Goal: Transaction & Acquisition: Purchase product/service

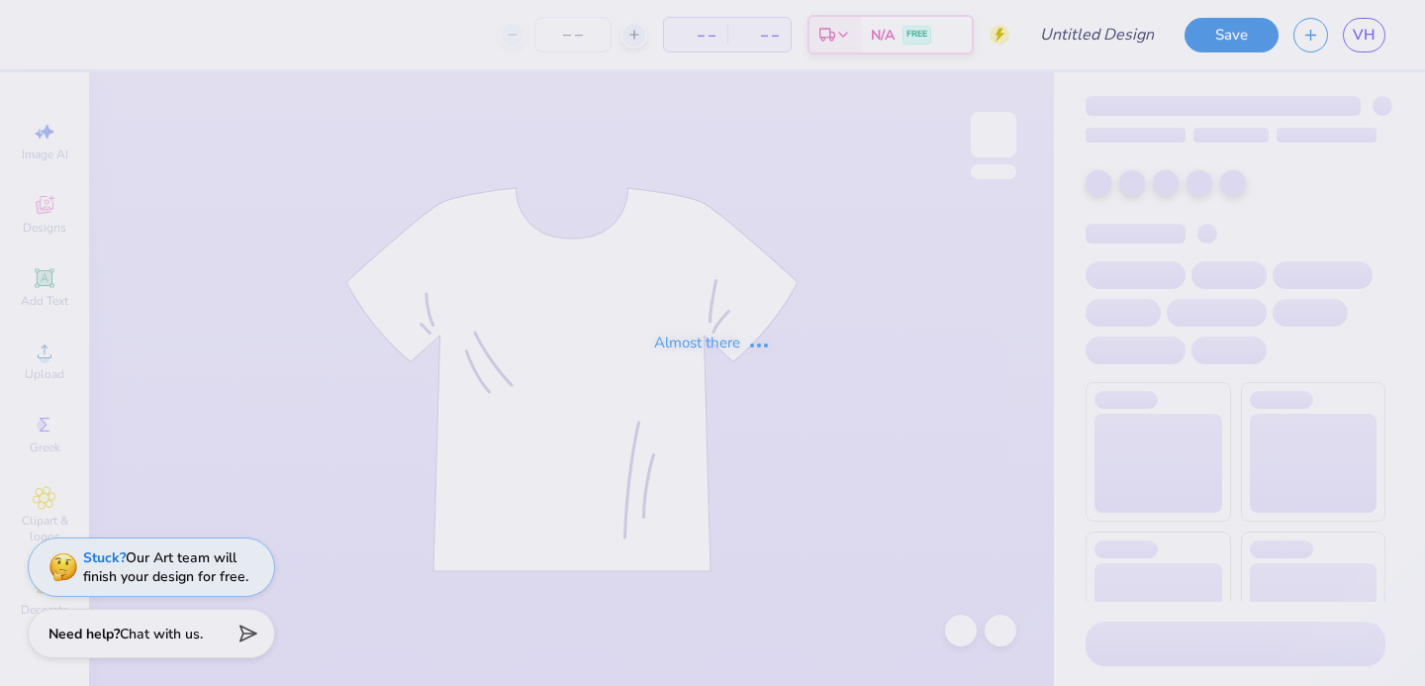
type input "blue"
type input "100"
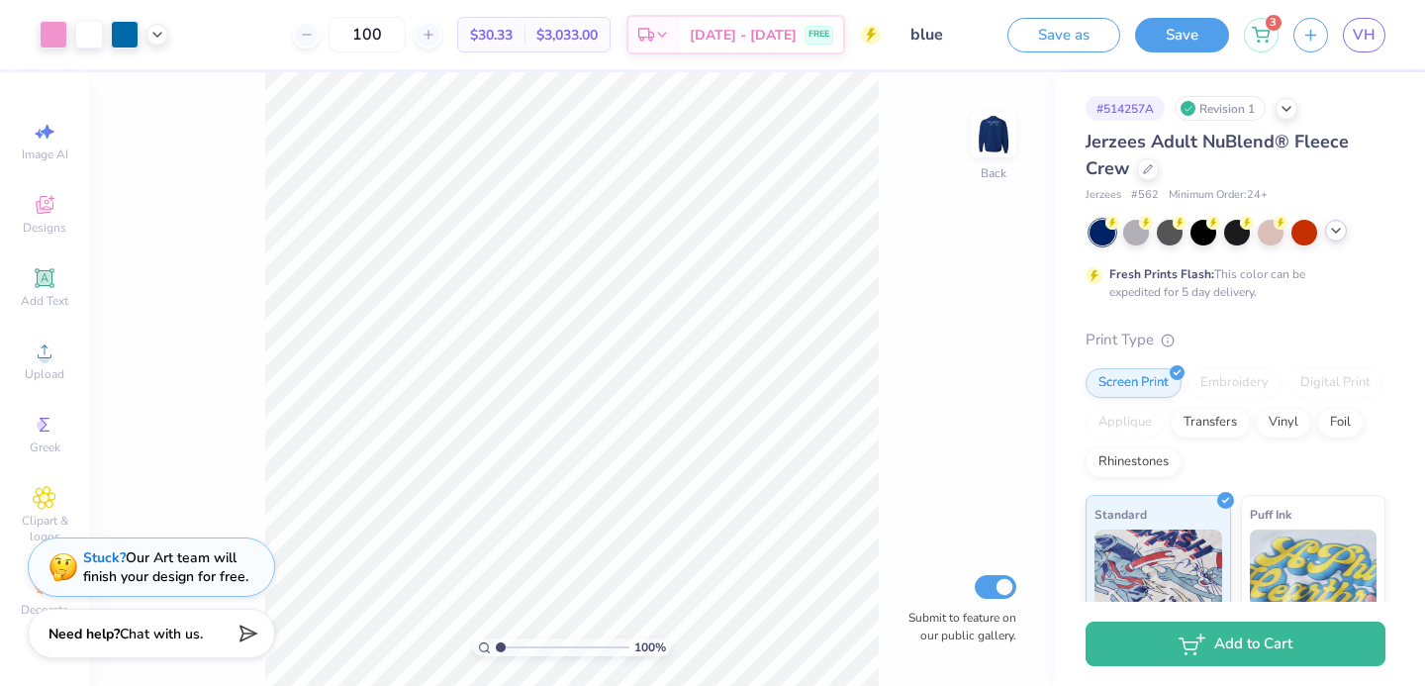
click at [1342, 235] on icon at bounding box center [1336, 231] width 16 height 16
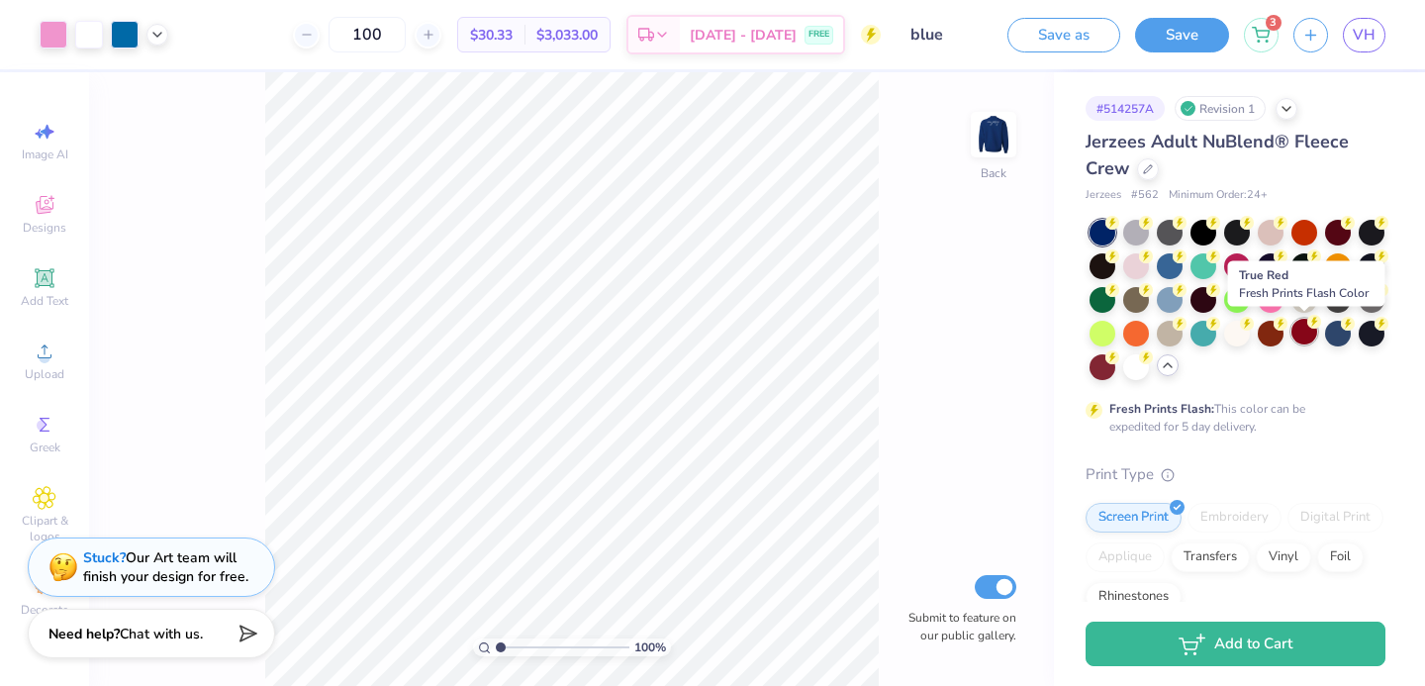
click at [1298, 331] on div at bounding box center [1304, 332] width 26 height 26
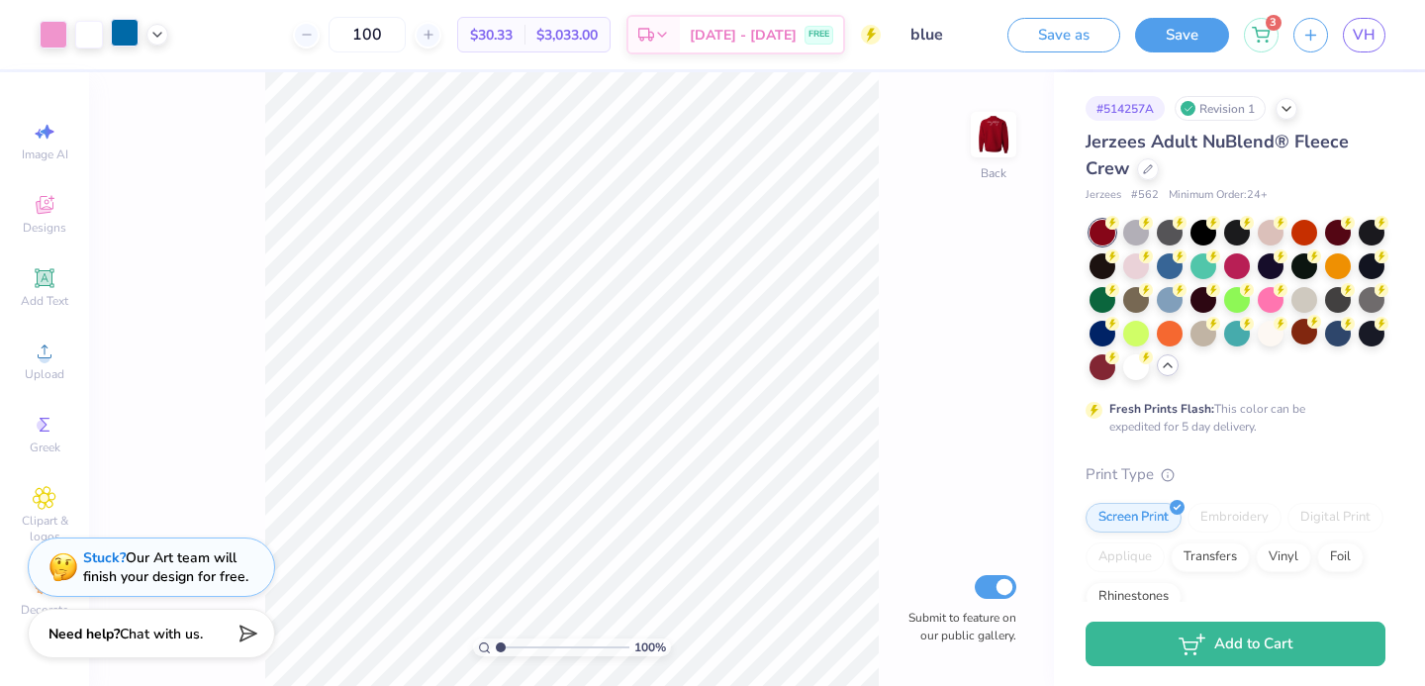
click at [123, 39] on div at bounding box center [125, 33] width 28 height 28
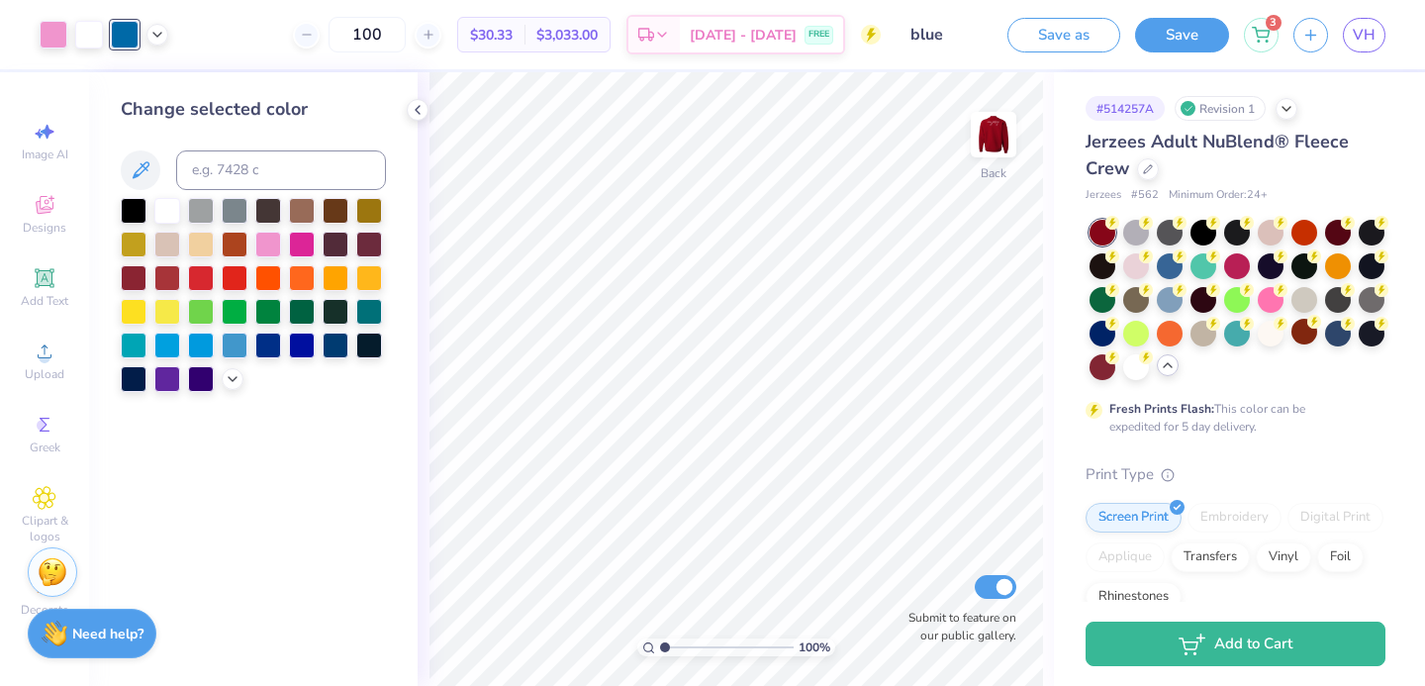
click at [228, 389] on div at bounding box center [253, 295] width 265 height 194
click at [238, 374] on icon at bounding box center [233, 377] width 16 height 16
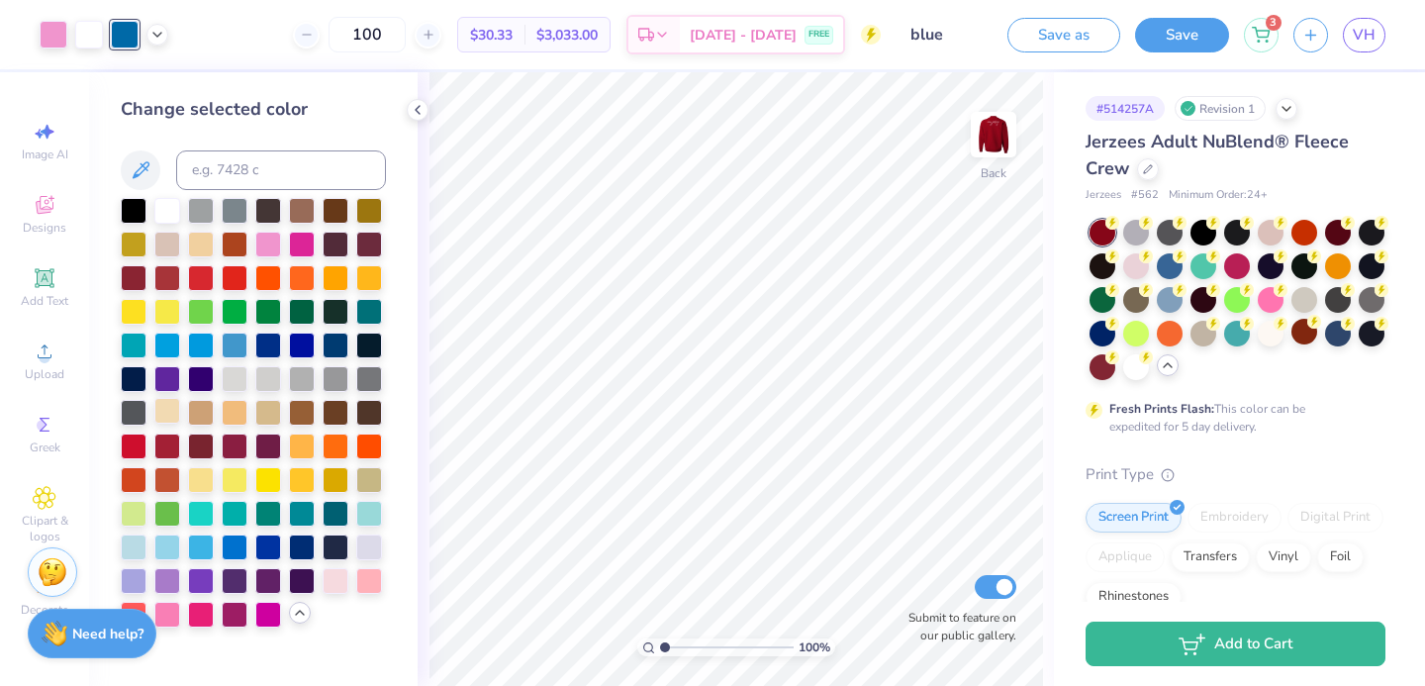
click at [170, 419] on div at bounding box center [167, 411] width 26 height 26
click at [916, 543] on icon at bounding box center [913, 545] width 20 height 20
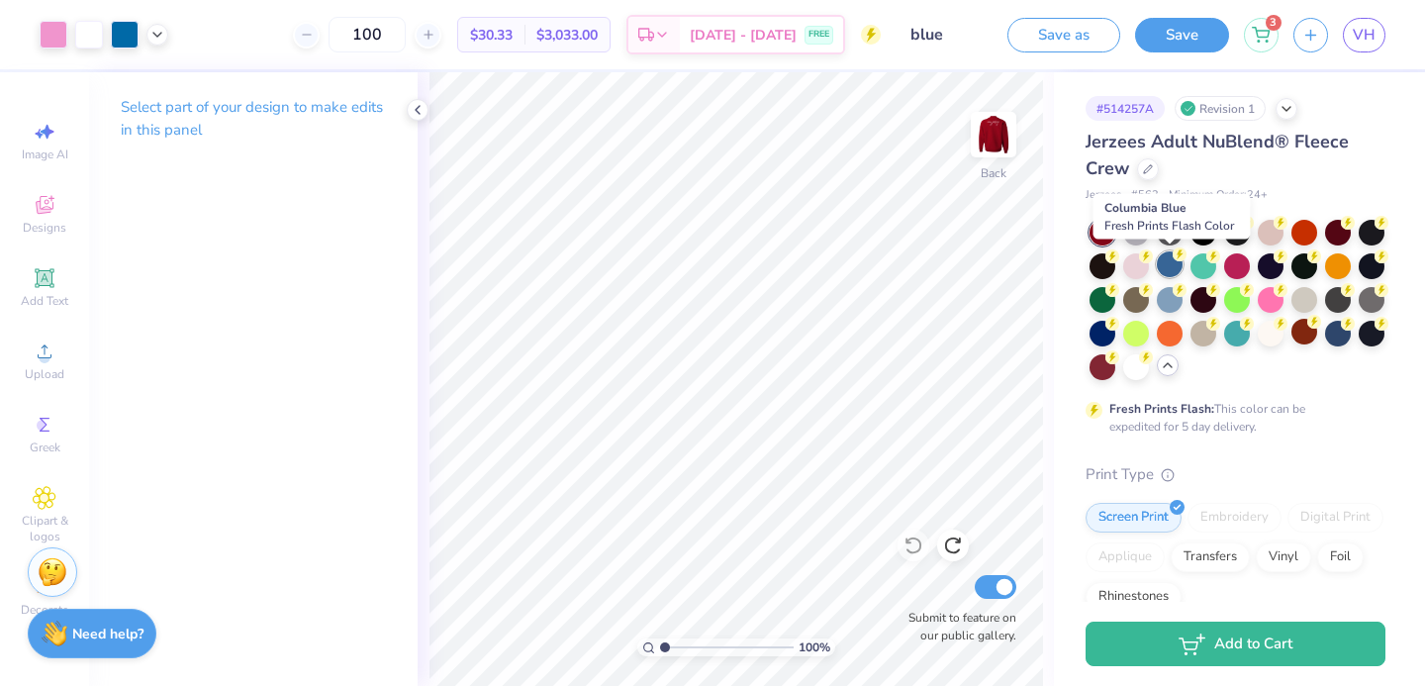
click at [1169, 272] on div at bounding box center [1170, 264] width 26 height 26
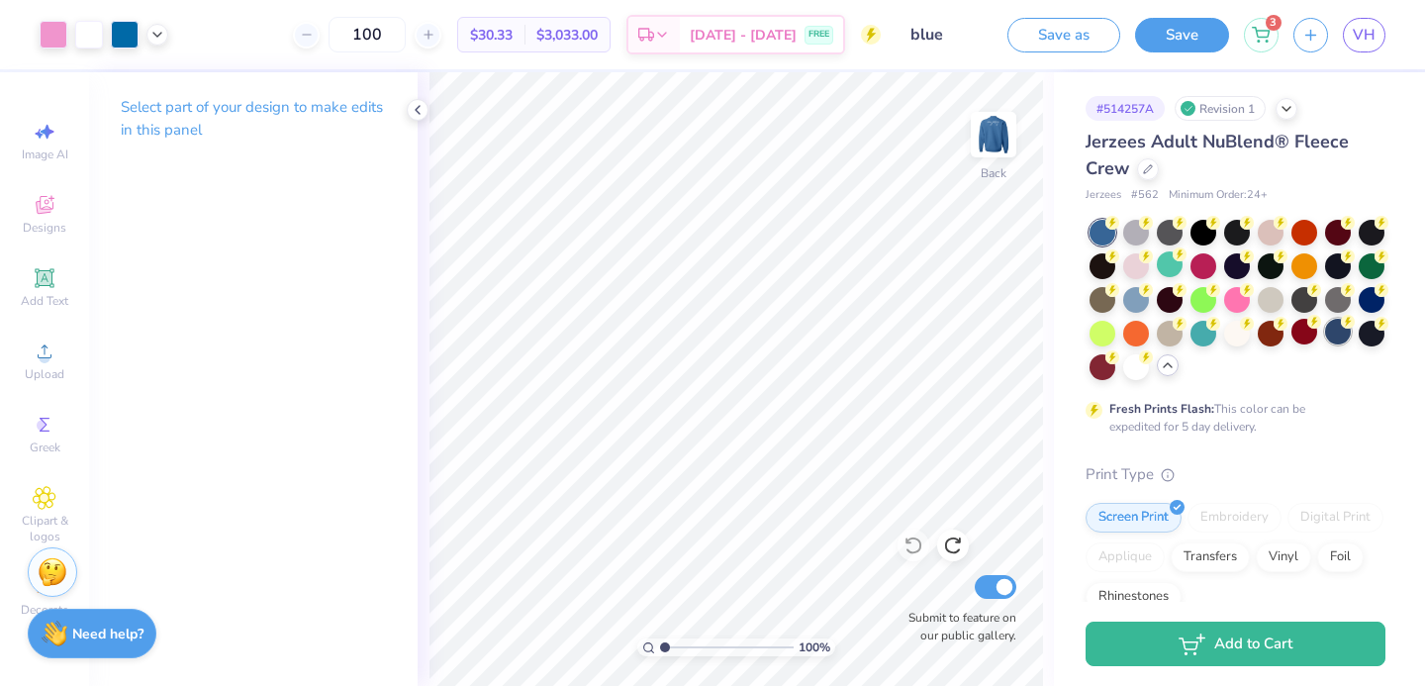
click at [1332, 327] on div at bounding box center [1338, 332] width 26 height 26
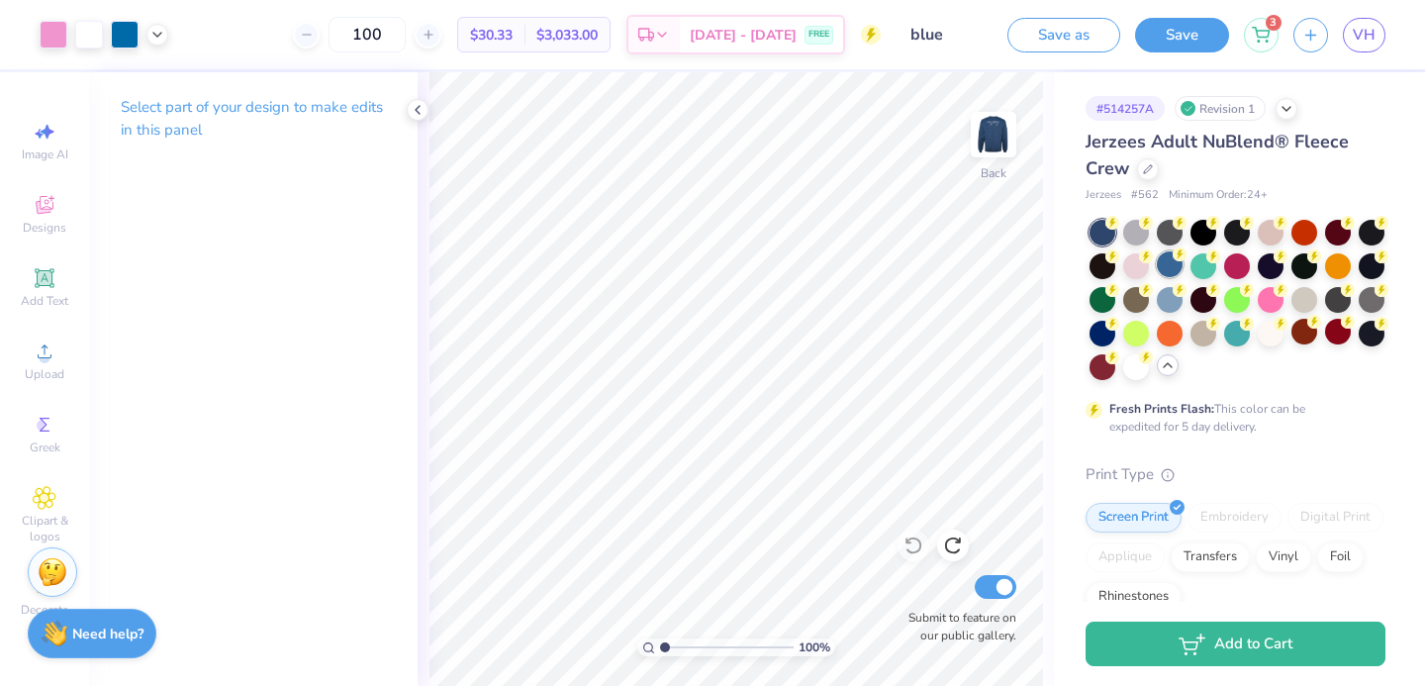
click at [1163, 261] on div at bounding box center [1170, 264] width 26 height 26
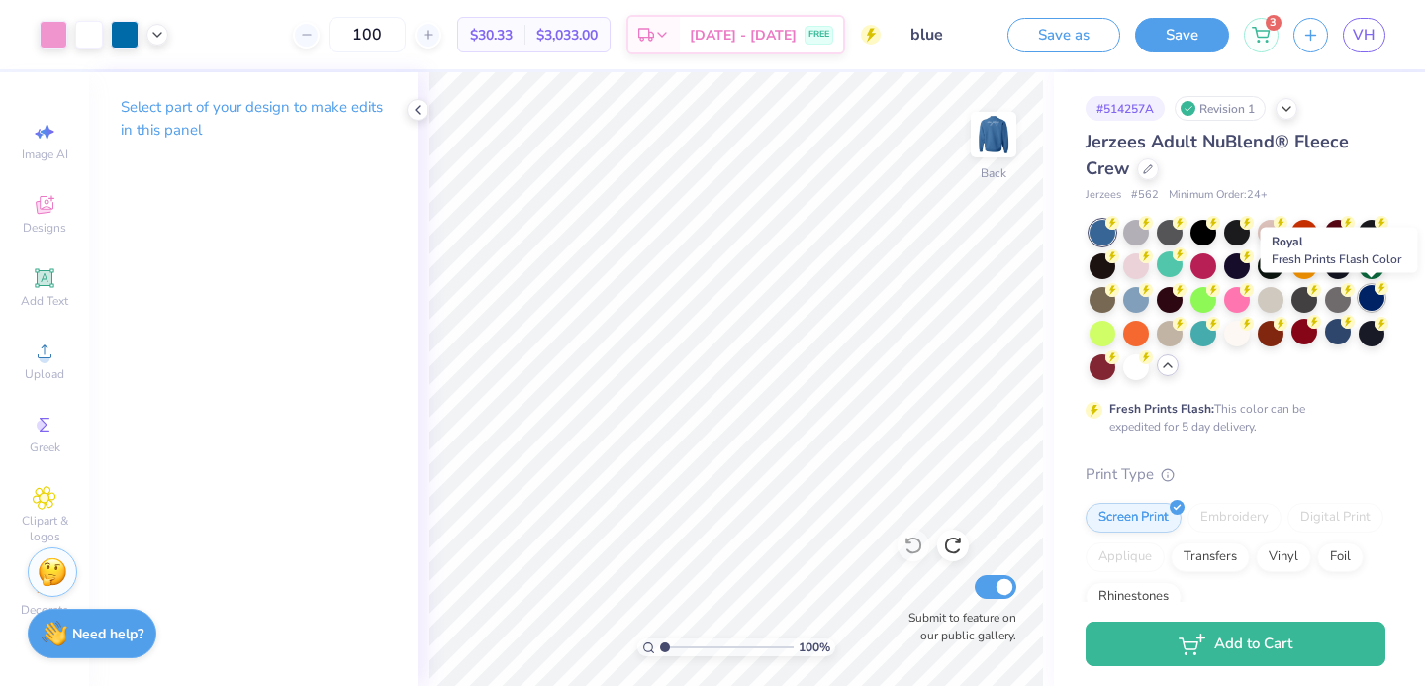
click at [1369, 302] on div at bounding box center [1371, 298] width 26 height 26
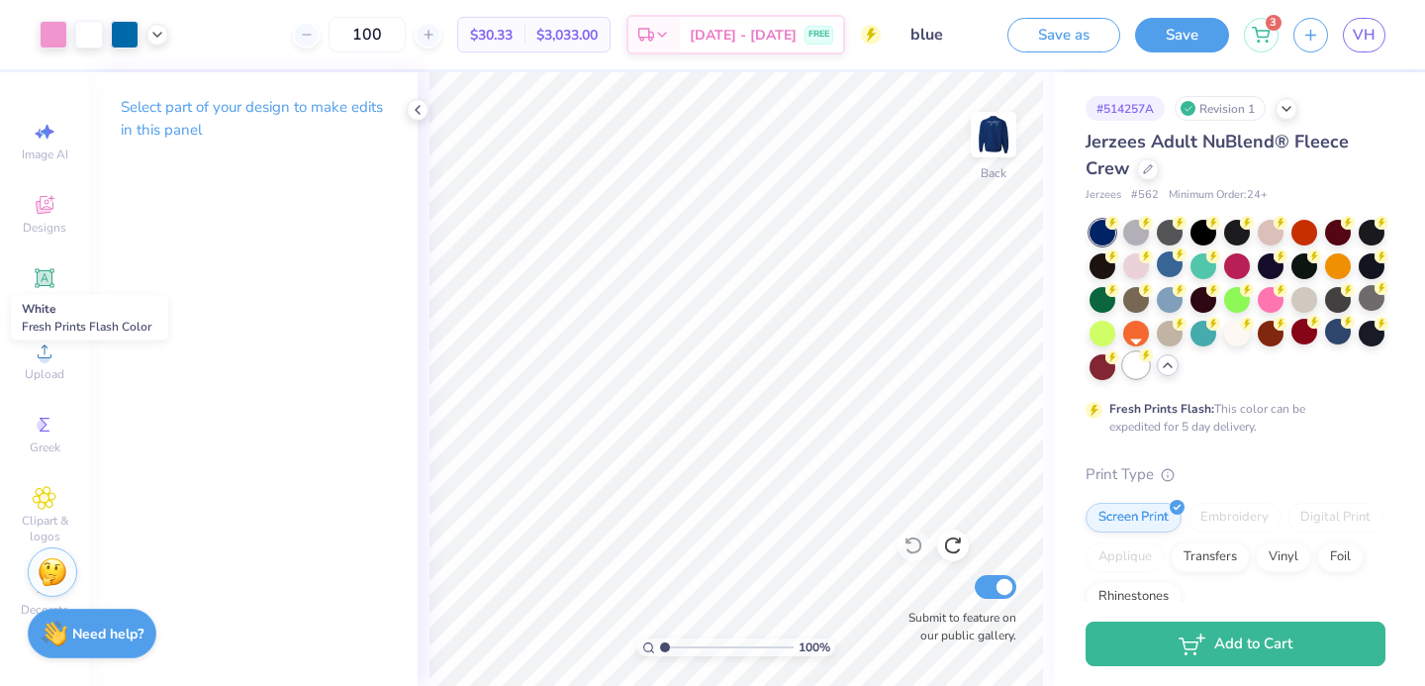
click at [1131, 367] on div at bounding box center [1136, 365] width 26 height 26
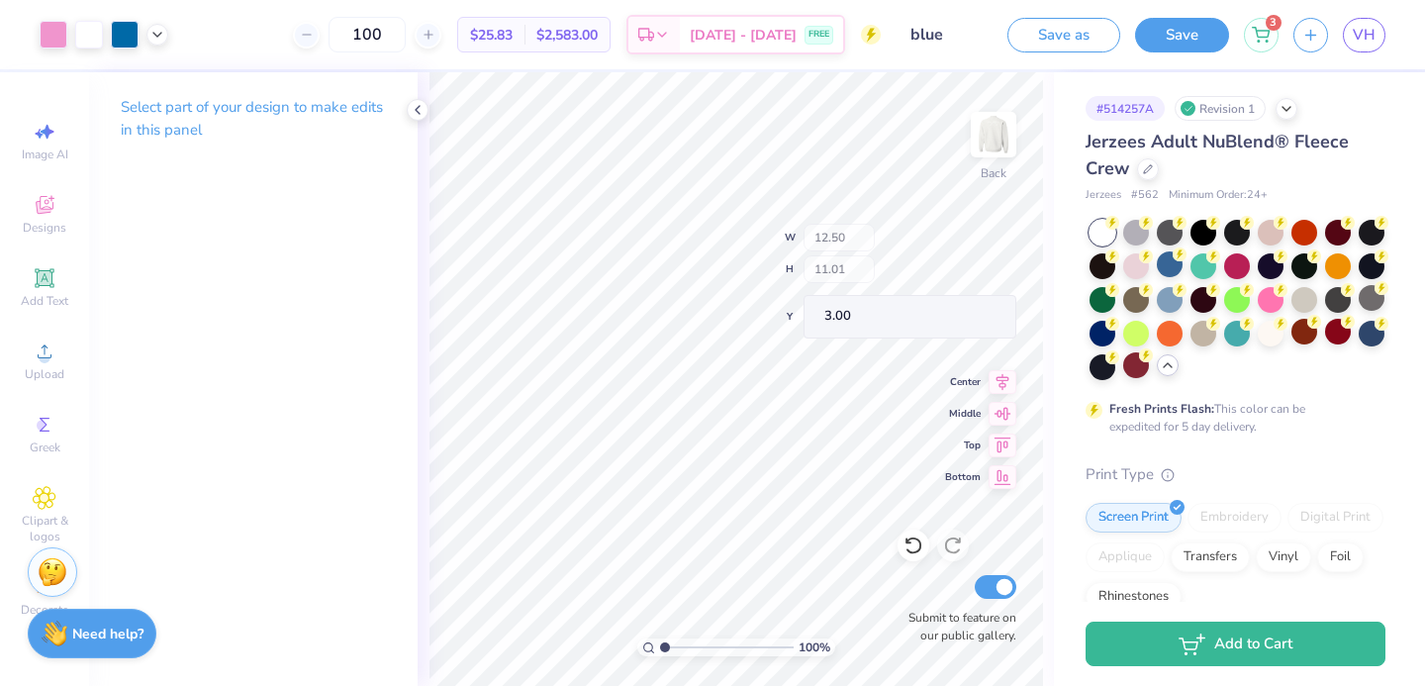
type input "2.36"
type input "0.97"
type input "4.78"
click at [34, 30] on div "Art colors" at bounding box center [33, 34] width 67 height 69
click at [46, 29] on div at bounding box center [54, 33] width 28 height 28
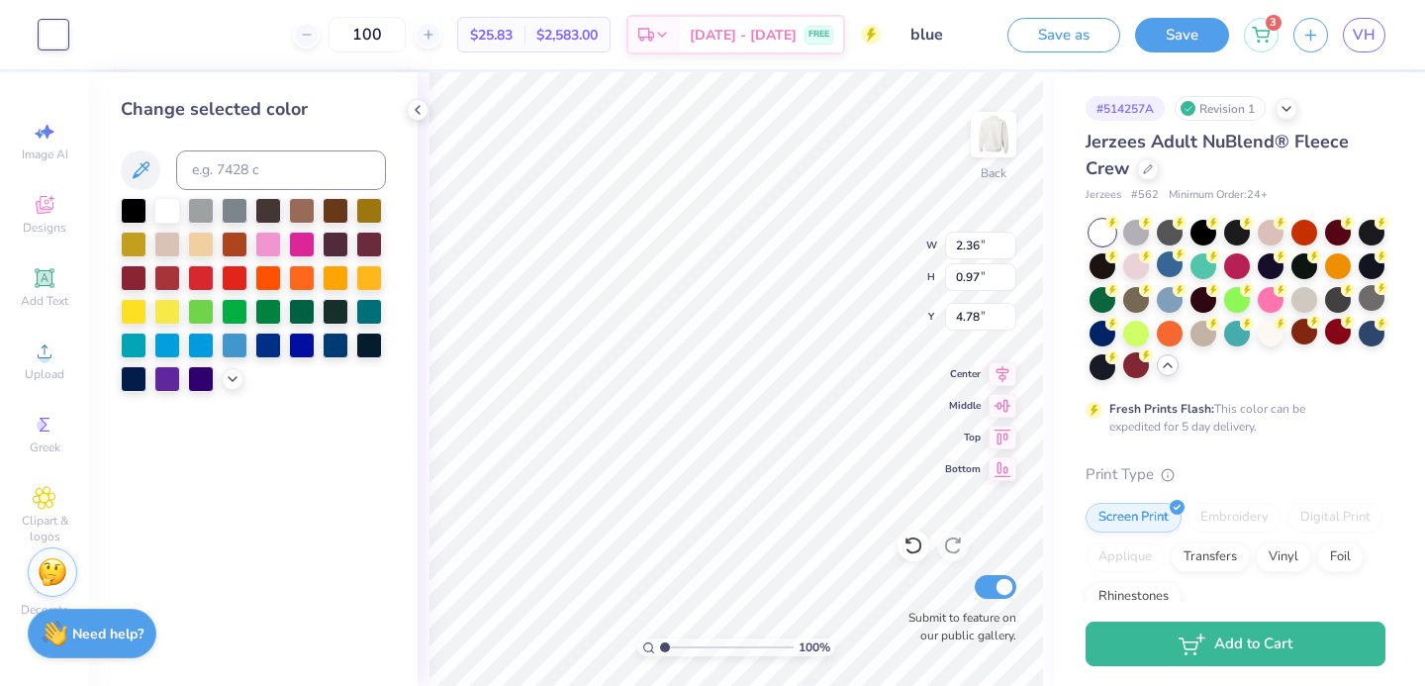
click at [217, 213] on div at bounding box center [253, 295] width 265 height 194
click at [206, 214] on div at bounding box center [201, 209] width 26 height 26
click at [238, 208] on div at bounding box center [235, 209] width 26 height 26
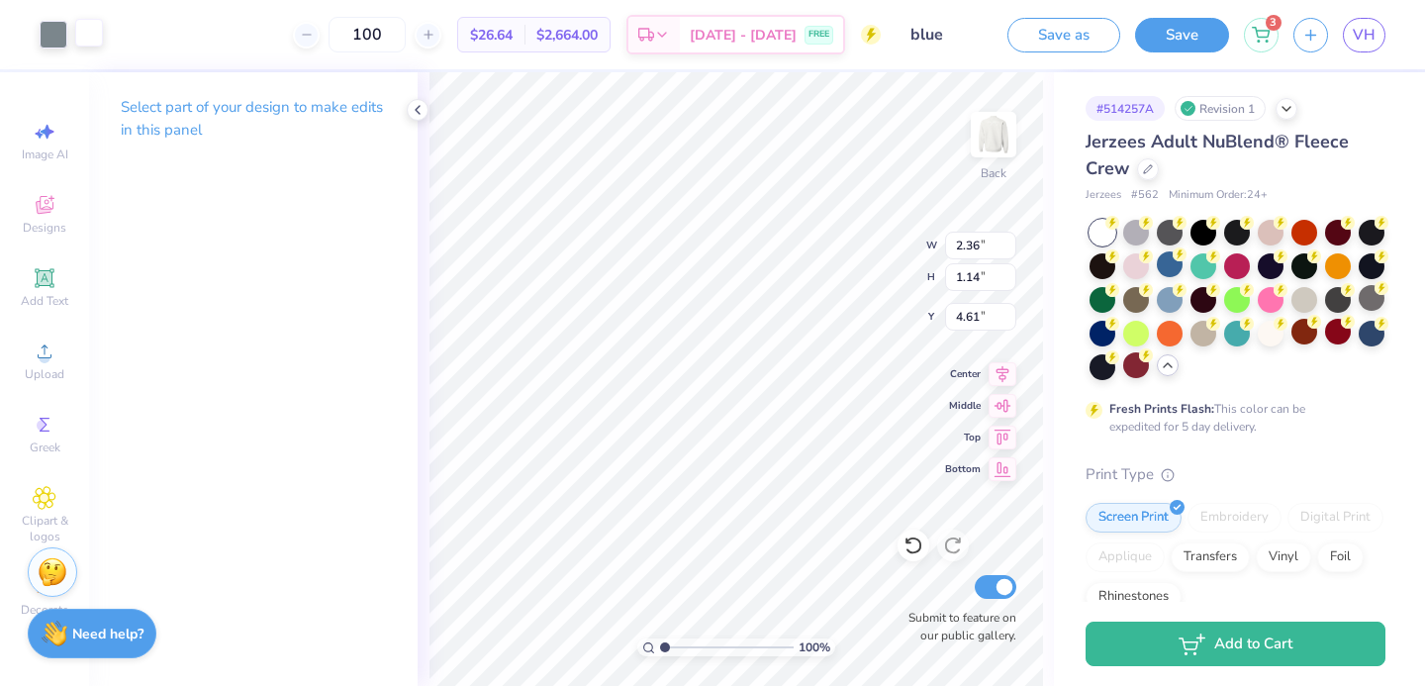
click at [97, 36] on div at bounding box center [89, 33] width 28 height 28
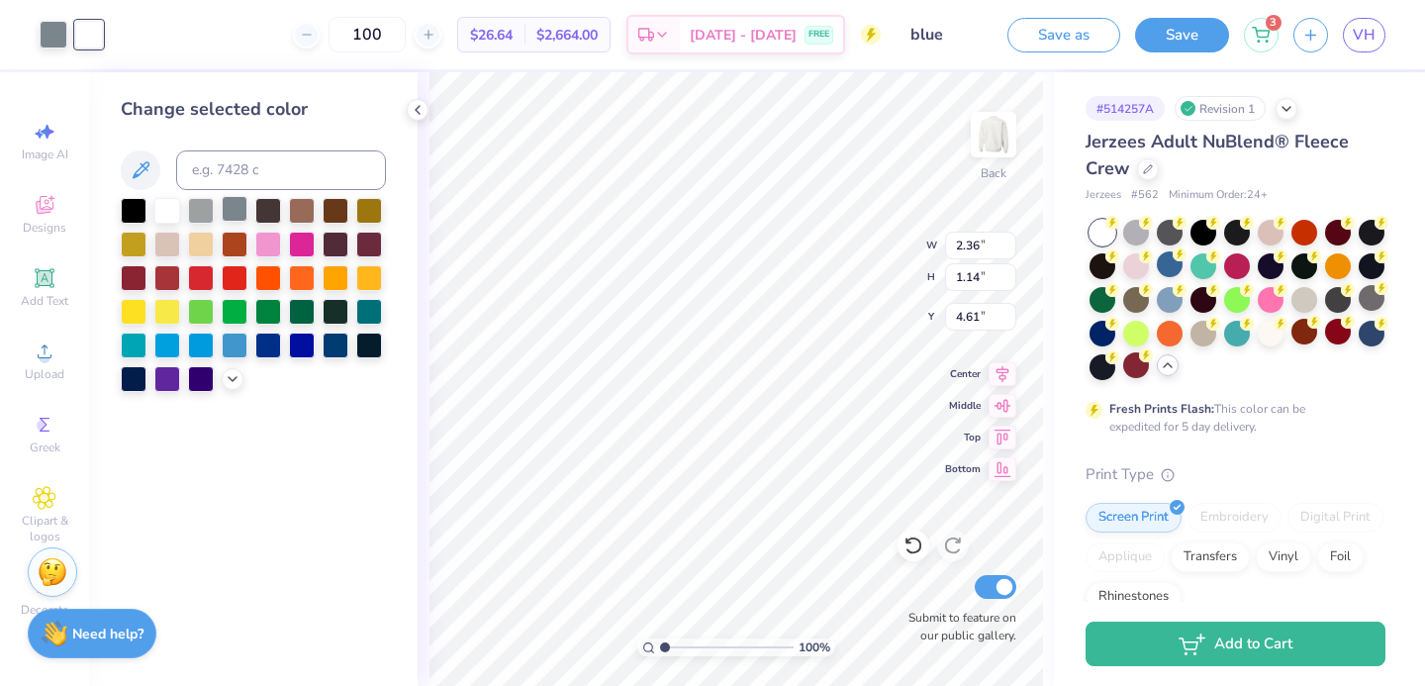
click at [230, 210] on div at bounding box center [235, 209] width 26 height 26
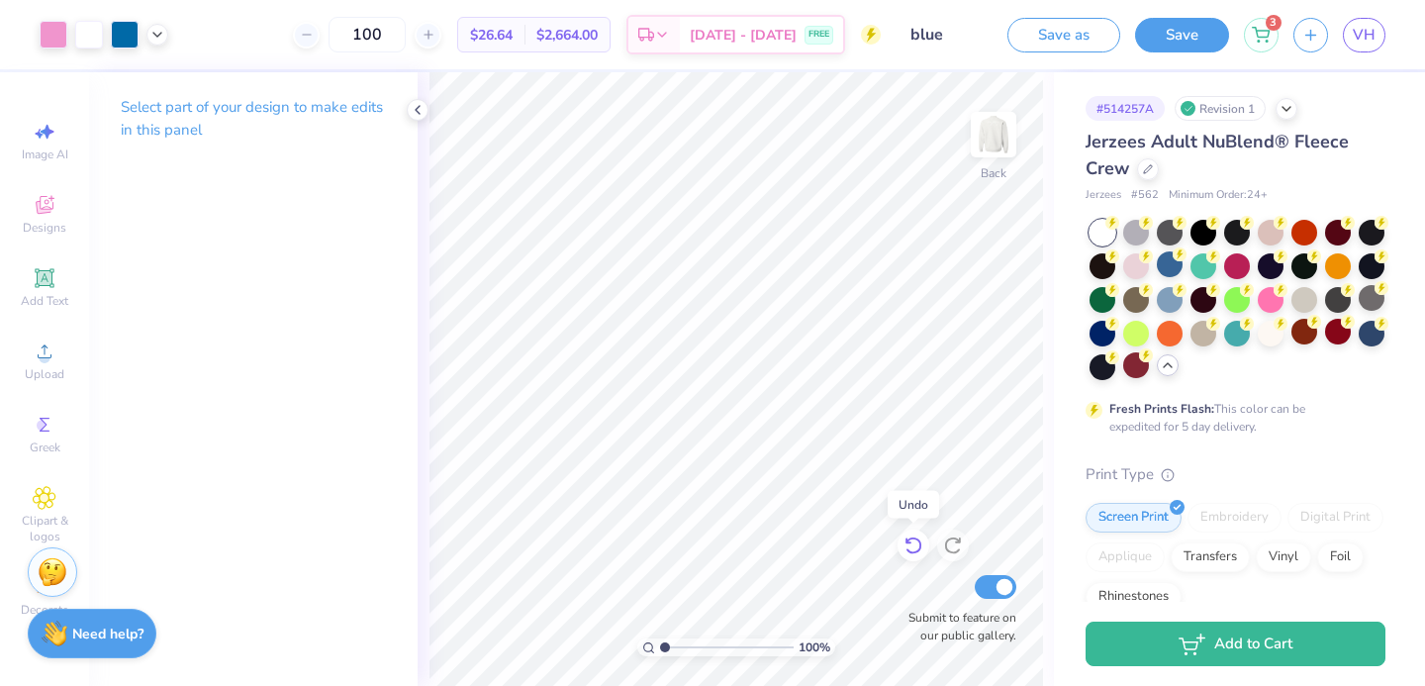
click at [920, 545] on icon at bounding box center [912, 546] width 17 height 18
click at [920, 546] on icon at bounding box center [912, 546] width 17 height 18
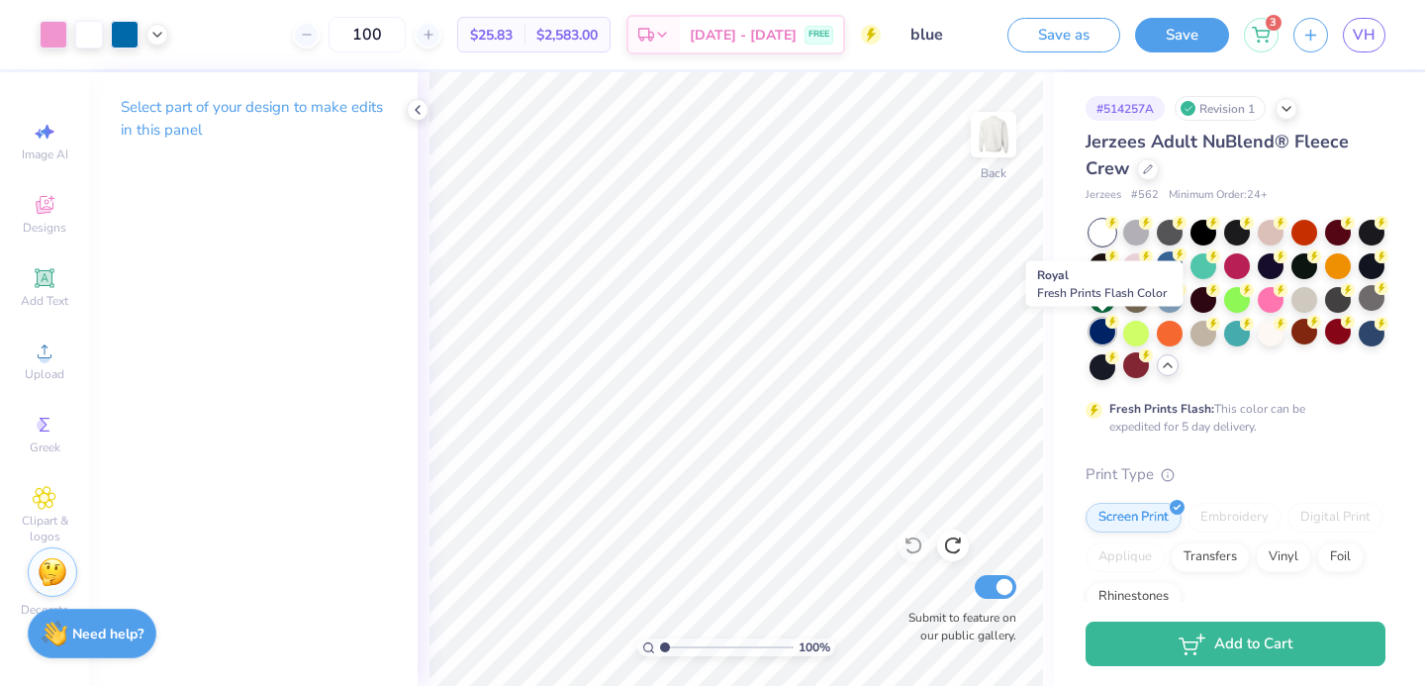
click at [1101, 337] on div at bounding box center [1102, 332] width 26 height 26
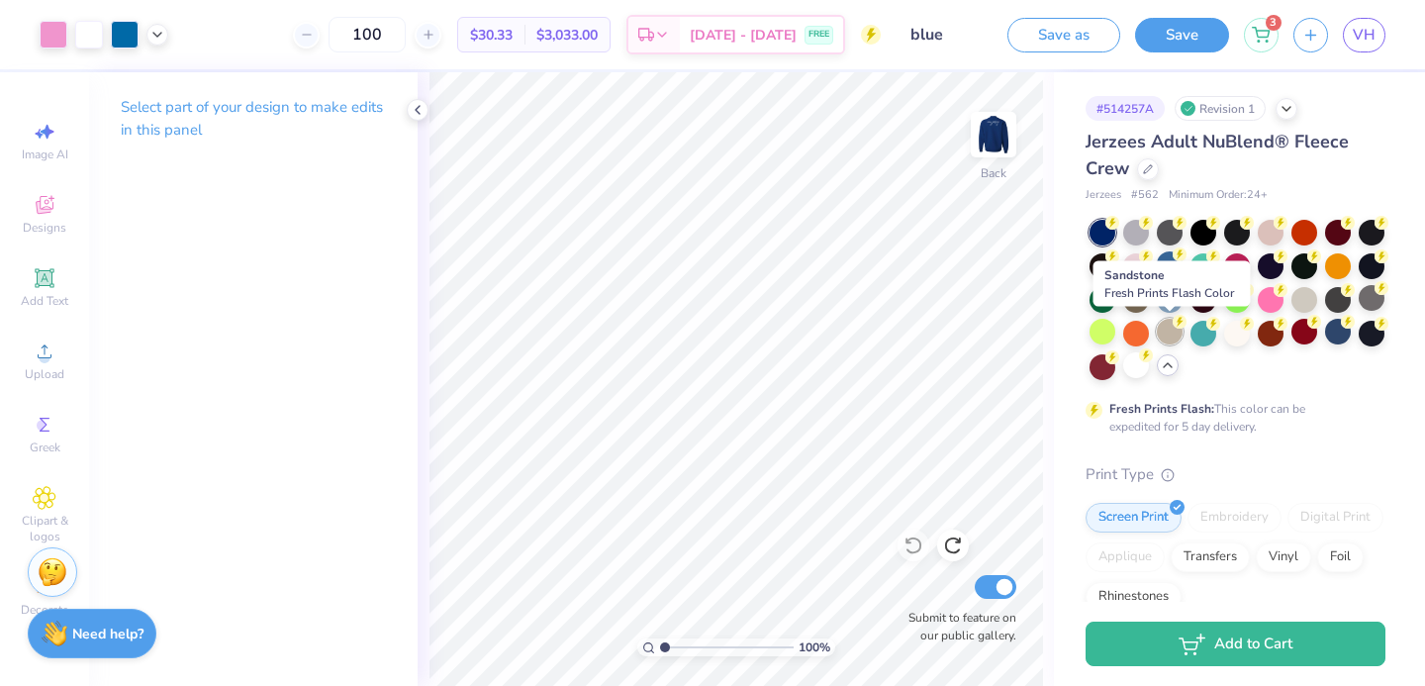
click at [1172, 330] on div at bounding box center [1170, 332] width 26 height 26
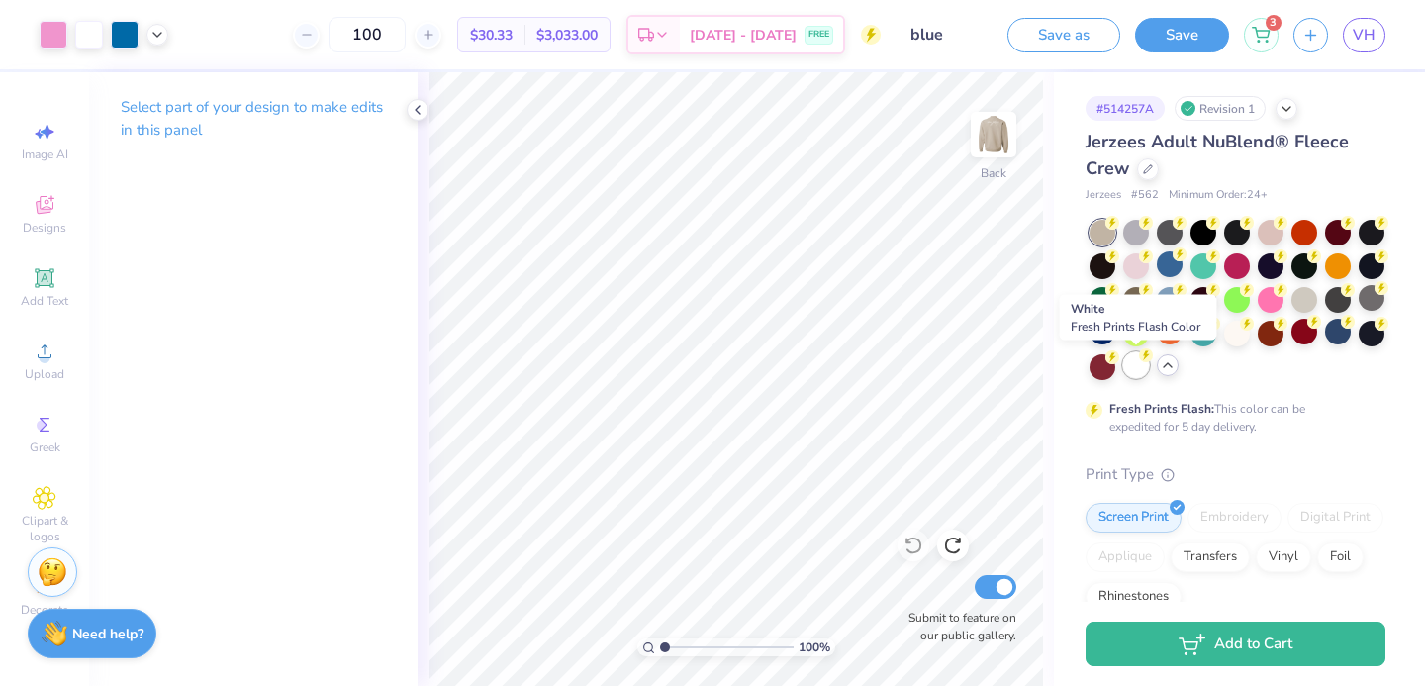
click at [1133, 368] on div at bounding box center [1136, 365] width 26 height 26
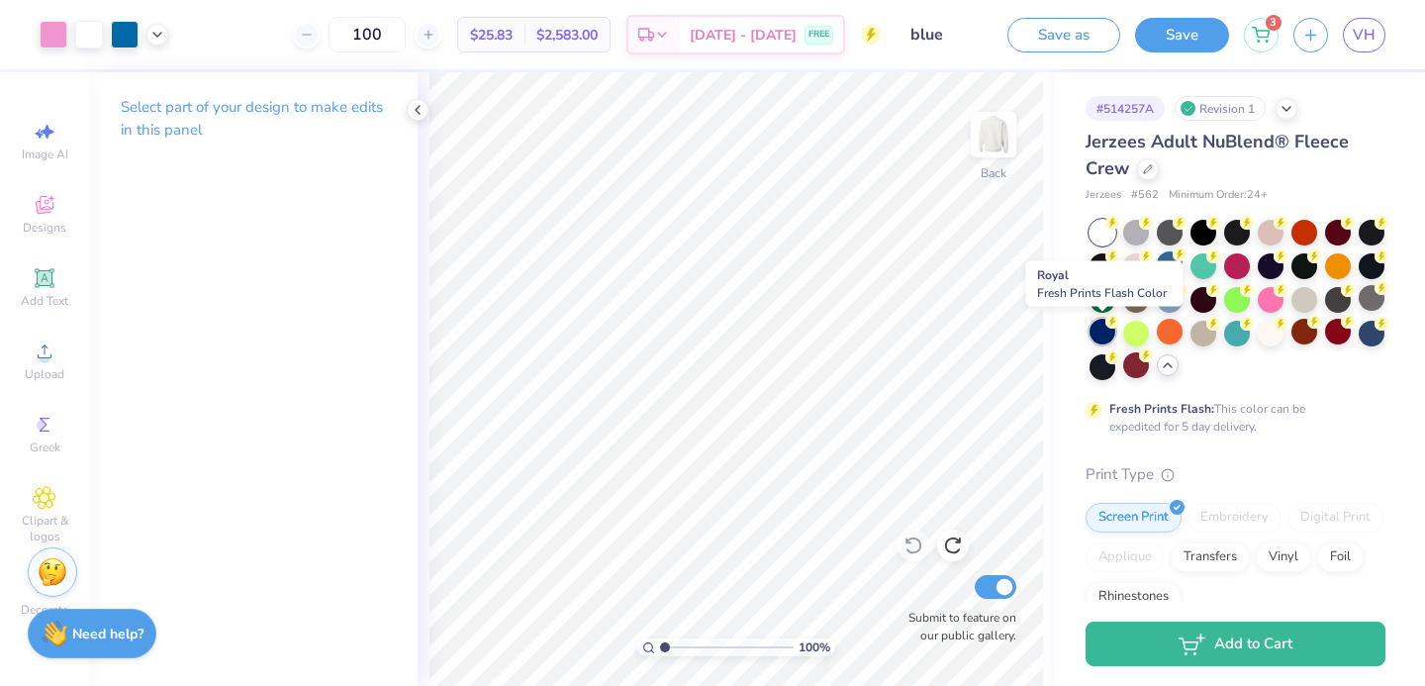
click at [1092, 332] on div at bounding box center [1102, 332] width 26 height 26
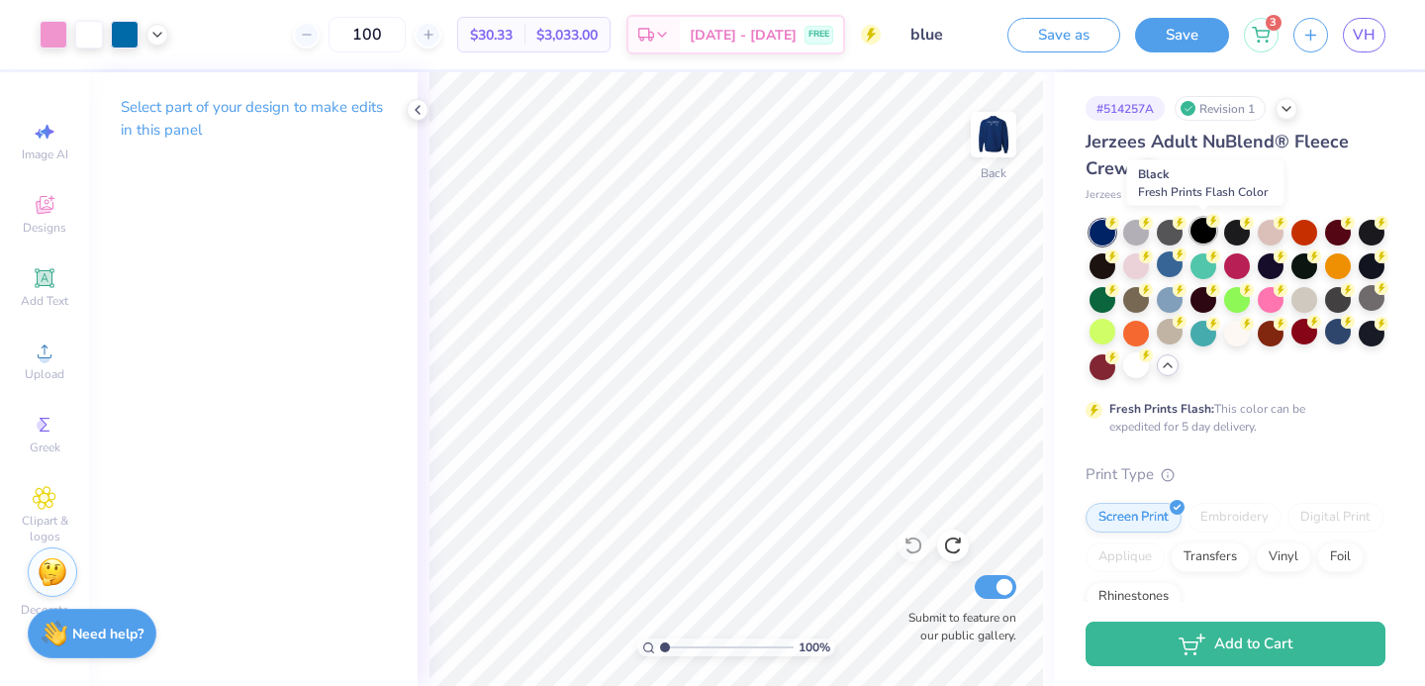
click at [1198, 237] on div at bounding box center [1203, 231] width 26 height 26
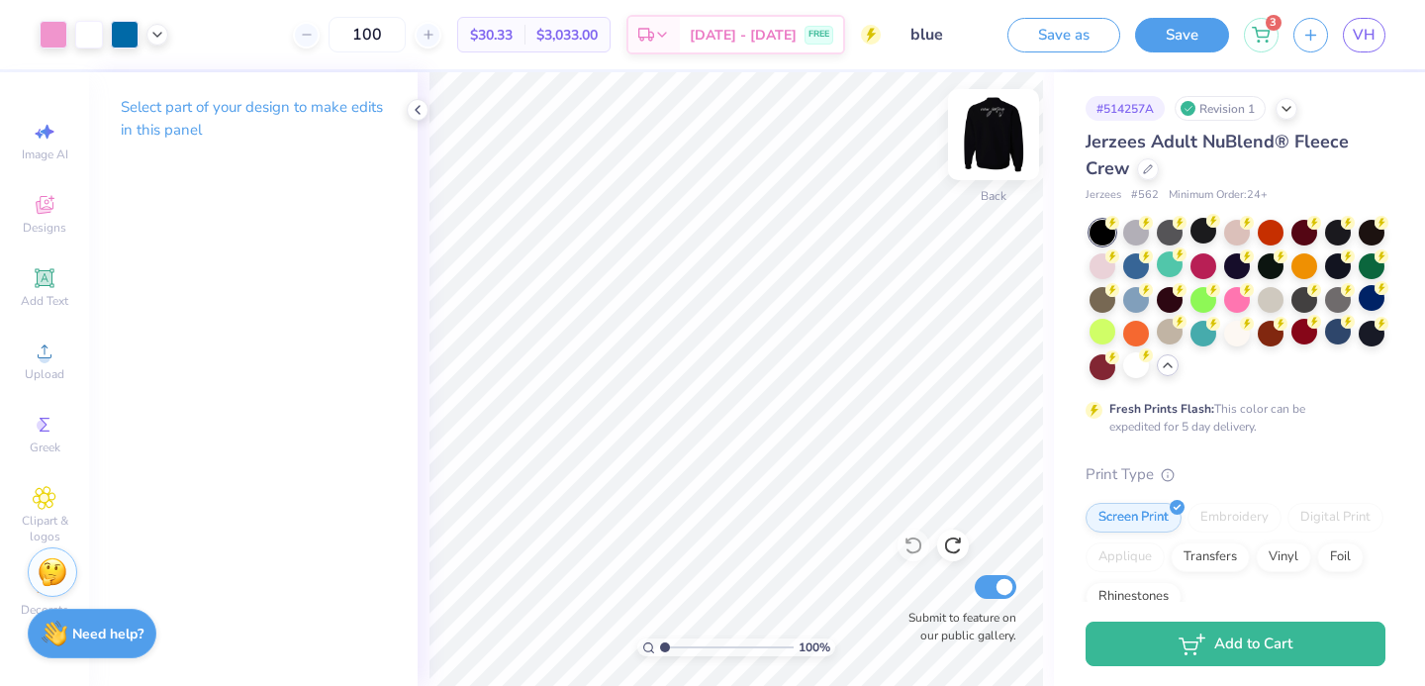
click at [1011, 144] on img at bounding box center [993, 134] width 79 height 79
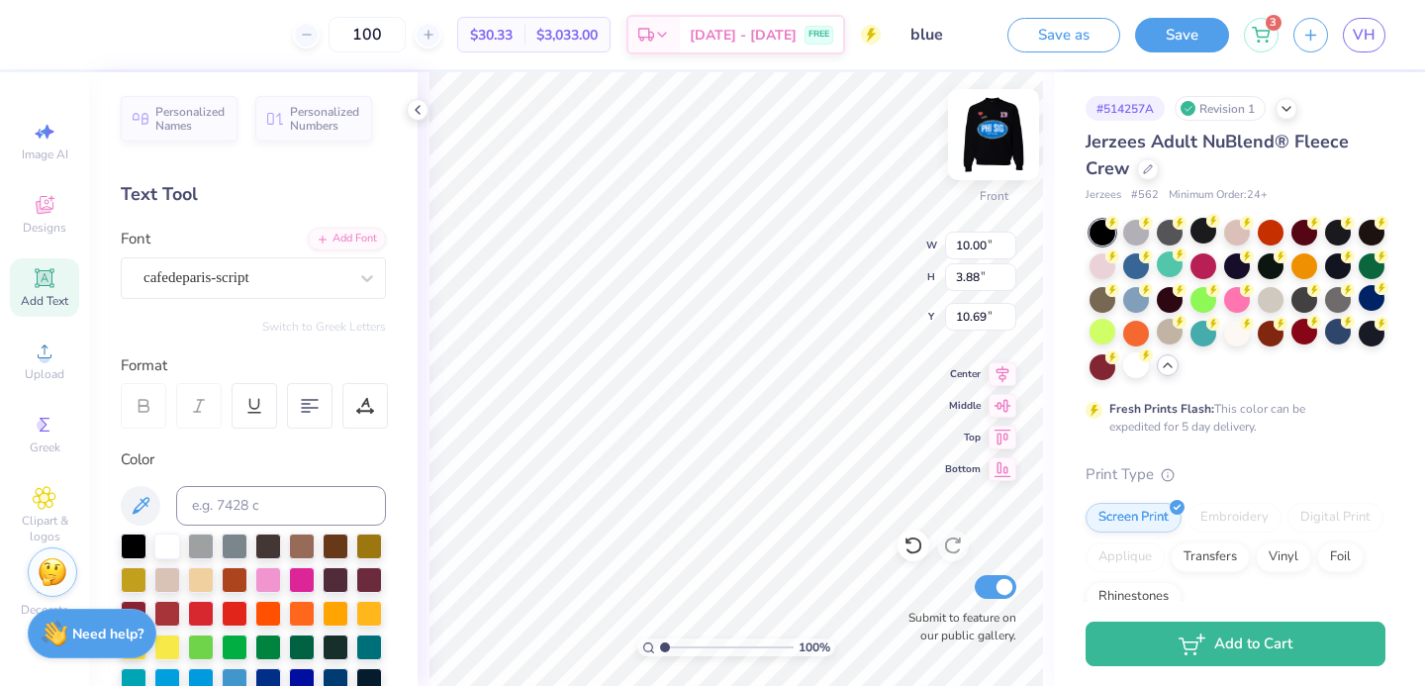
type input "10.69"
click at [977, 147] on img at bounding box center [993, 134] width 79 height 79
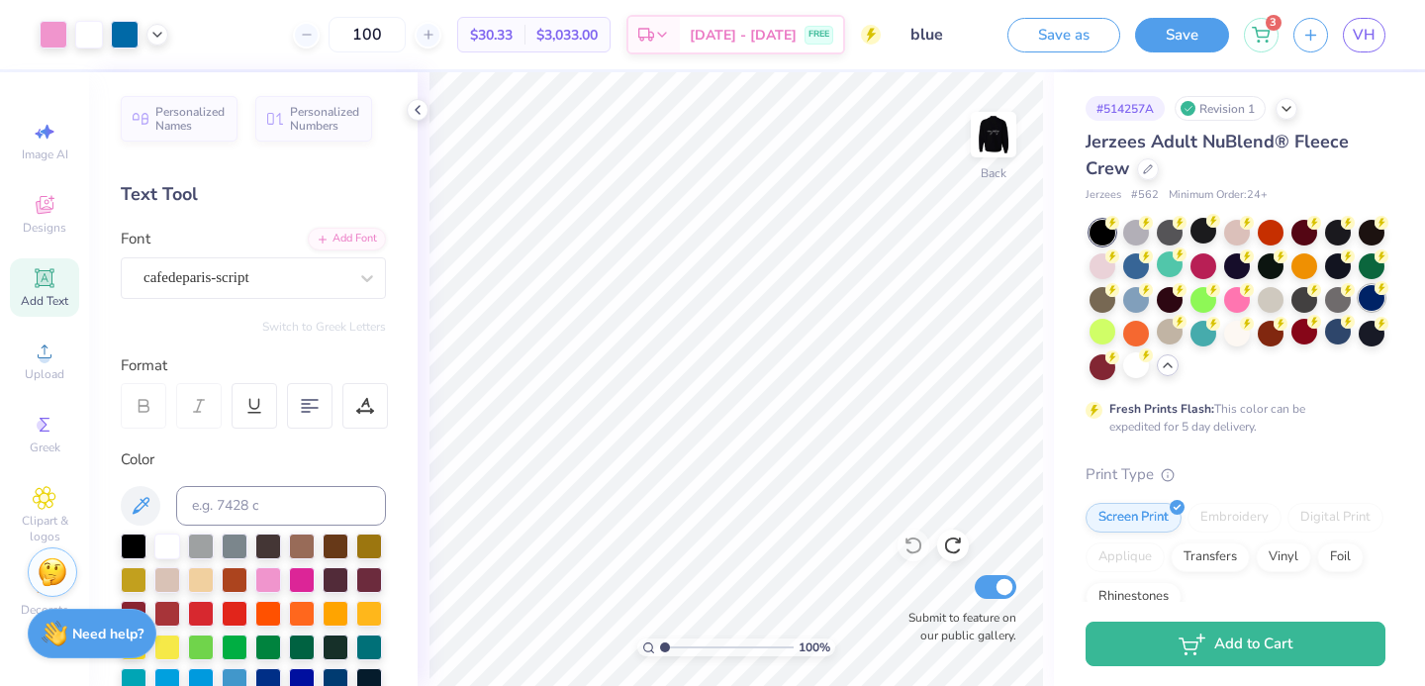
click at [1370, 301] on div at bounding box center [1371, 298] width 26 height 26
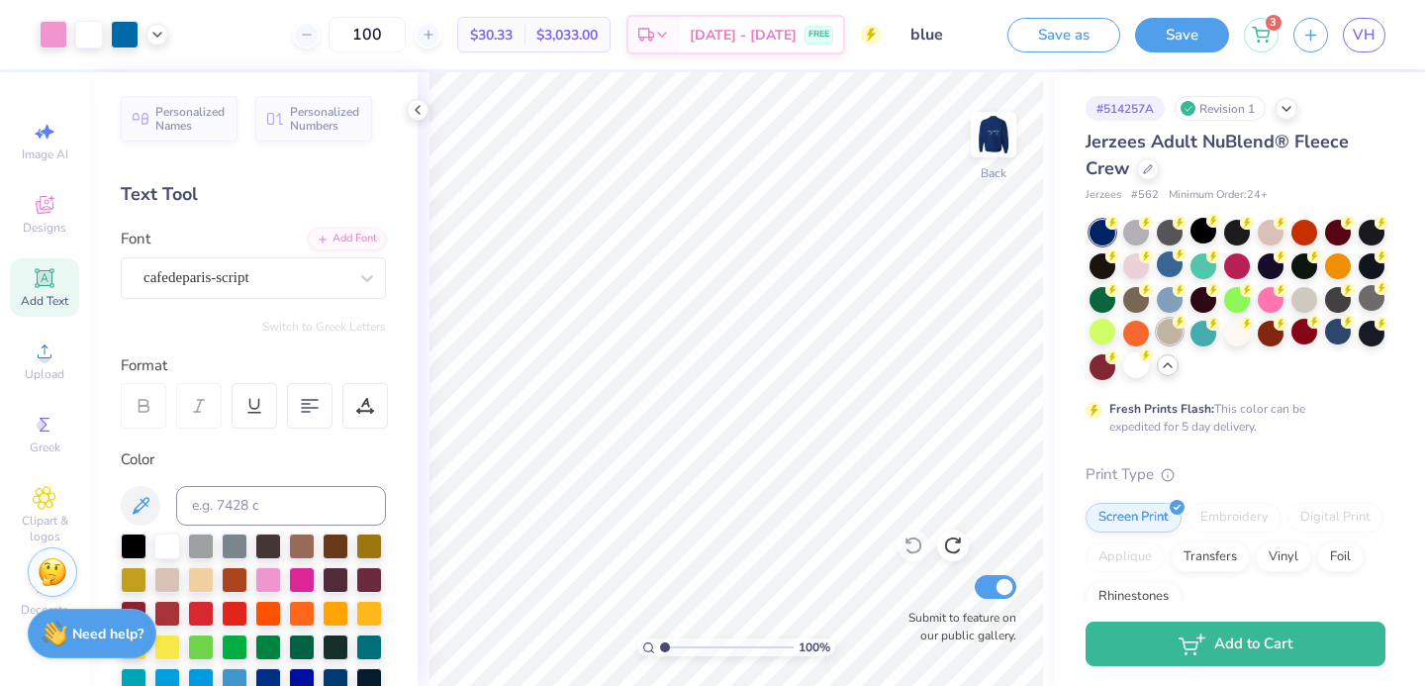
click at [1167, 335] on div at bounding box center [1170, 332] width 26 height 26
click at [999, 150] on img at bounding box center [993, 134] width 79 height 79
click at [949, 574] on div "100 % Front Submit to feature on our public gallery." at bounding box center [736, 378] width 636 height 613
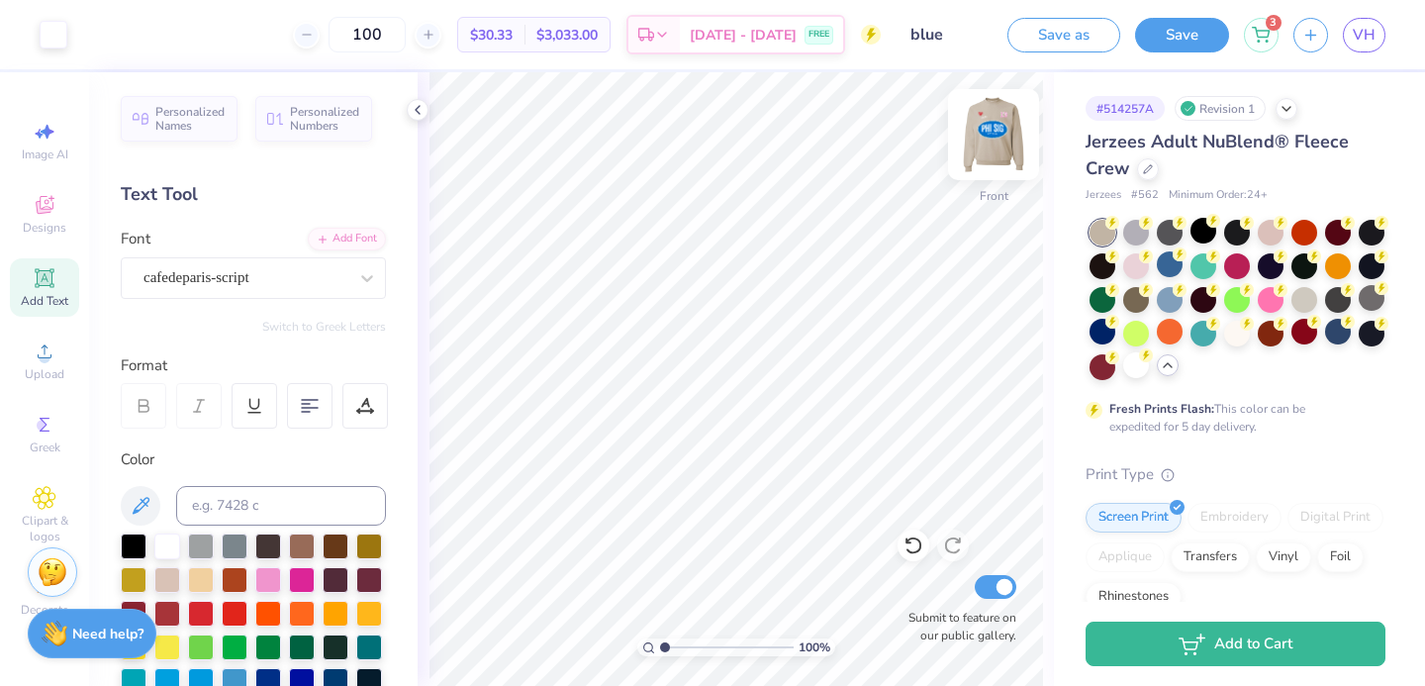
click at [992, 135] on img at bounding box center [993, 134] width 79 height 79
click at [992, 142] on img at bounding box center [993, 134] width 79 height 79
type input "11.31"
click at [260, 577] on div at bounding box center [268, 578] width 26 height 26
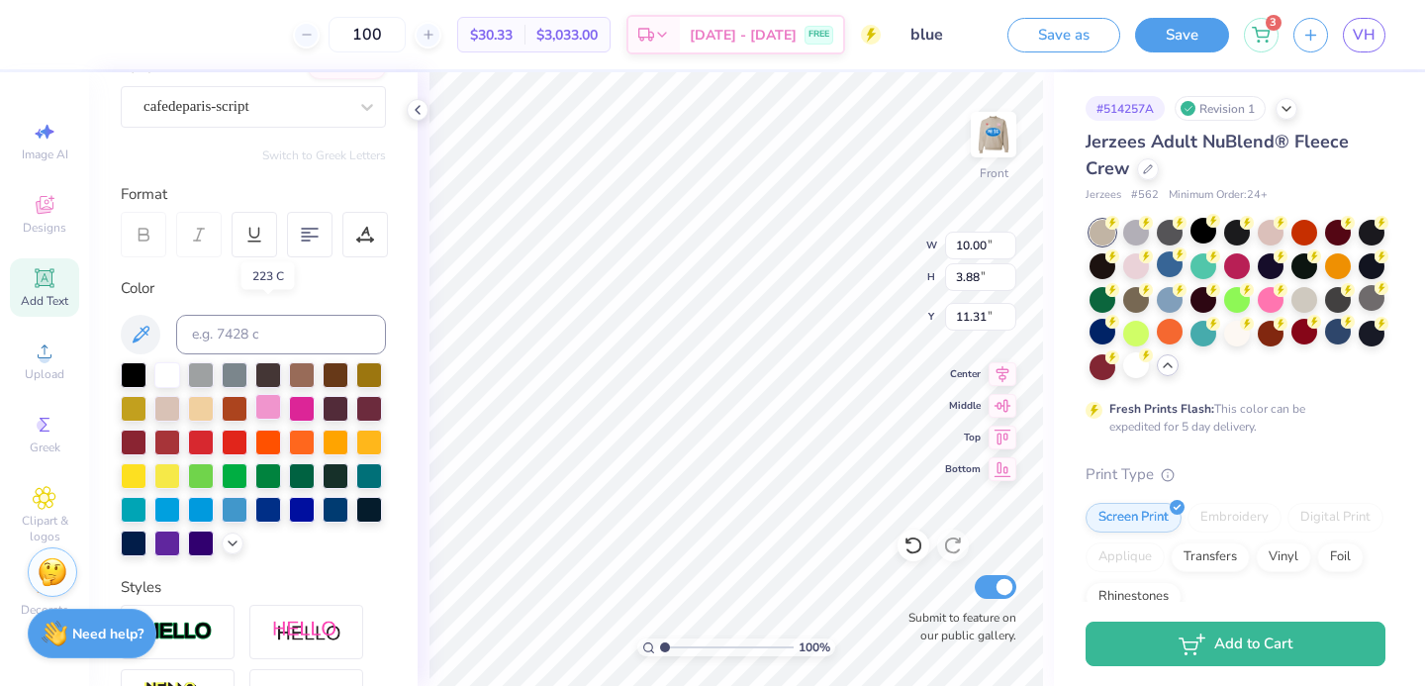
scroll to position [350, 0]
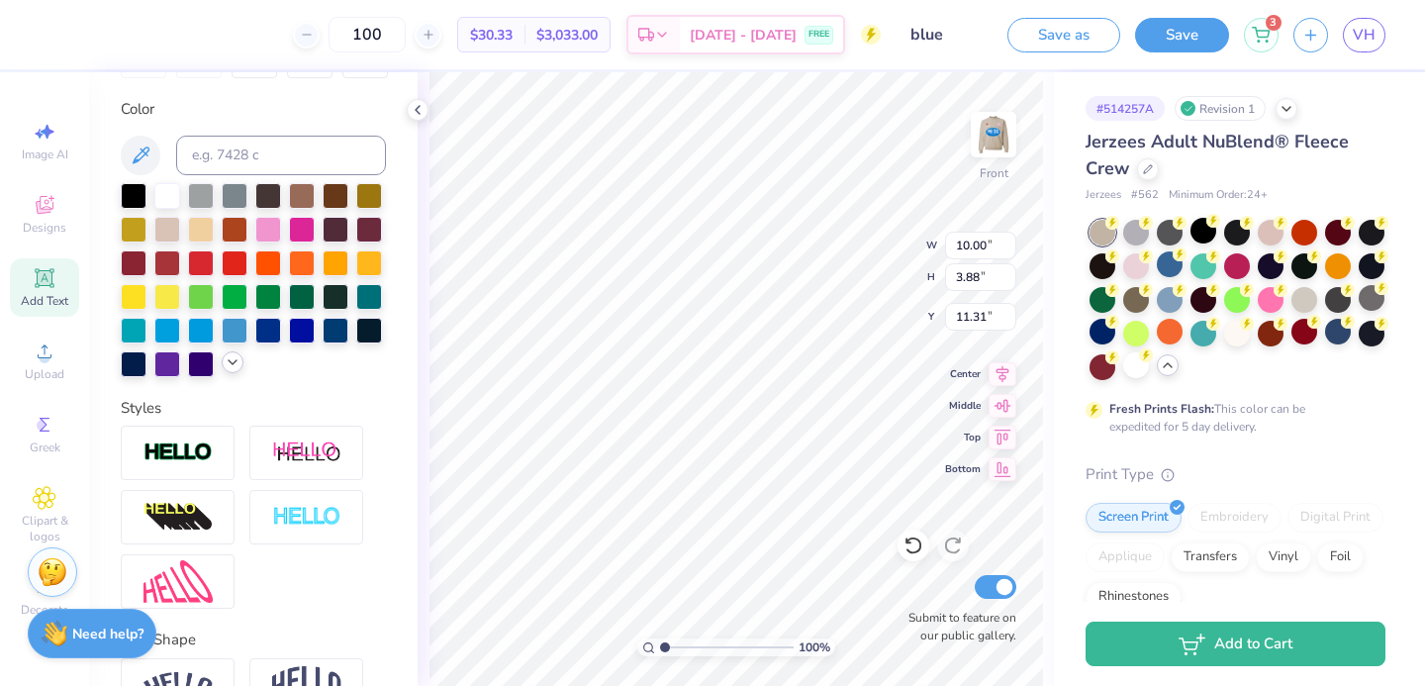
click at [234, 365] on icon at bounding box center [233, 362] width 16 height 16
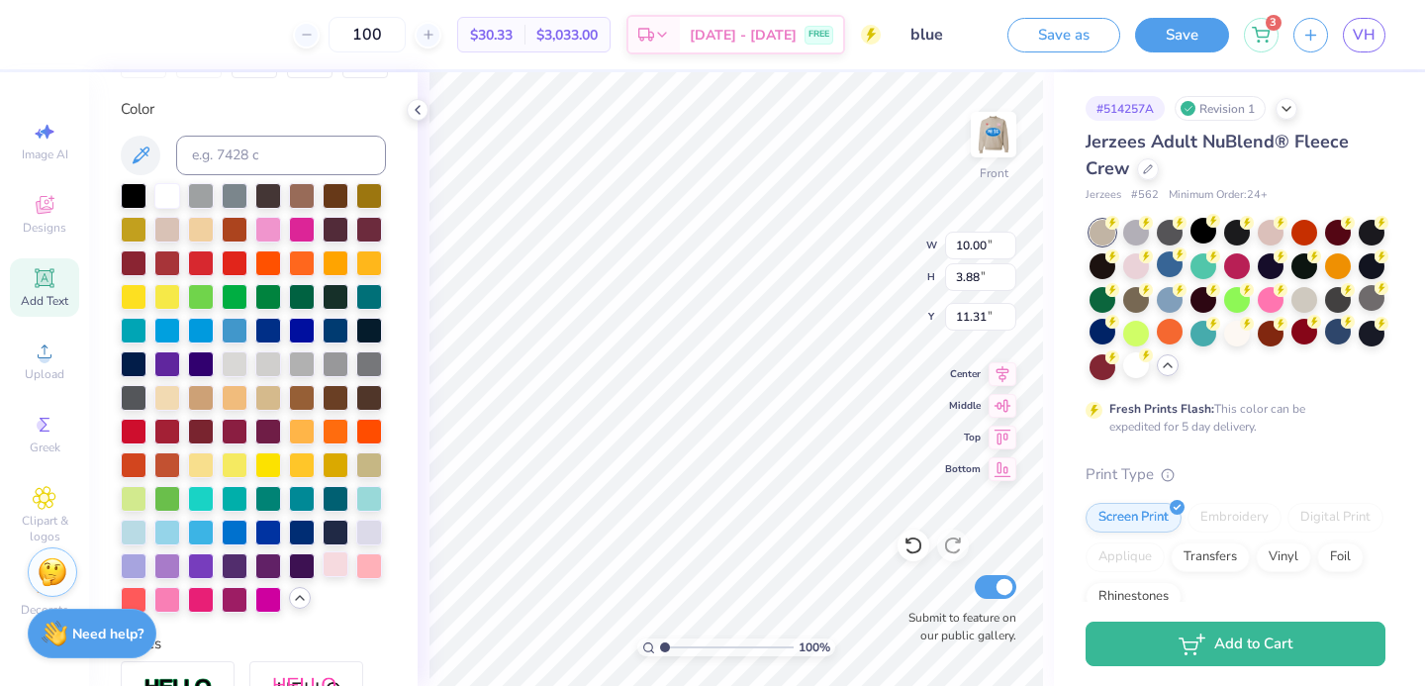
click at [341, 557] on div at bounding box center [336, 564] width 26 height 26
click at [369, 566] on div at bounding box center [369, 564] width 26 height 26
click at [332, 567] on div at bounding box center [336, 564] width 26 height 26
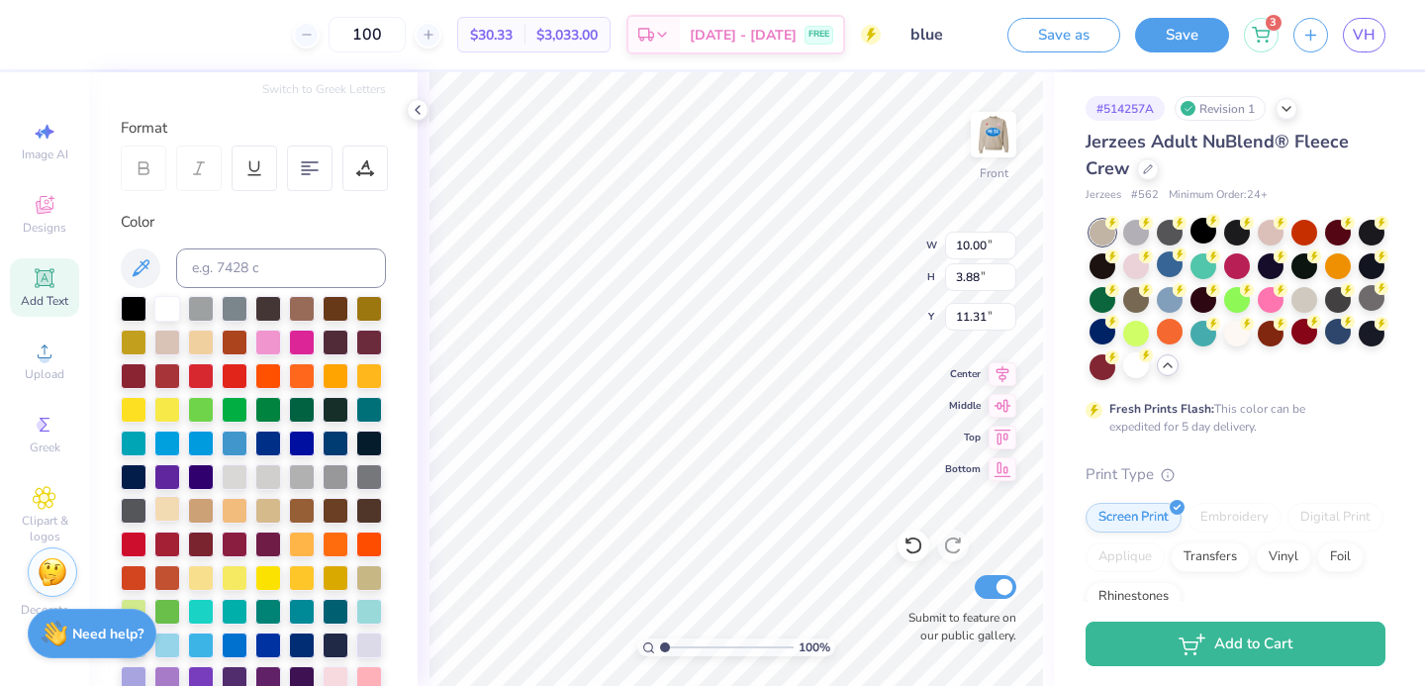
scroll to position [0, 0]
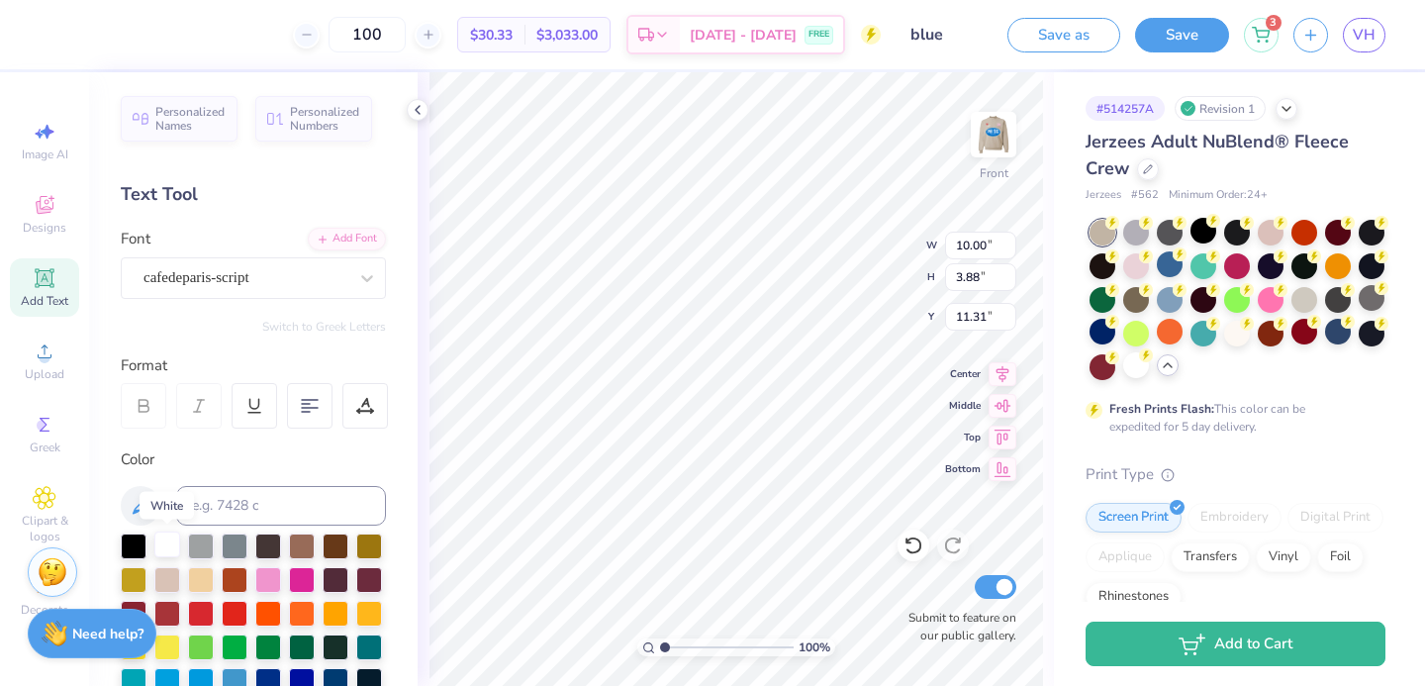
click at [169, 544] on div at bounding box center [167, 544] width 26 height 26
click at [988, 143] on img at bounding box center [993, 134] width 79 height 79
click at [988, 144] on img at bounding box center [994, 135] width 40 height 40
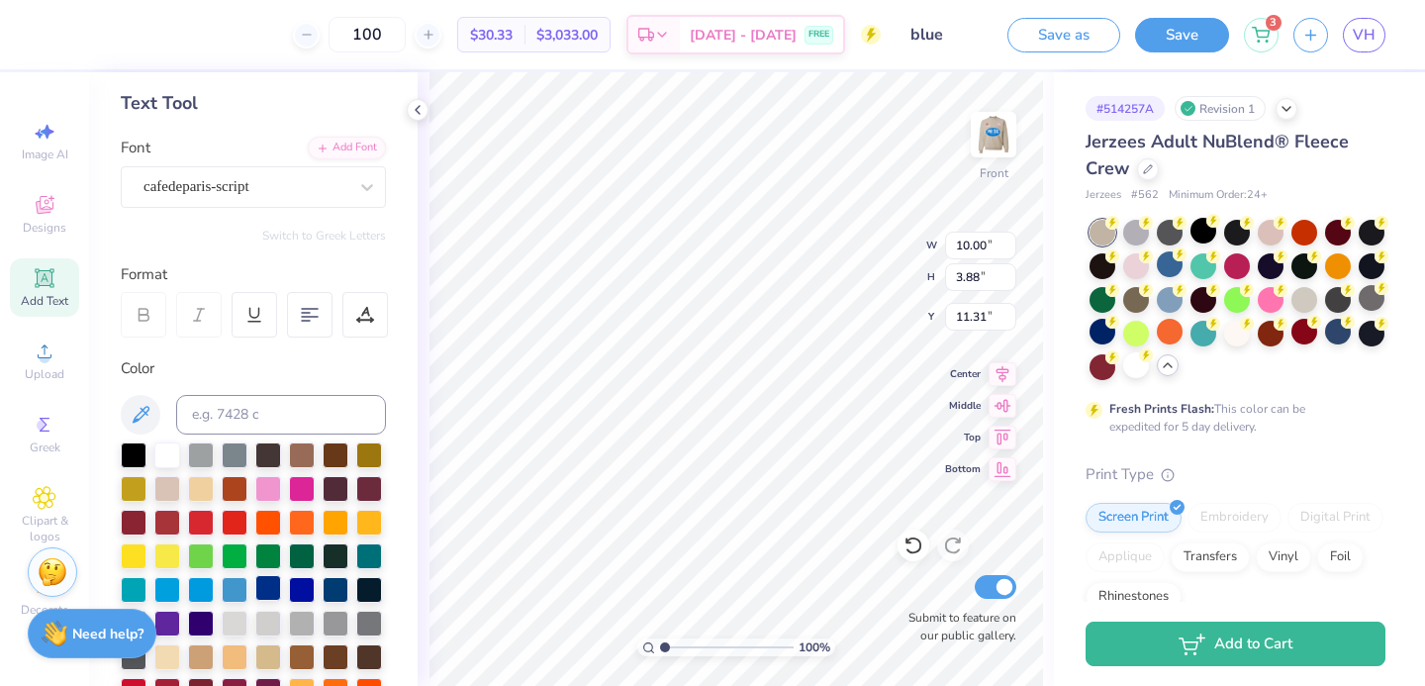
scroll to position [95, 0]
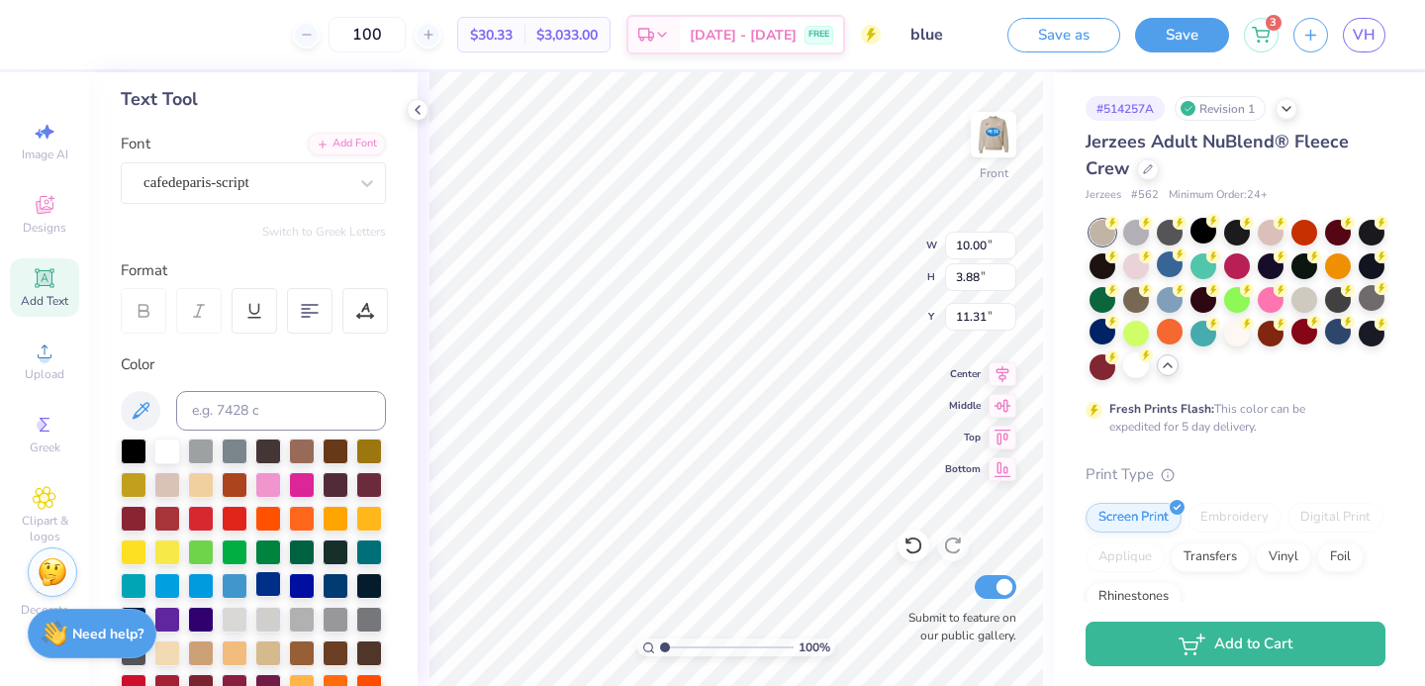
click at [270, 591] on div at bounding box center [268, 584] width 26 height 26
click at [310, 583] on div at bounding box center [302, 584] width 26 height 26
click at [307, 580] on div at bounding box center [302, 584] width 26 height 26
click at [166, 445] on div at bounding box center [167, 449] width 26 height 26
click at [992, 143] on img at bounding box center [993, 134] width 79 height 79
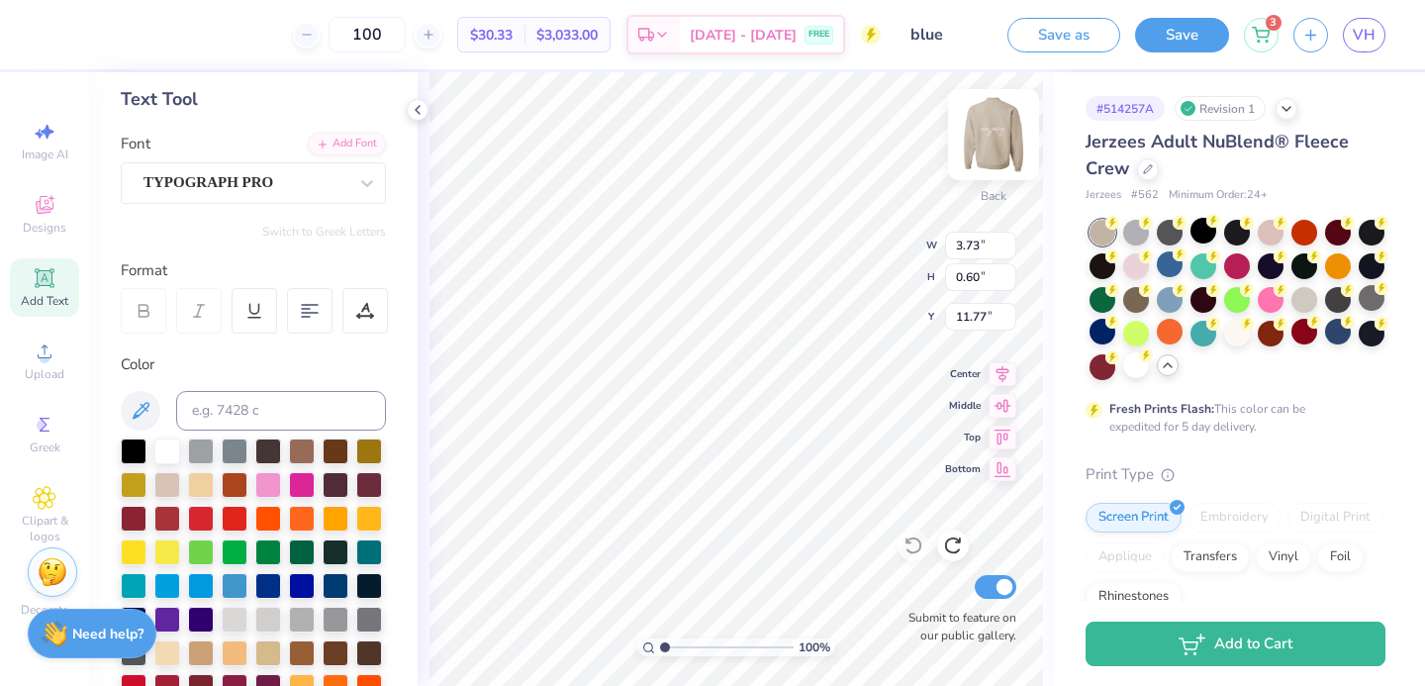
type textarea "A"
type textarea "ONCE, ALWAYS"
click at [904, 558] on div at bounding box center [913, 545] width 32 height 32
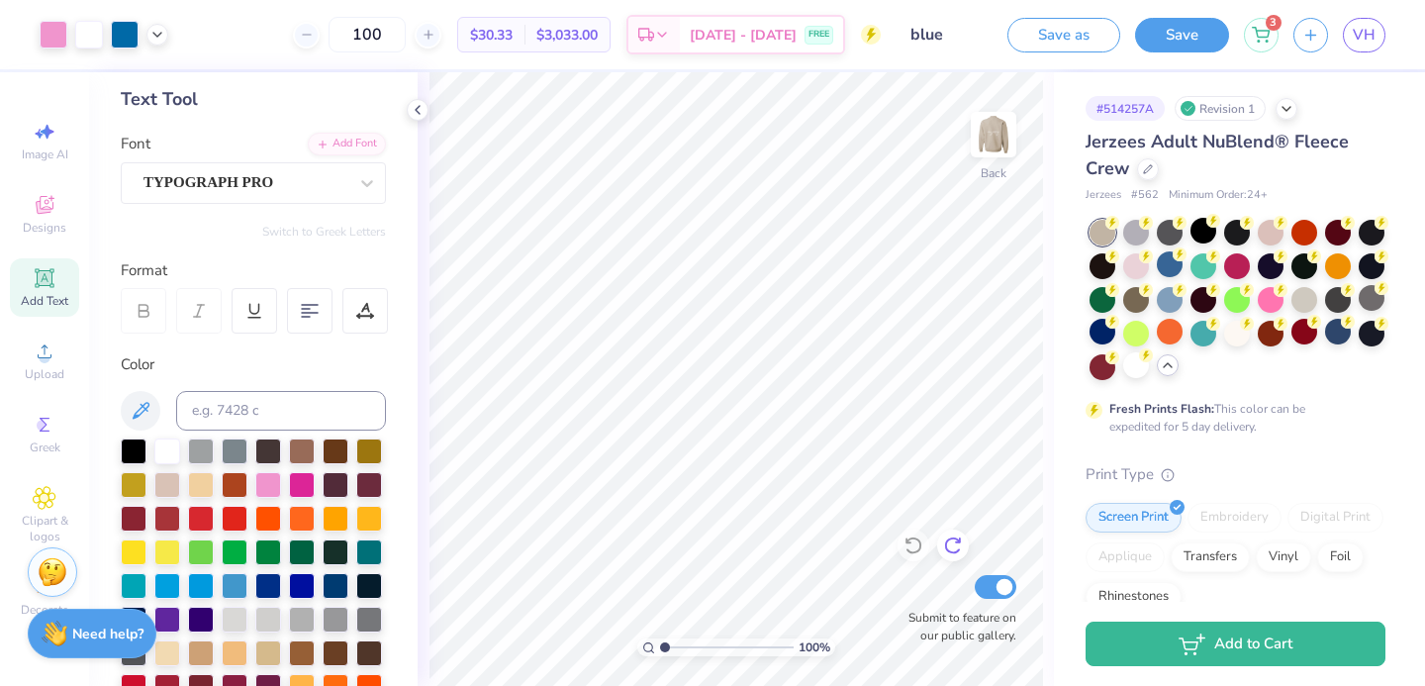
click at [958, 543] on icon at bounding box center [953, 545] width 20 height 20
type input "11.82"
type input "12.50"
type input "11.01"
type input "3.00"
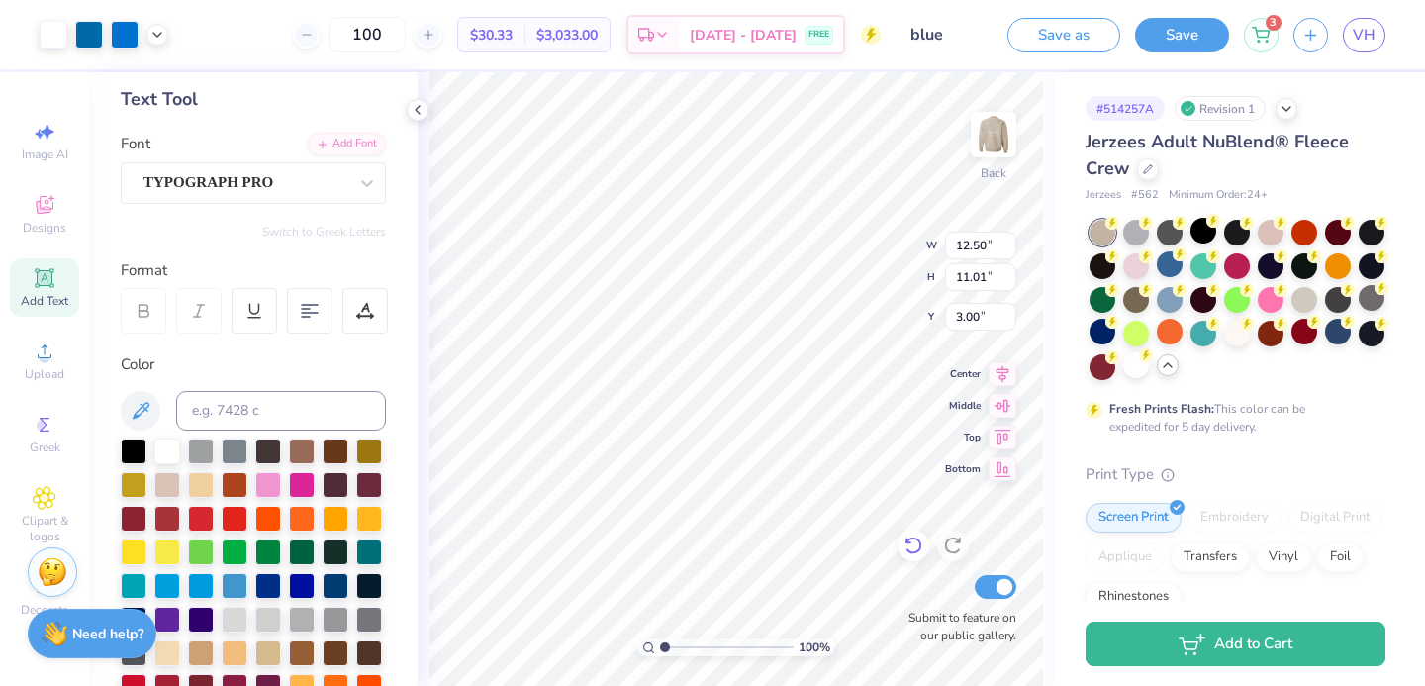
click at [909, 539] on icon at bounding box center [912, 546] width 17 height 18
click at [908, 540] on icon at bounding box center [912, 546] width 17 height 18
click at [926, 550] on div at bounding box center [913, 545] width 32 height 32
click at [912, 551] on icon at bounding box center [913, 545] width 20 height 20
click at [923, 548] on div at bounding box center [913, 545] width 32 height 32
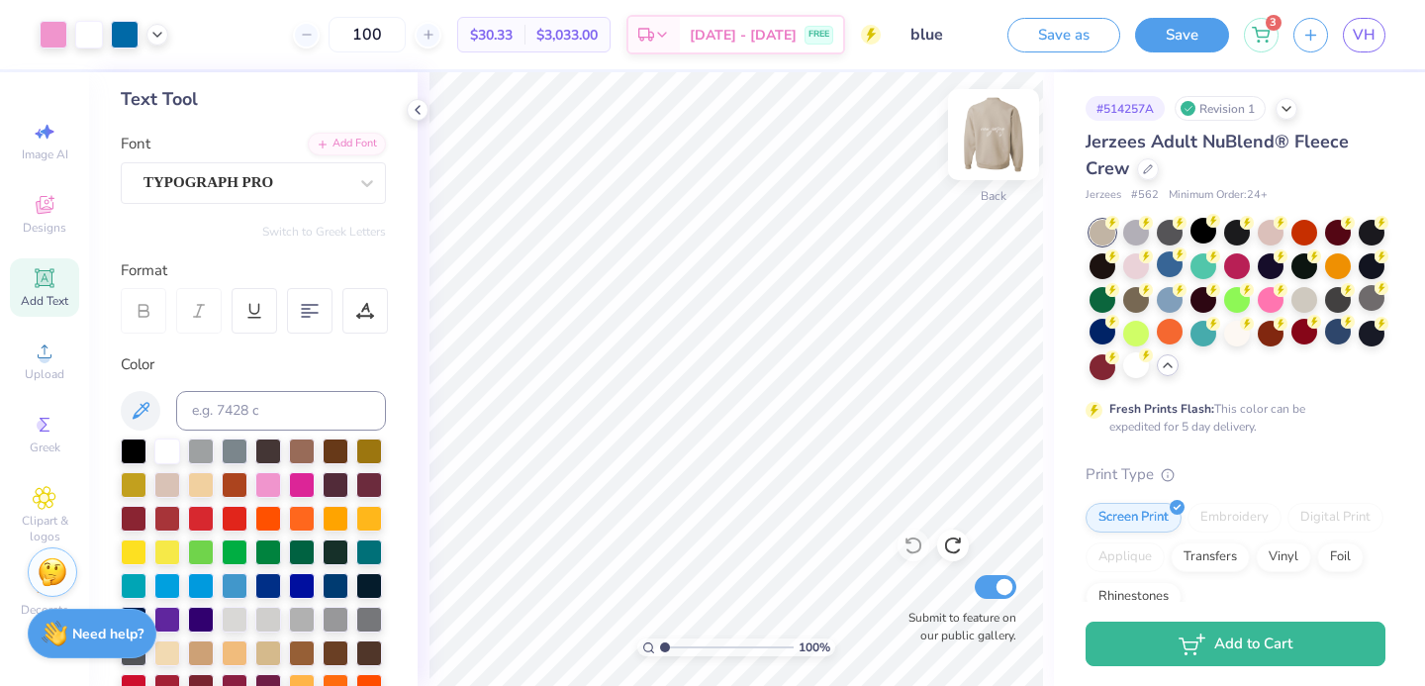
click at [978, 147] on img at bounding box center [993, 134] width 79 height 79
click at [978, 147] on img at bounding box center [994, 135] width 40 height 40
click at [983, 140] on img at bounding box center [993, 134] width 79 height 79
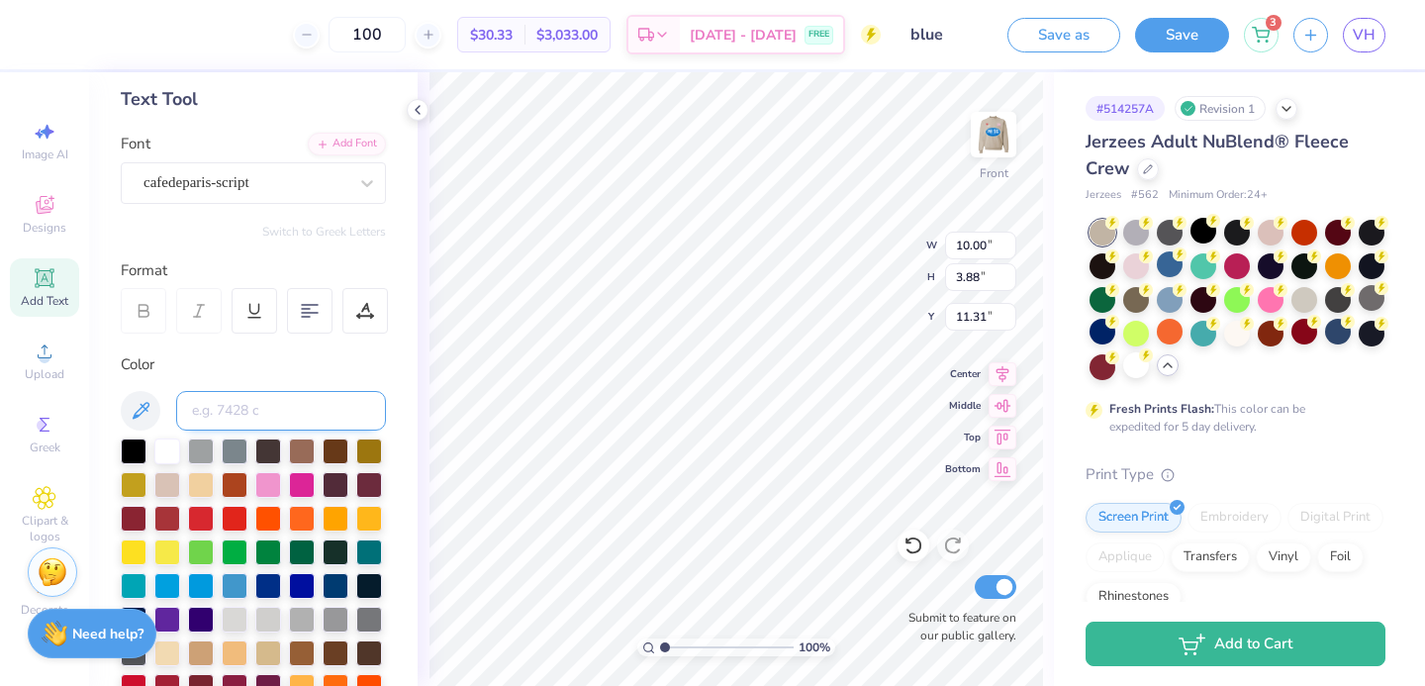
click at [218, 420] on input at bounding box center [281, 411] width 210 height 40
type input "285"
click at [989, 131] on img at bounding box center [993, 134] width 79 height 79
click at [988, 132] on img at bounding box center [994, 135] width 40 height 40
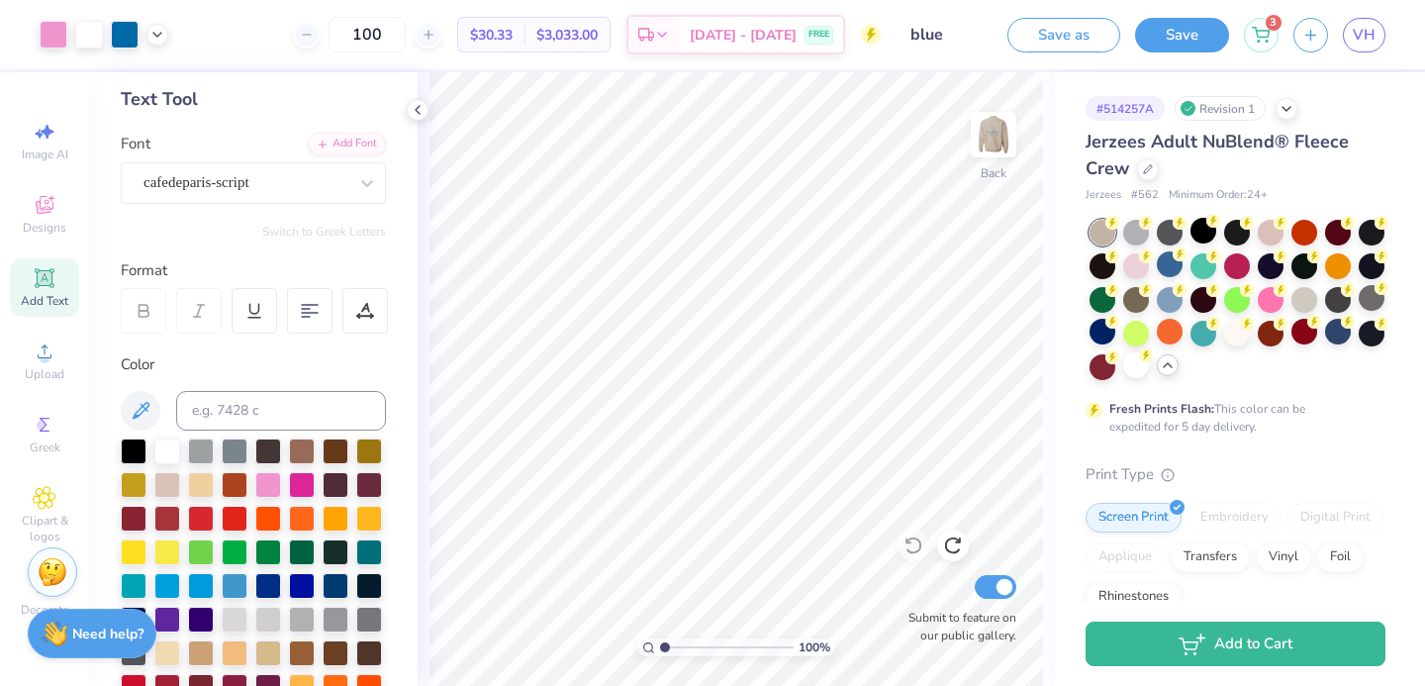
click at [988, 132] on img at bounding box center [994, 135] width 40 height 40
click at [988, 132] on img at bounding box center [993, 134] width 79 height 79
click at [983, 146] on img at bounding box center [993, 134] width 79 height 79
click at [983, 146] on img at bounding box center [994, 135] width 40 height 40
click at [978, 140] on img at bounding box center [993, 134] width 79 height 79
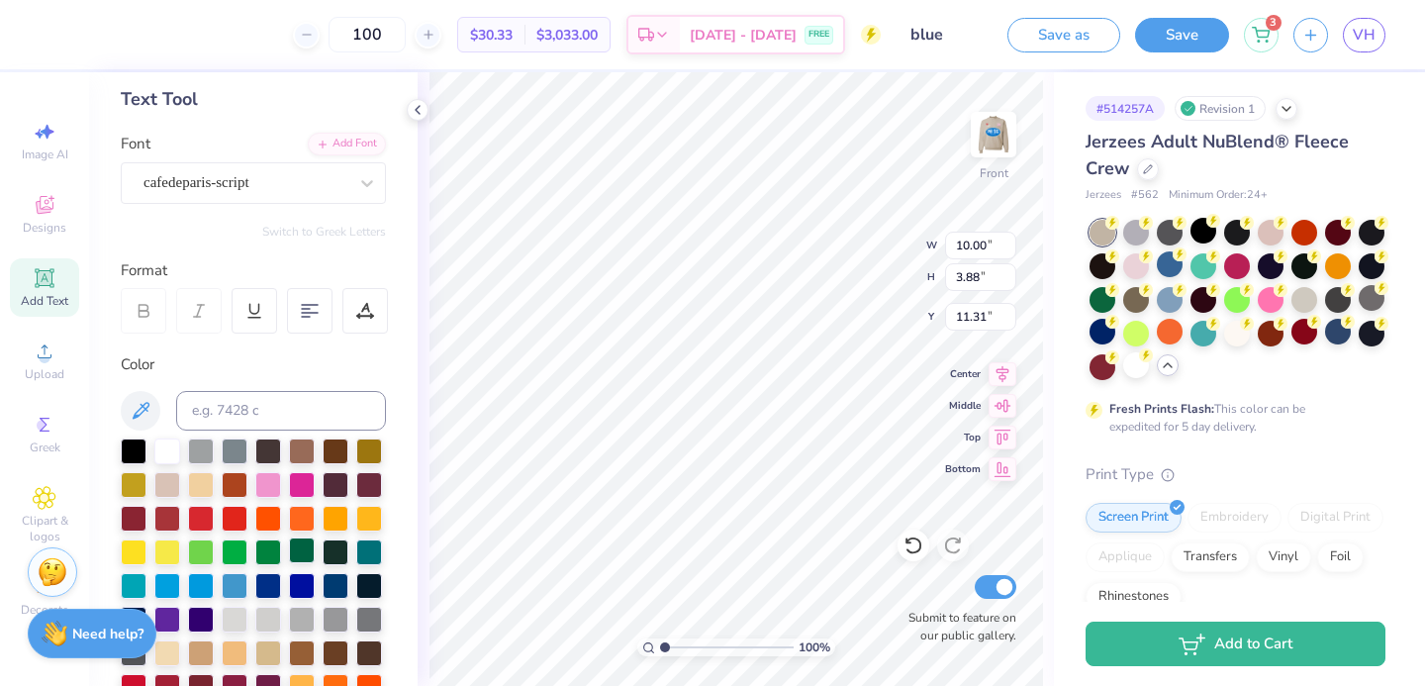
scroll to position [149, 0]
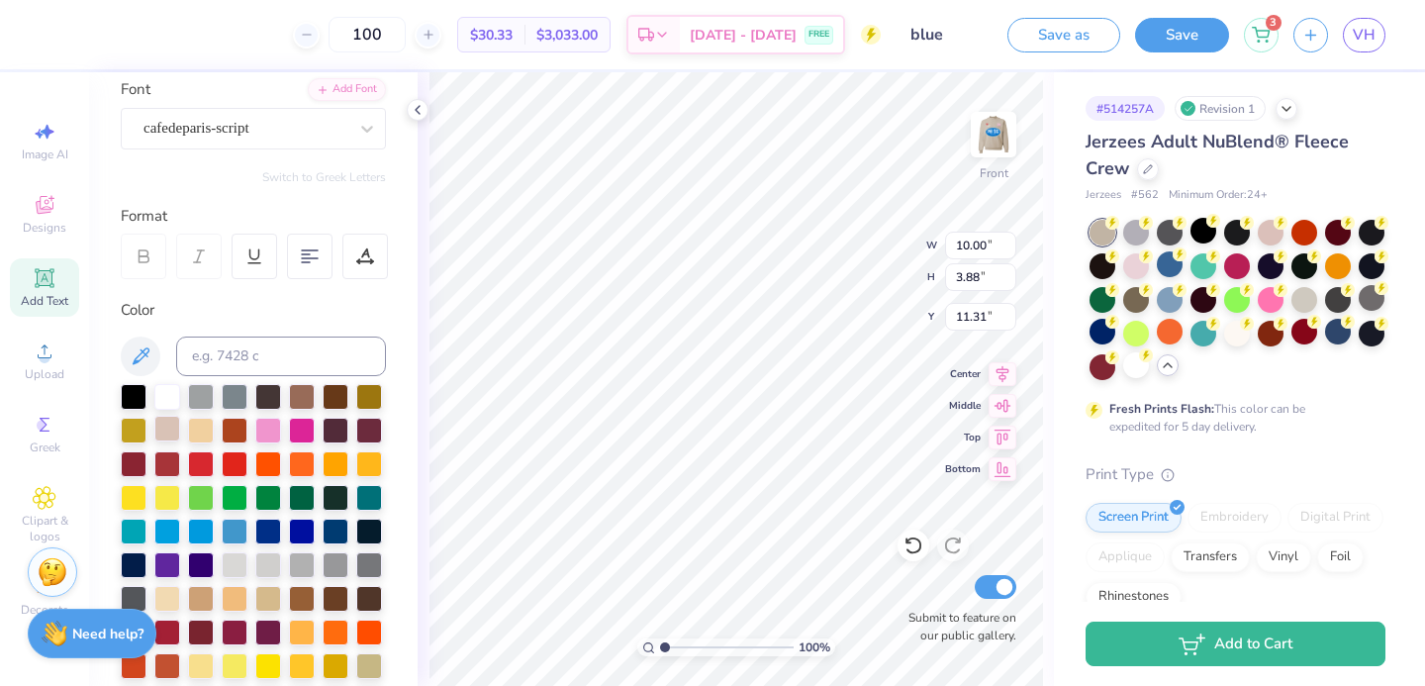
click at [161, 425] on div at bounding box center [167, 429] width 26 height 26
click at [270, 422] on div at bounding box center [268, 429] width 26 height 26
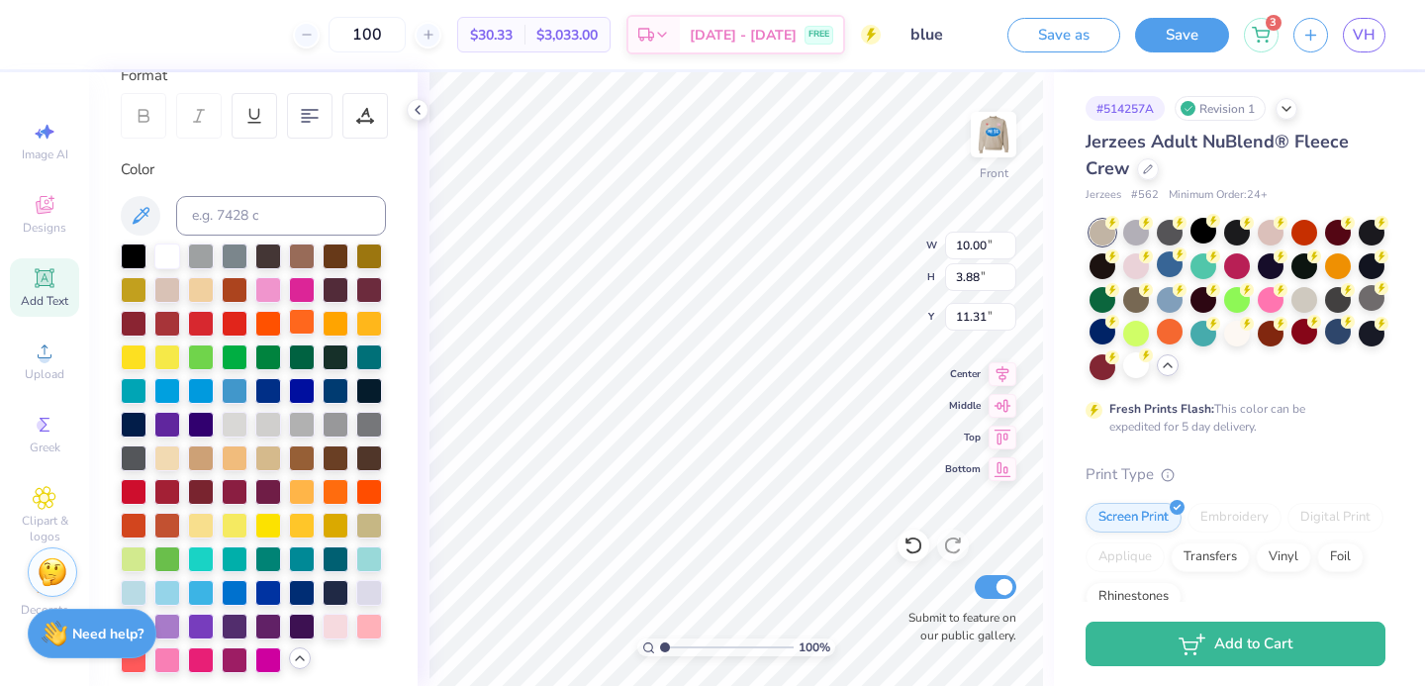
scroll to position [628, 0]
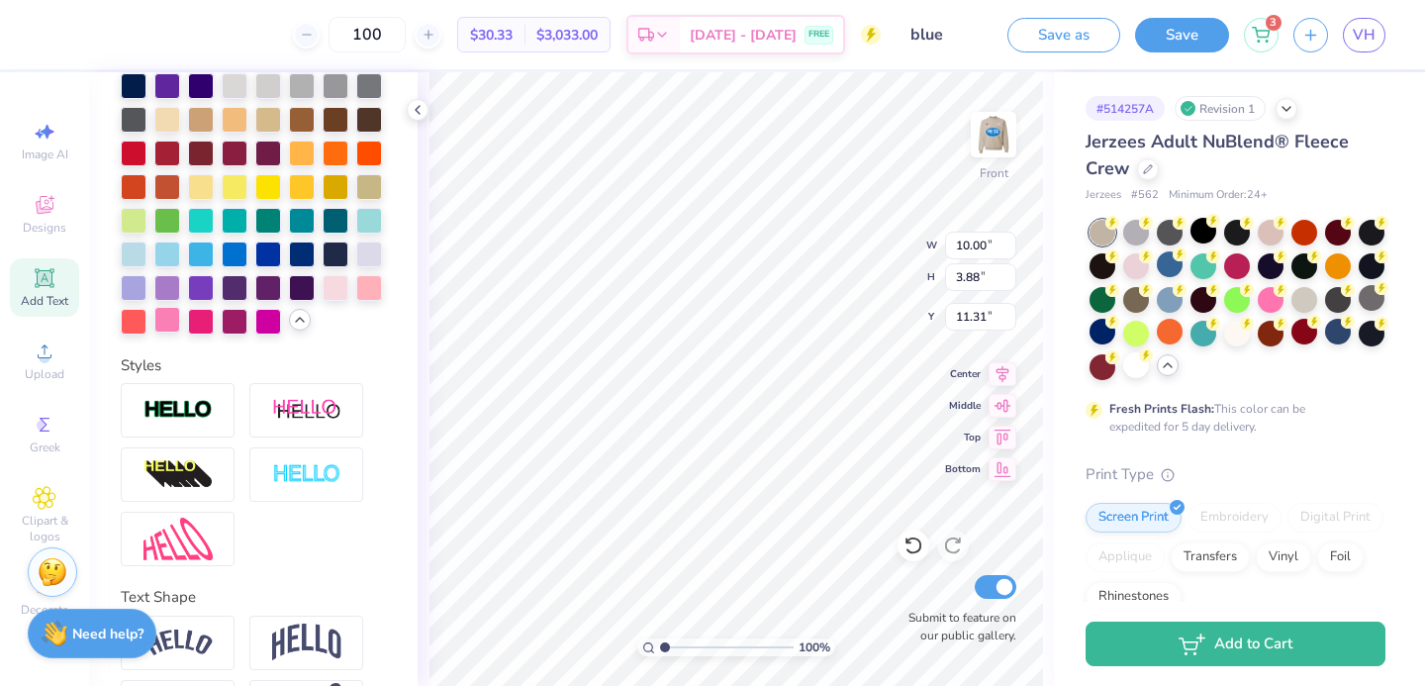
click at [178, 331] on div at bounding box center [167, 320] width 26 height 26
click at [1002, 139] on img at bounding box center [993, 134] width 79 height 79
click at [1003, 139] on img at bounding box center [994, 135] width 40 height 40
click at [371, 299] on div at bounding box center [369, 286] width 26 height 26
click at [327, 283] on div at bounding box center [336, 286] width 26 height 26
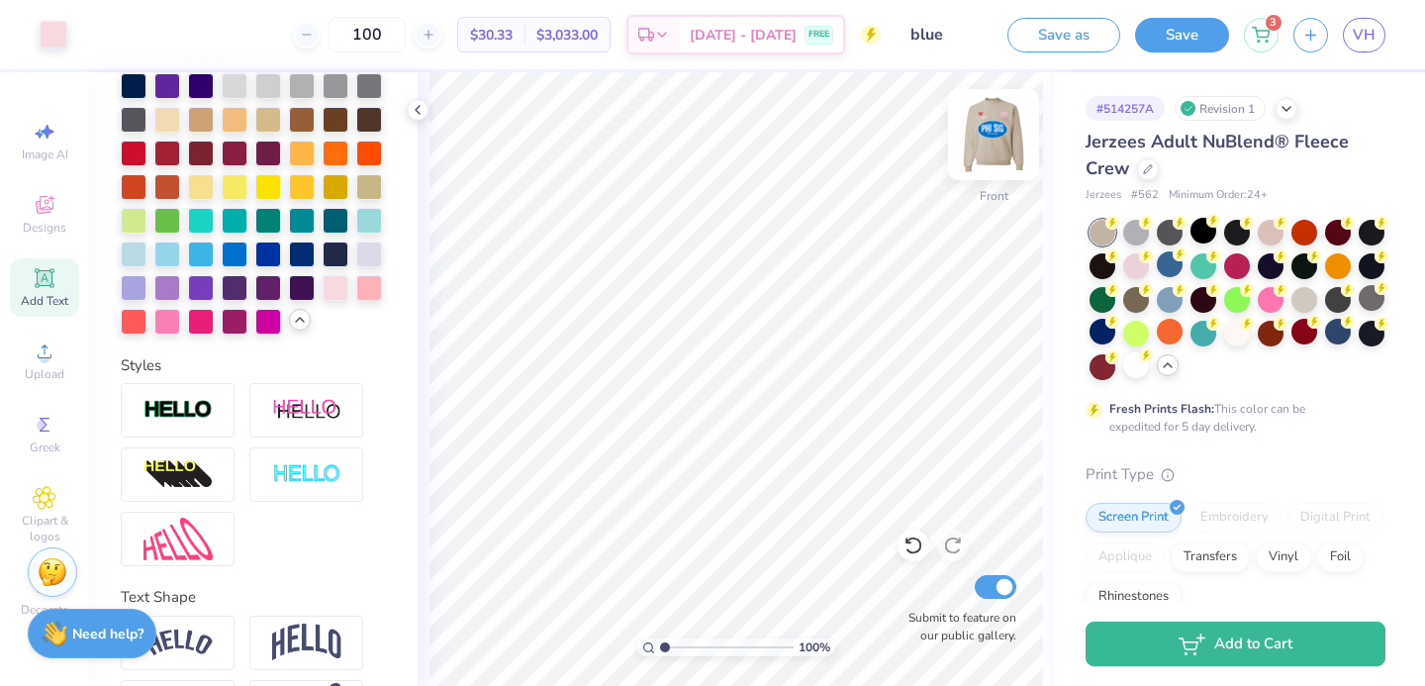
click at [984, 141] on img at bounding box center [993, 134] width 79 height 79
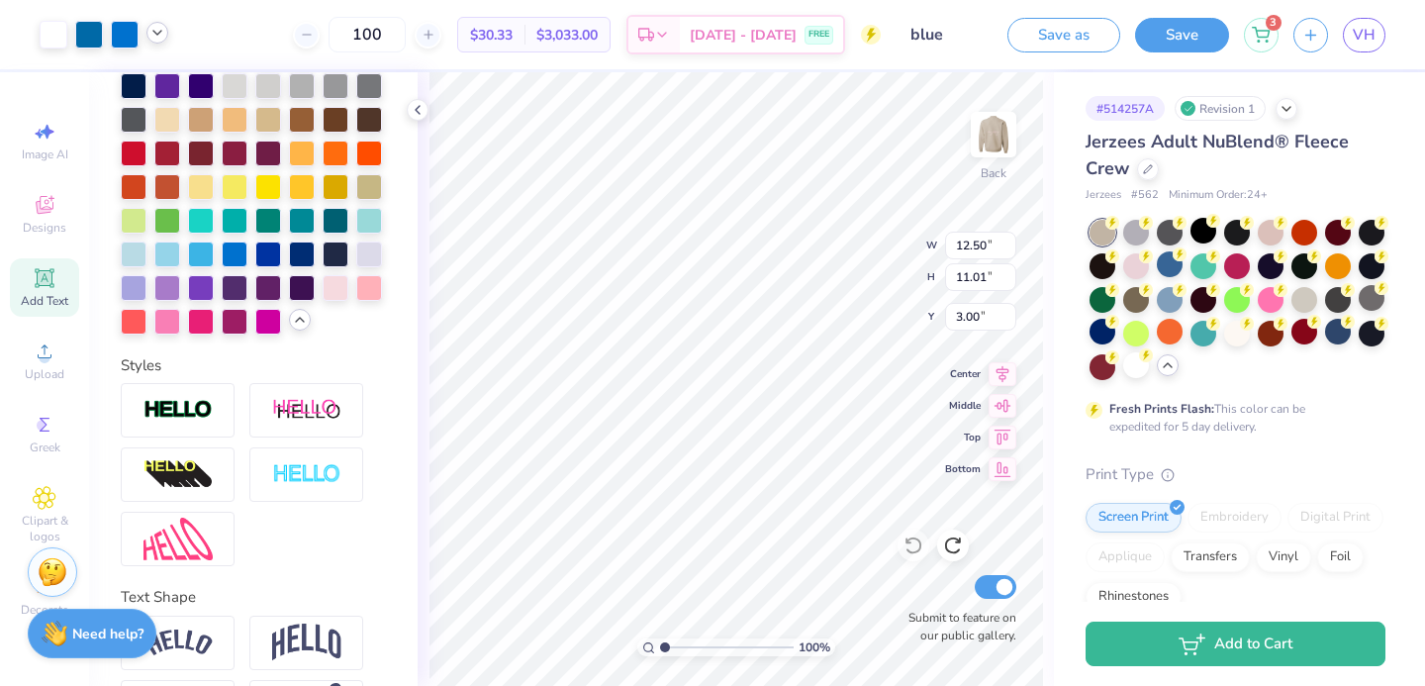
click at [150, 36] on icon at bounding box center [157, 33] width 16 height 16
click at [156, 39] on icon at bounding box center [157, 33] width 16 height 16
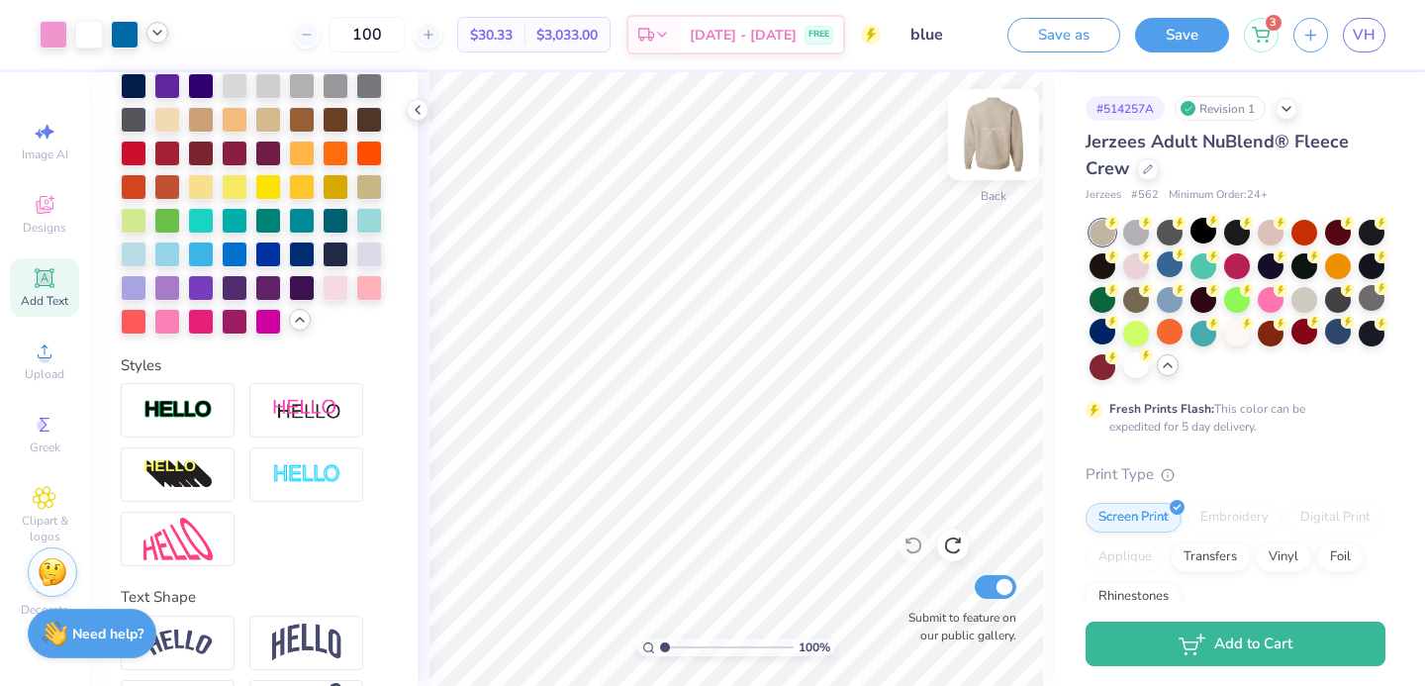
click at [1005, 130] on img at bounding box center [993, 134] width 79 height 79
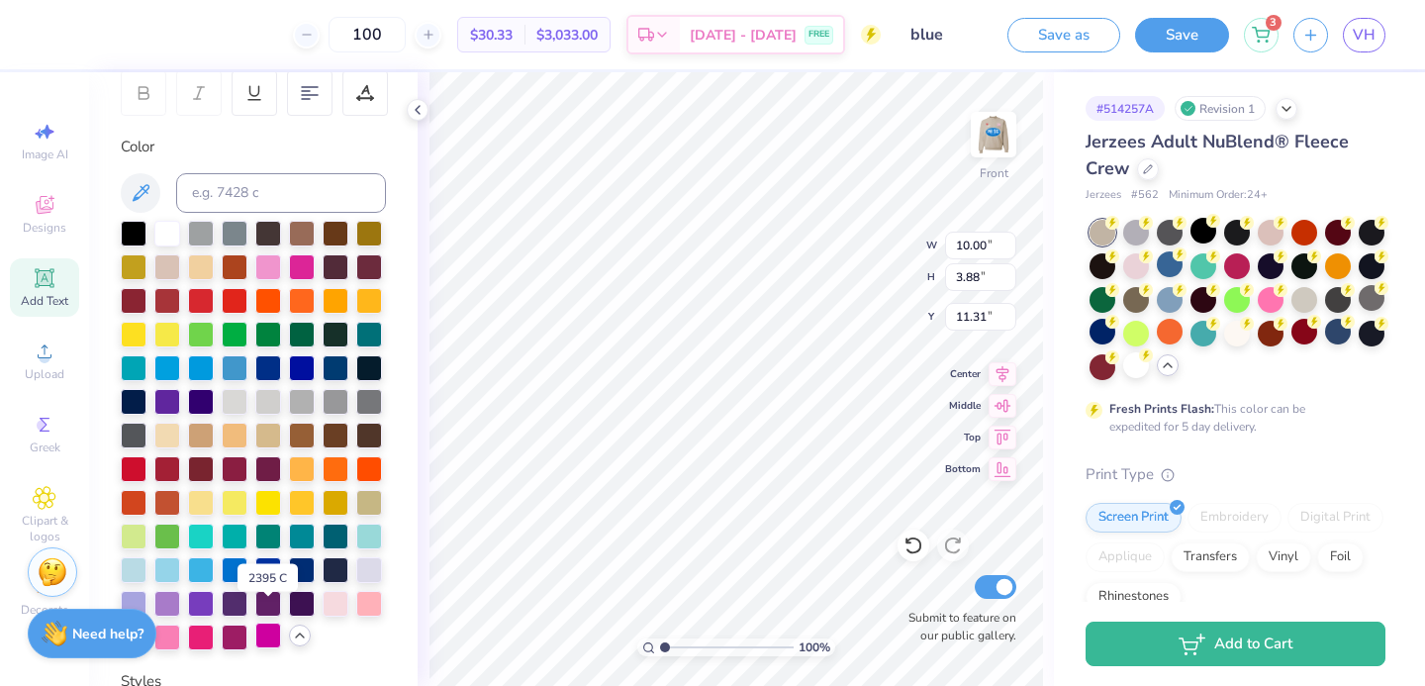
scroll to position [309, 0]
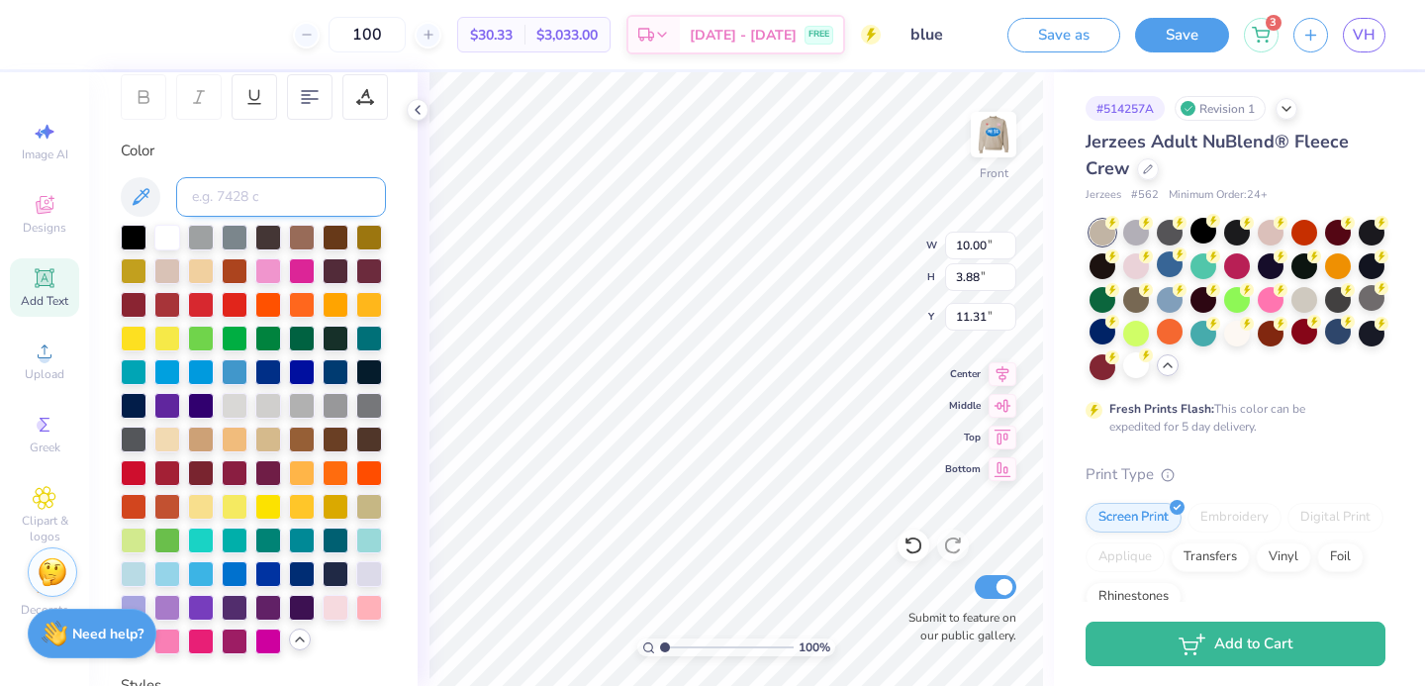
click at [239, 177] on input at bounding box center [281, 197] width 210 height 40
type input "223"
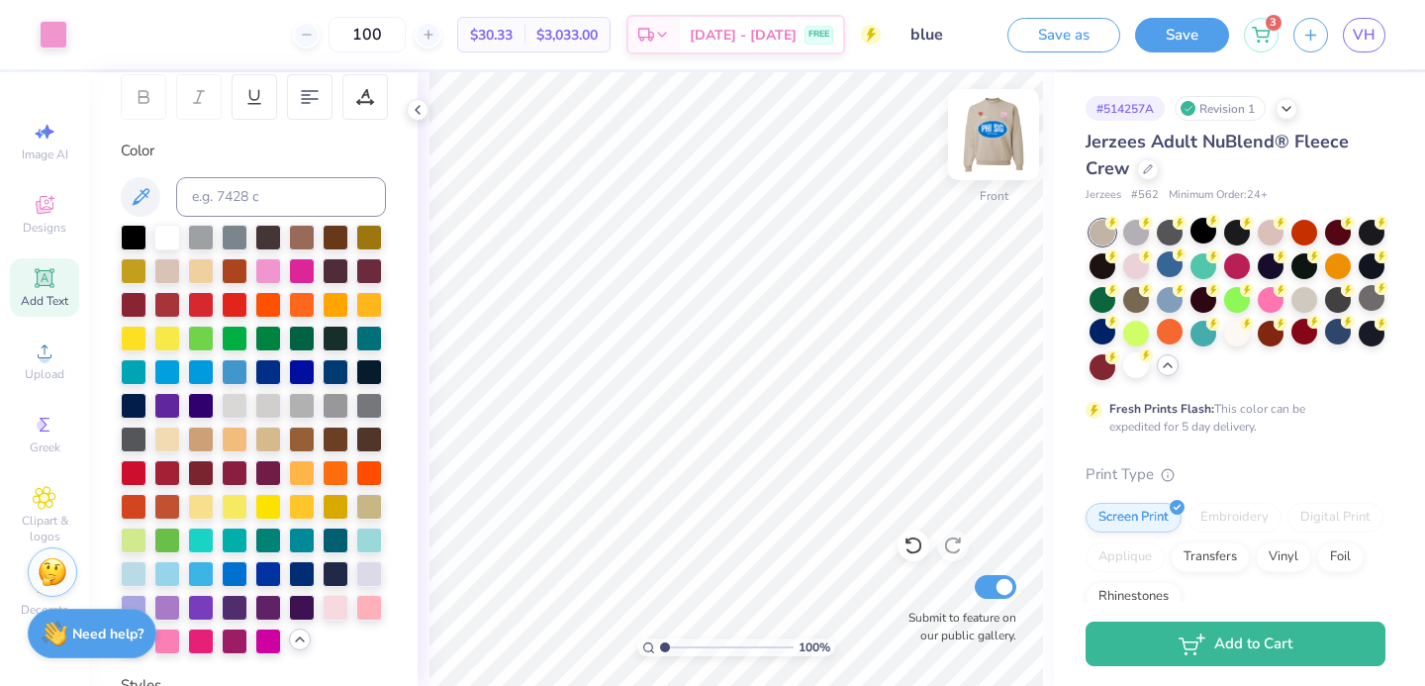
click at [986, 141] on img at bounding box center [993, 134] width 79 height 79
click at [989, 136] on img at bounding box center [993, 134] width 79 height 79
click at [356, 604] on div at bounding box center [369, 606] width 26 height 26
click at [335, 605] on div at bounding box center [336, 606] width 26 height 26
click at [979, 129] on img at bounding box center [993, 134] width 79 height 79
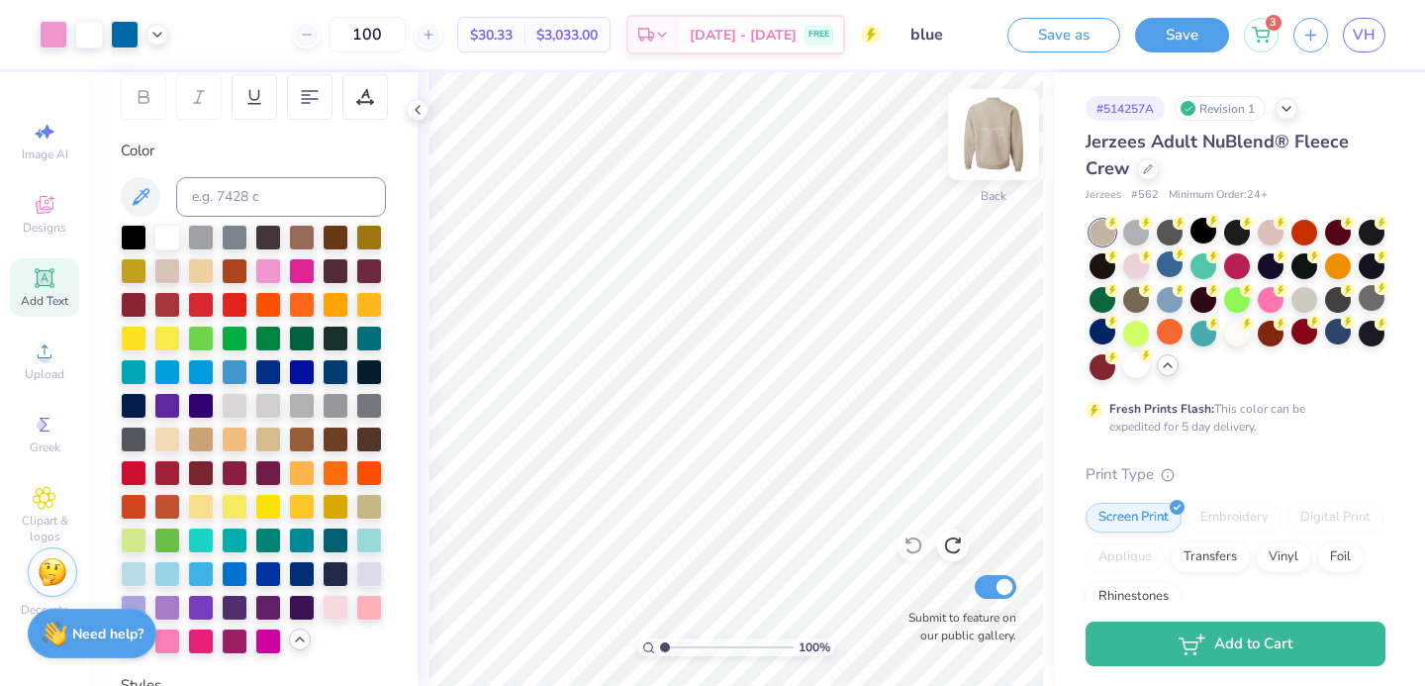
click at [979, 133] on img at bounding box center [993, 134] width 79 height 79
click at [905, 544] on icon at bounding box center [913, 545] width 20 height 20
click at [984, 146] on img at bounding box center [993, 134] width 79 height 79
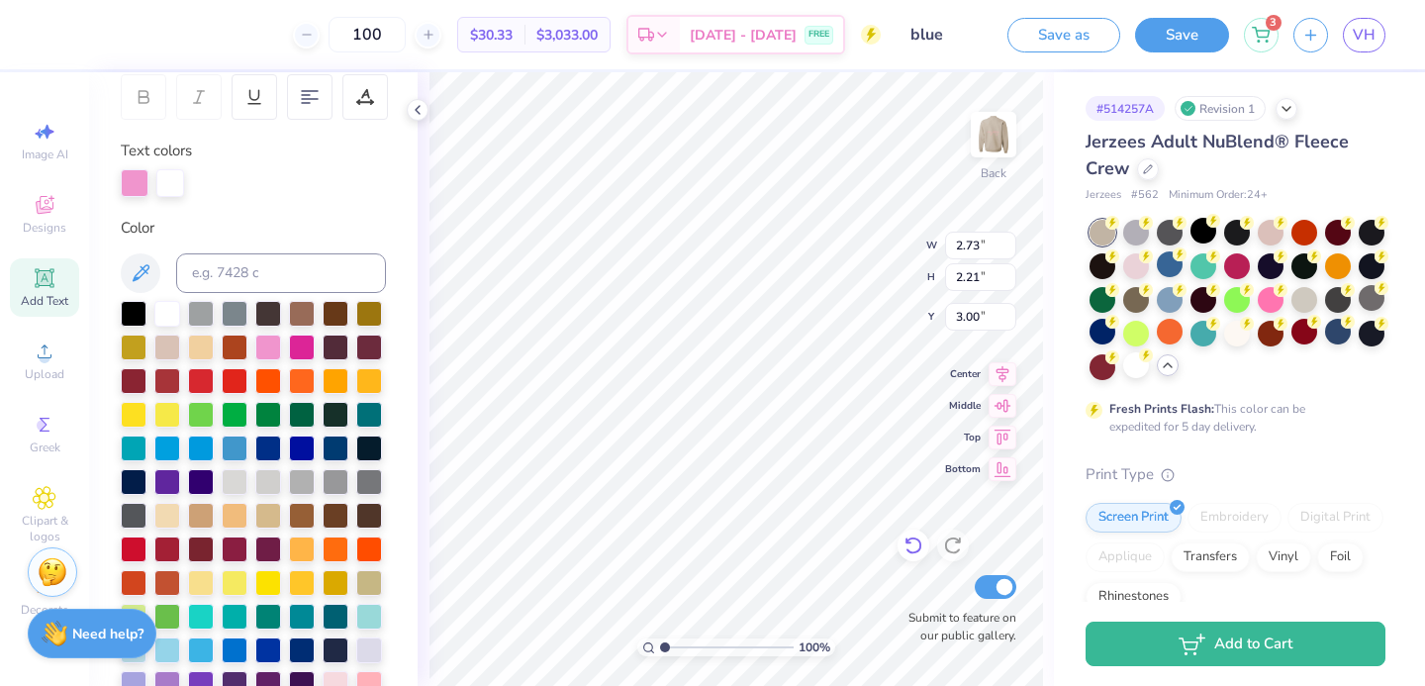
click at [918, 546] on icon at bounding box center [913, 545] width 20 height 20
click at [49, 37] on div at bounding box center [54, 33] width 28 height 28
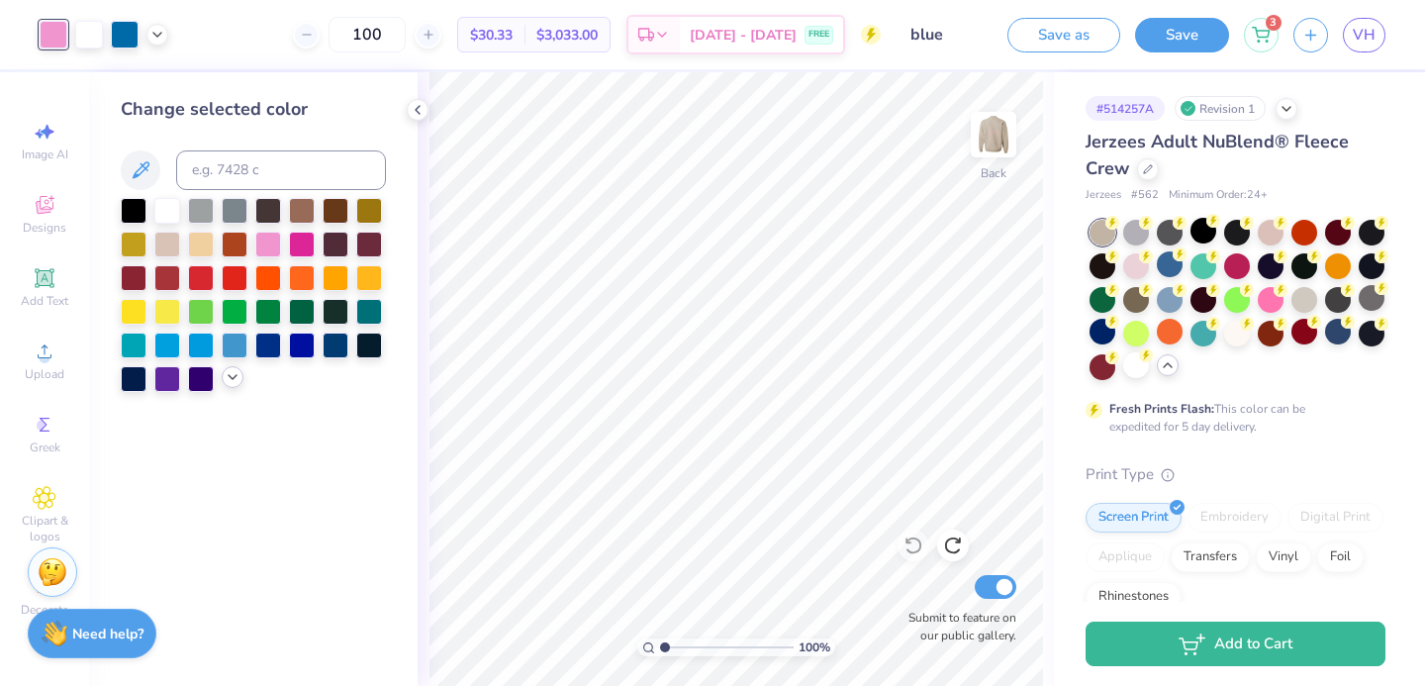
click at [223, 375] on div at bounding box center [233, 377] width 22 height 22
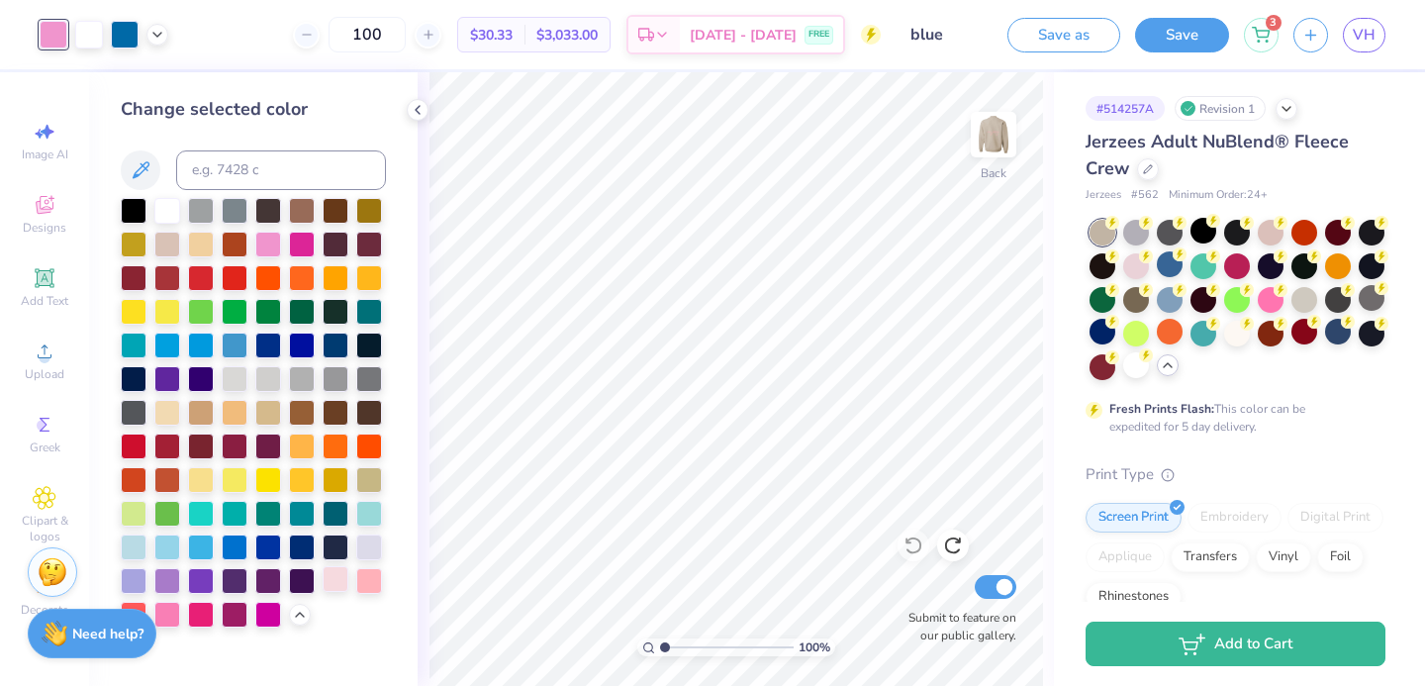
click at [344, 582] on div at bounding box center [336, 579] width 26 height 26
click at [372, 581] on div at bounding box center [369, 579] width 26 height 26
click at [368, 517] on div at bounding box center [369, 512] width 26 height 26
click at [171, 543] on div at bounding box center [167, 545] width 26 height 26
click at [172, 545] on div at bounding box center [167, 545] width 26 height 26
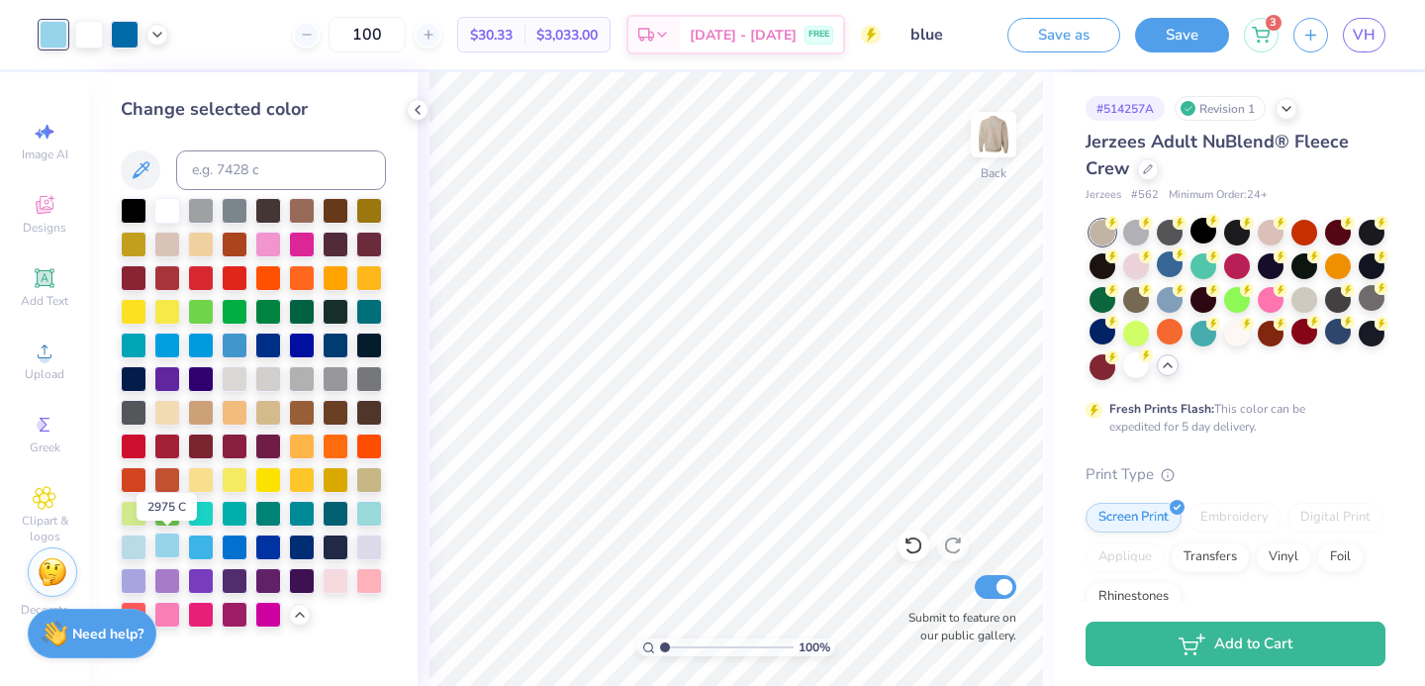
click at [171, 541] on div at bounding box center [167, 545] width 26 height 26
click at [926, 538] on div at bounding box center [913, 545] width 32 height 32
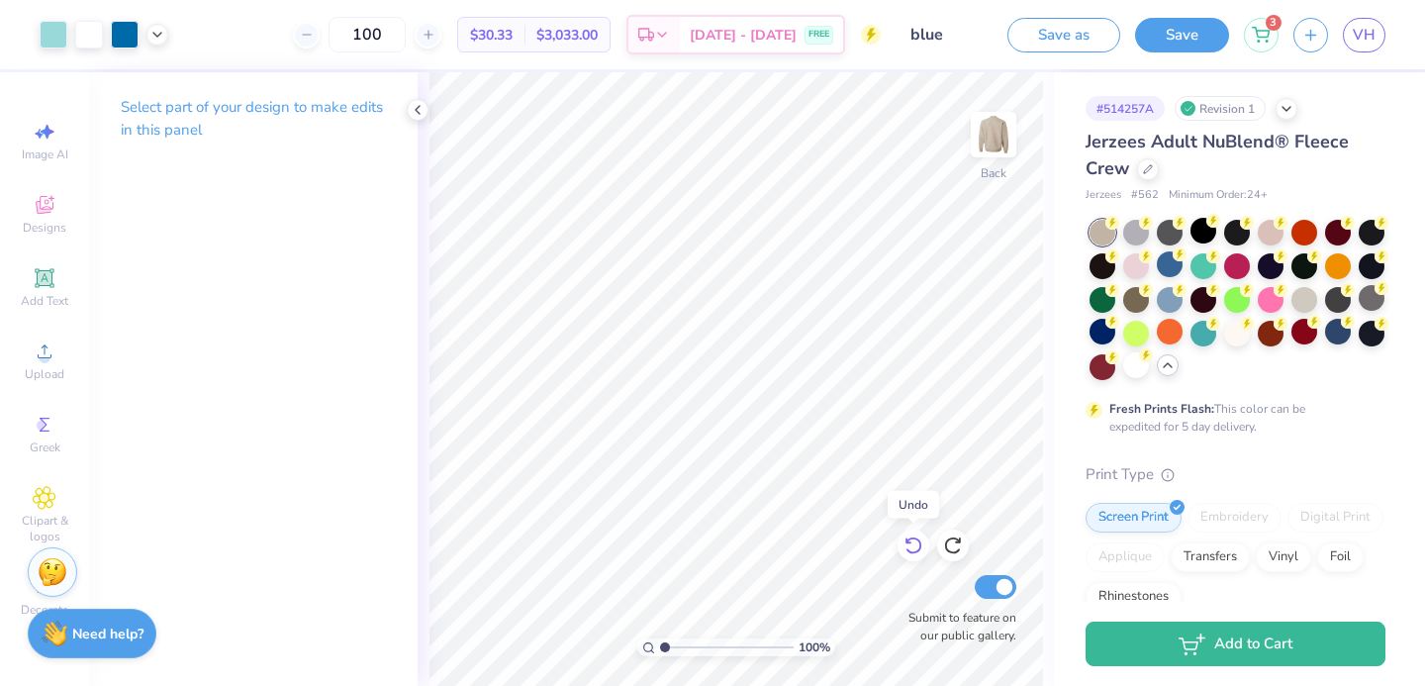
click at [925, 544] on div at bounding box center [913, 545] width 32 height 32
click at [917, 545] on icon at bounding box center [913, 545] width 20 height 20
click at [954, 549] on icon at bounding box center [953, 545] width 20 height 20
click at [907, 550] on icon at bounding box center [912, 546] width 17 height 18
click at [907, 549] on icon at bounding box center [912, 546] width 17 height 18
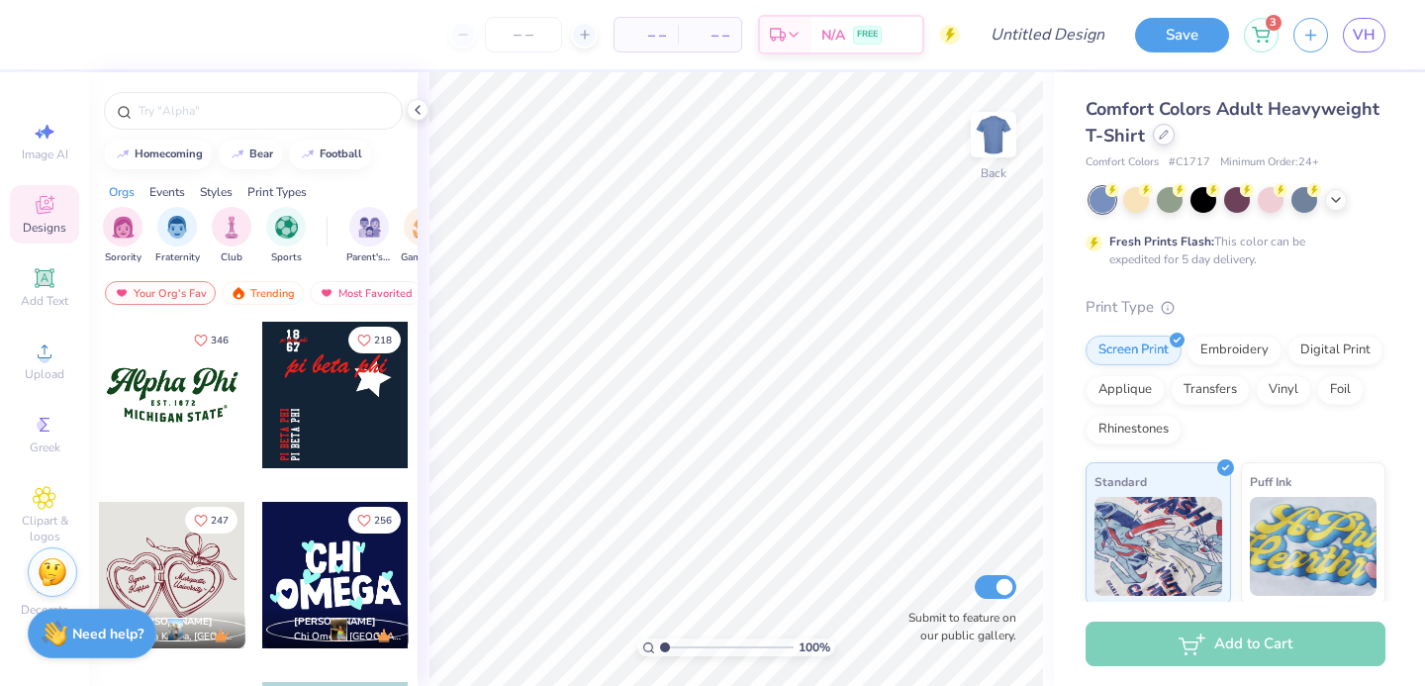
click at [1164, 138] on icon at bounding box center [1164, 135] width 10 height 10
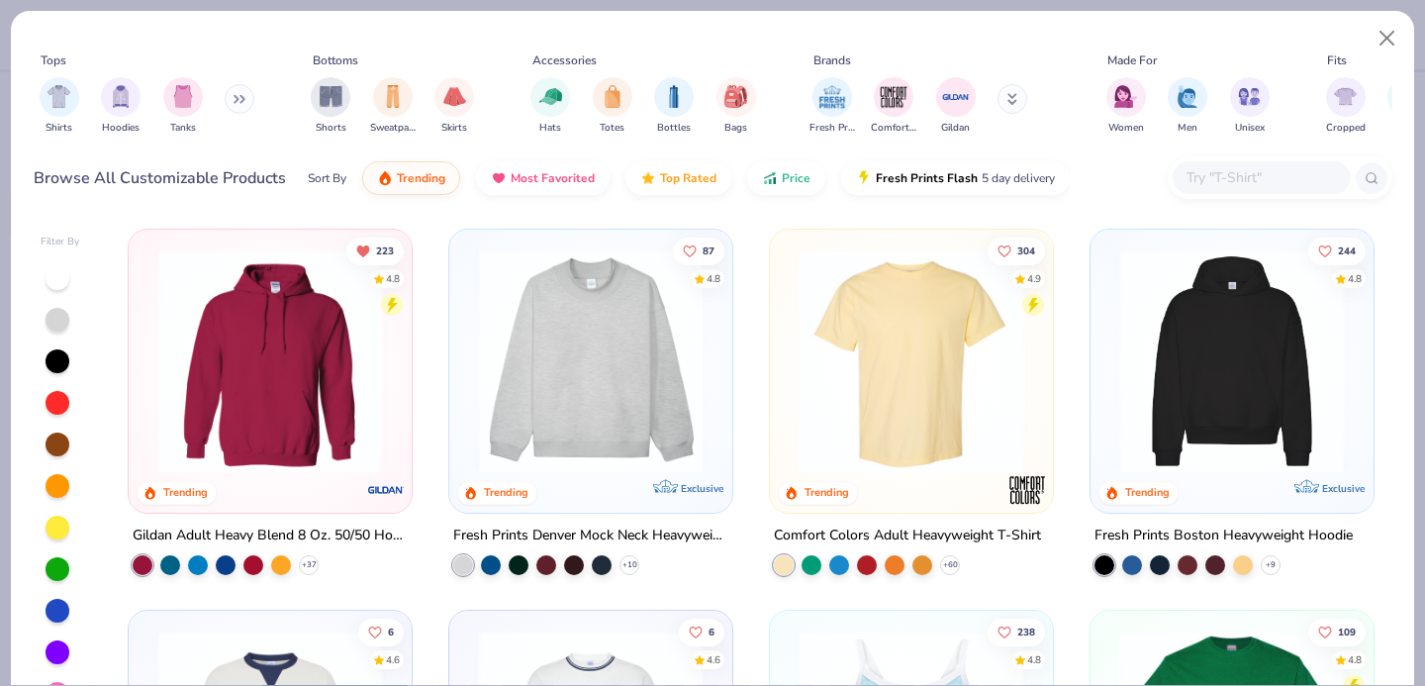
click at [1188, 183] on input "text" at bounding box center [1260, 177] width 152 height 23
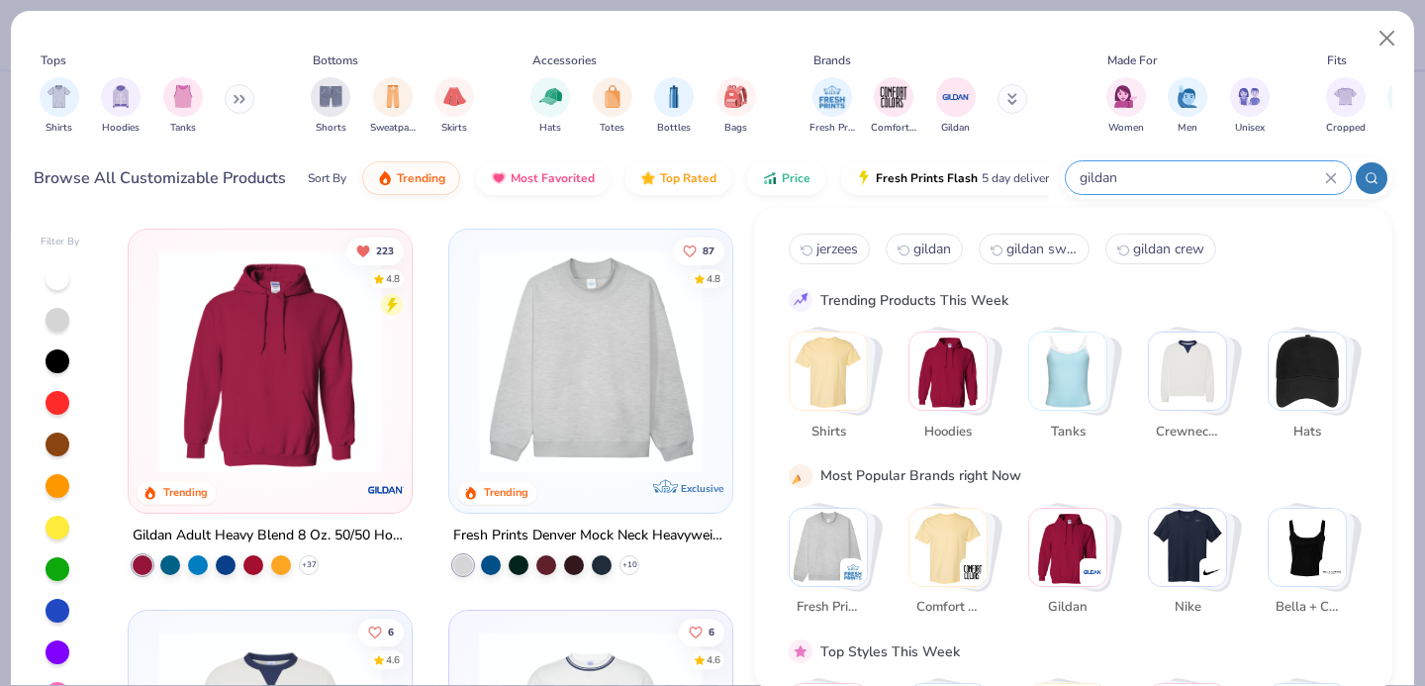
type input "gildan"
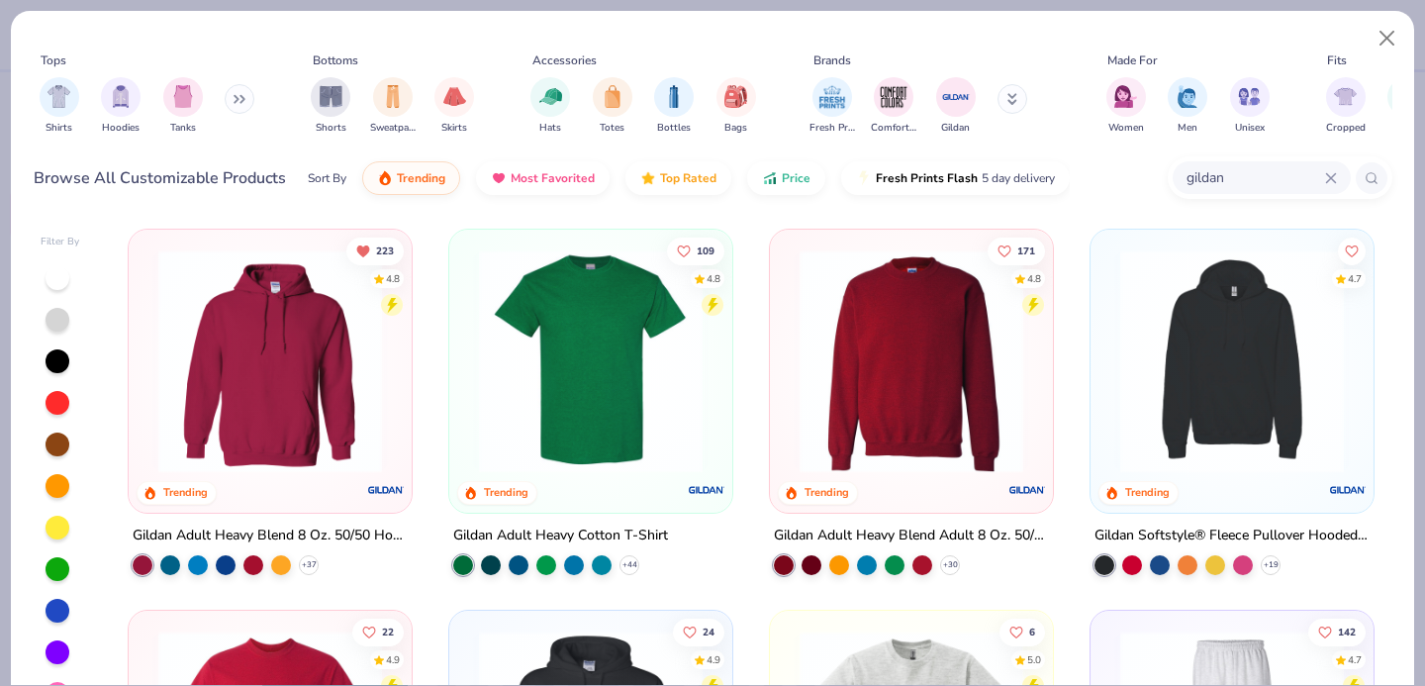
click at [893, 376] on img at bounding box center [911, 361] width 243 height 224
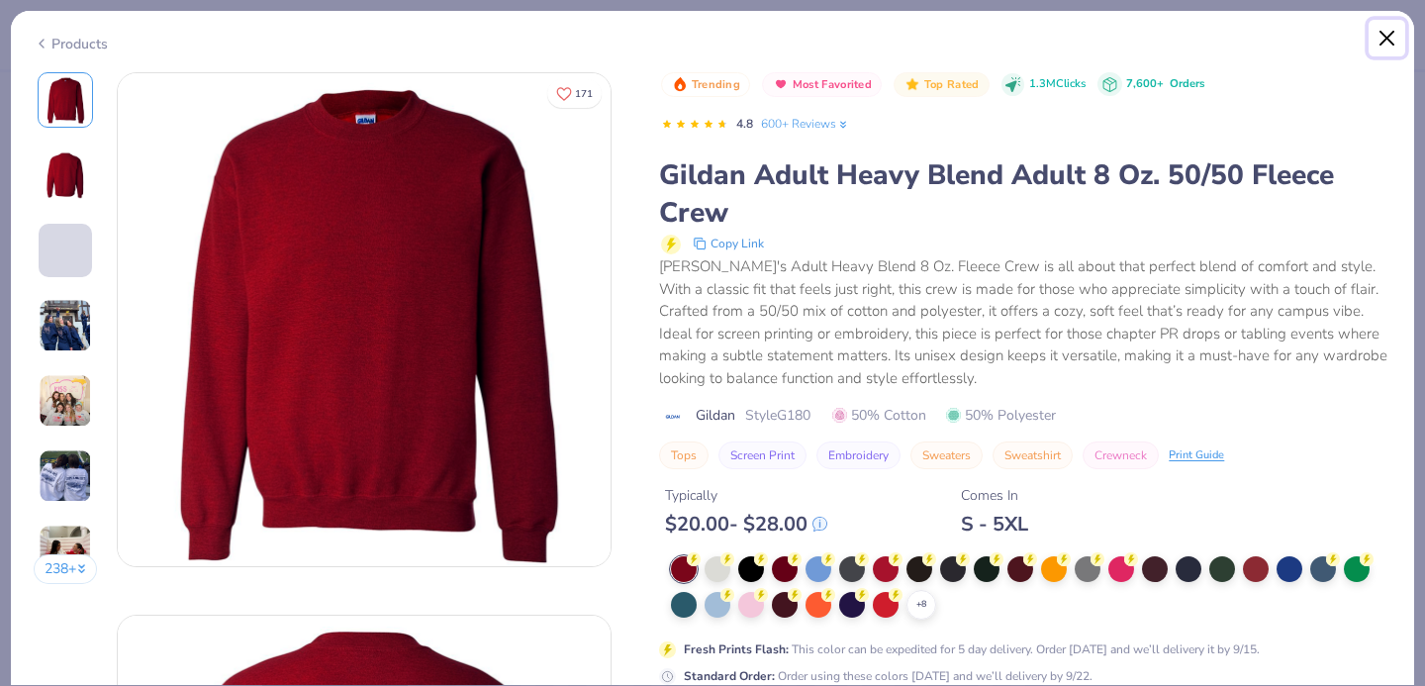
click at [1381, 39] on button "Close" at bounding box center [1387, 39] width 38 height 38
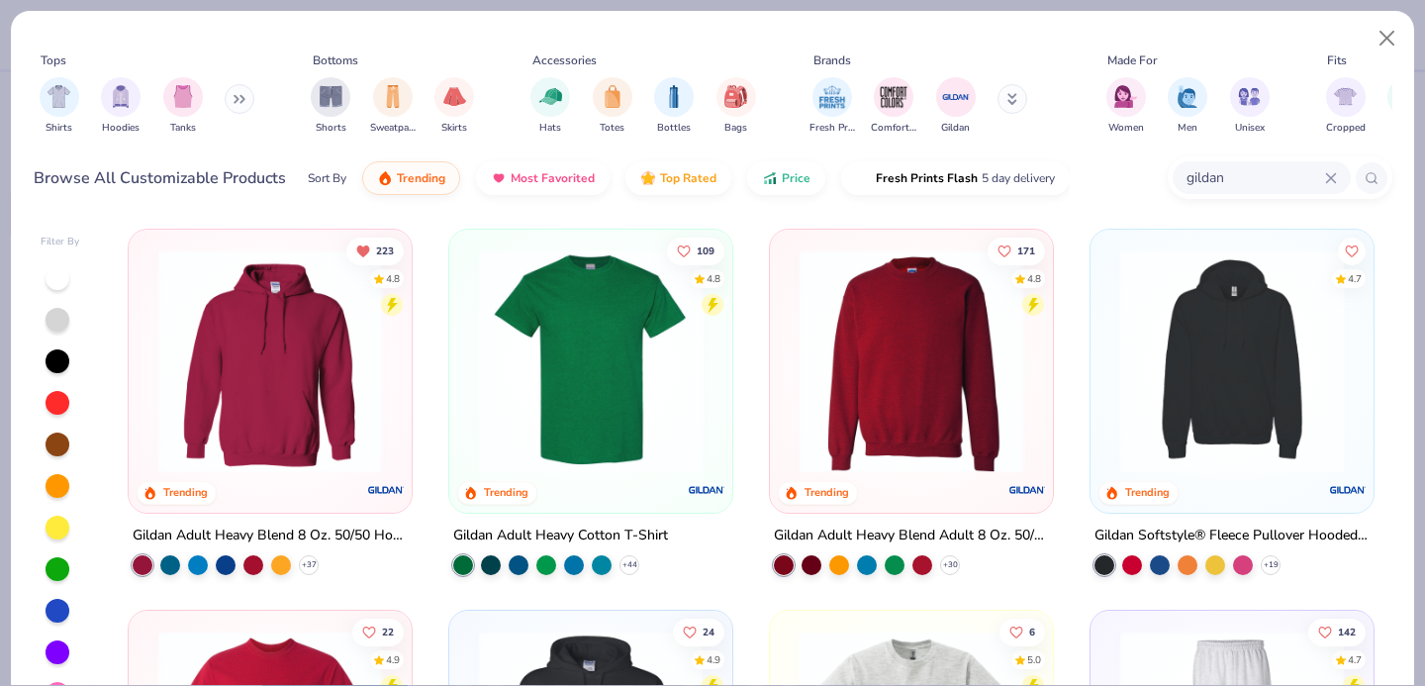
click at [1326, 177] on icon at bounding box center [1331, 178] width 12 height 12
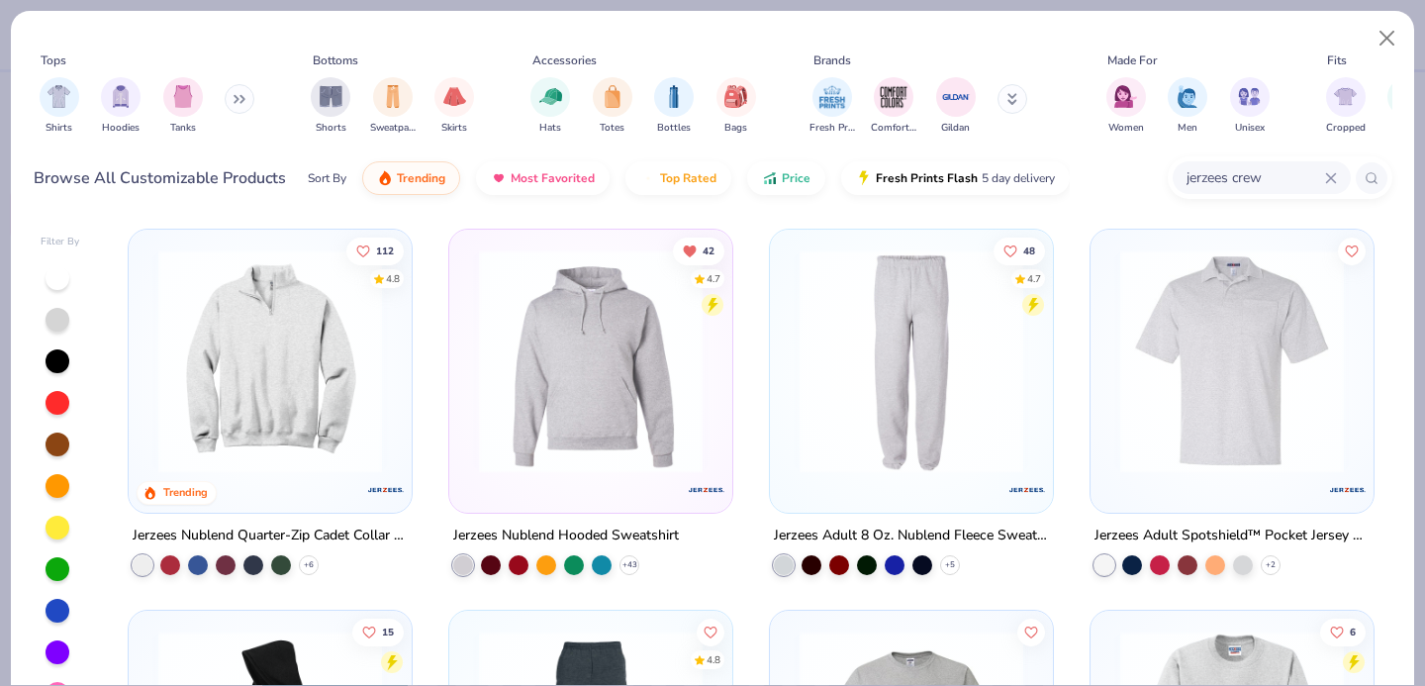
type input "jerzees crew"
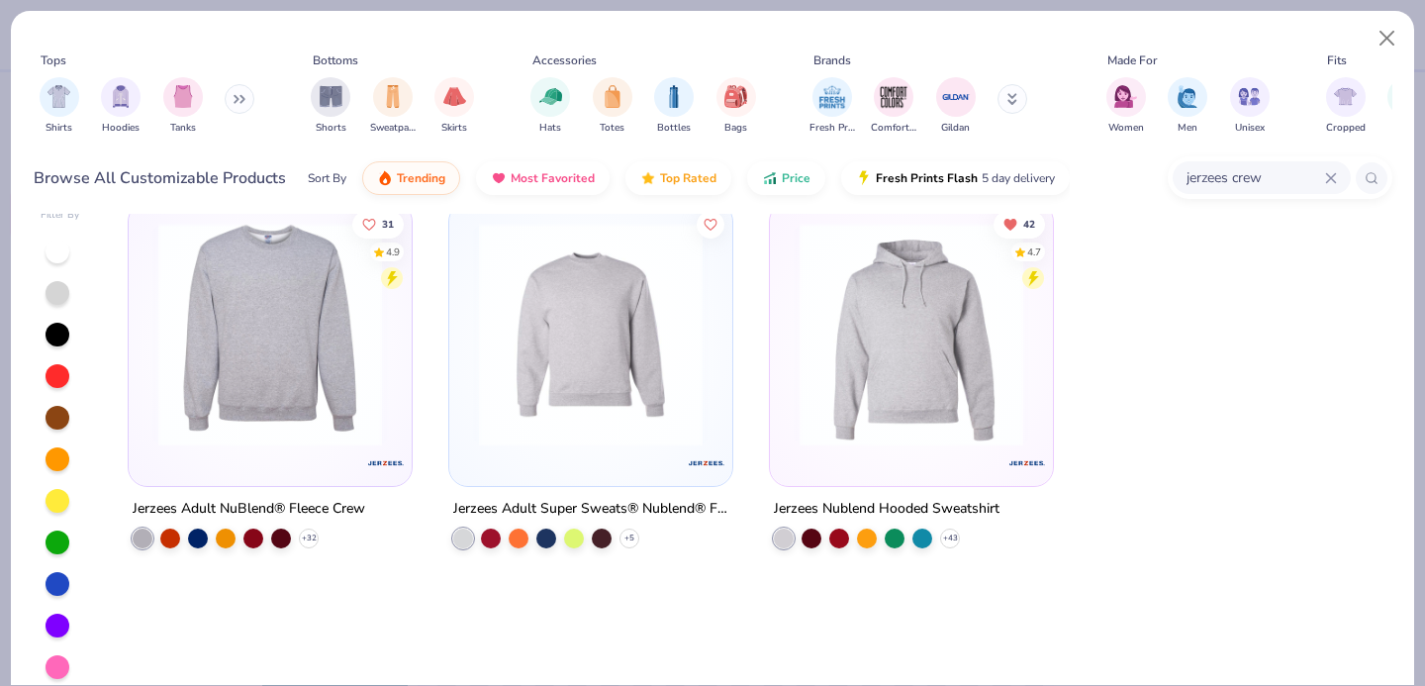
scroll to position [32, 0]
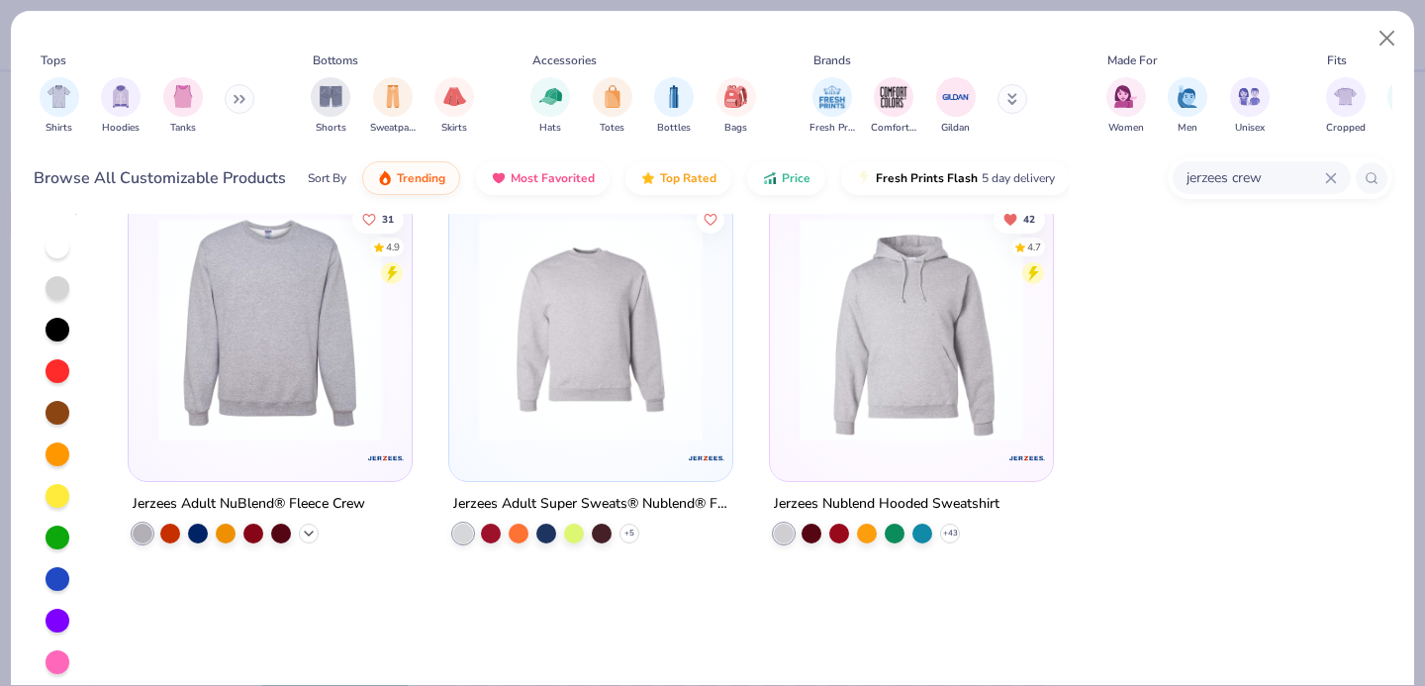
click at [304, 530] on icon at bounding box center [309, 533] width 16 height 16
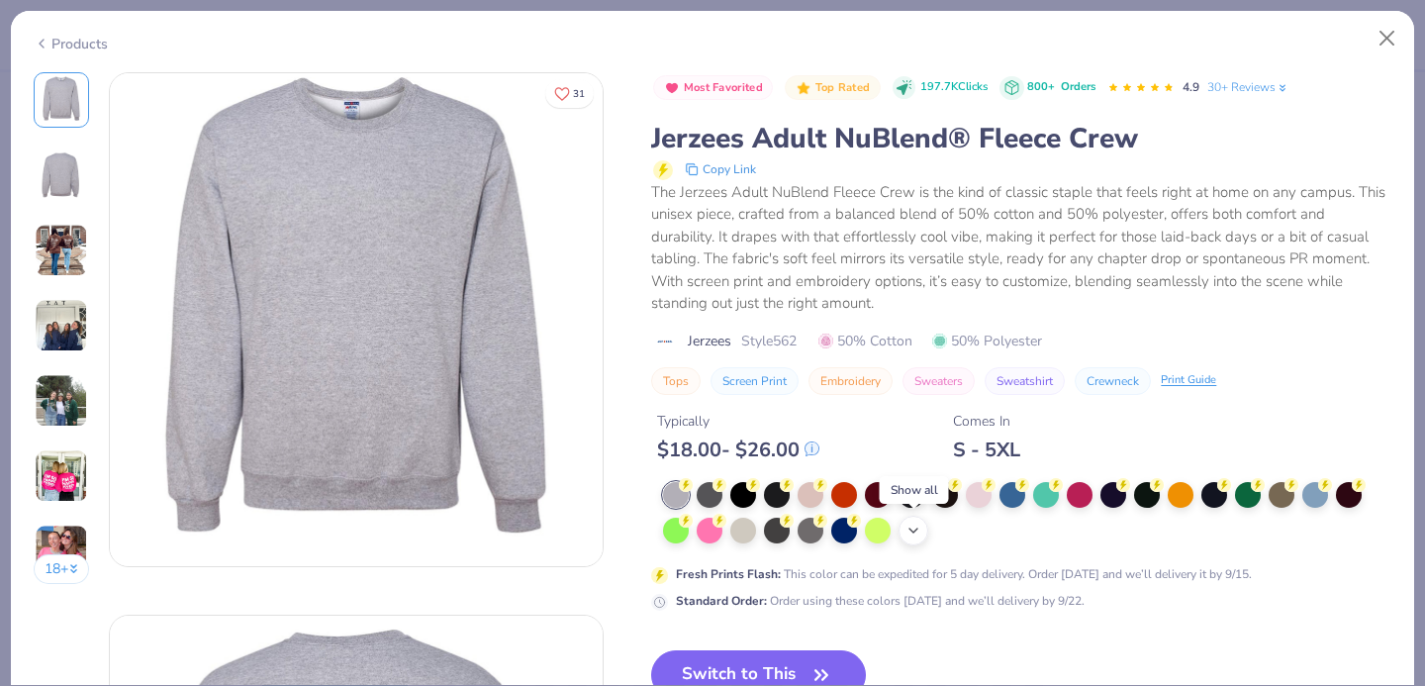
click at [916, 528] on icon at bounding box center [913, 530] width 16 height 16
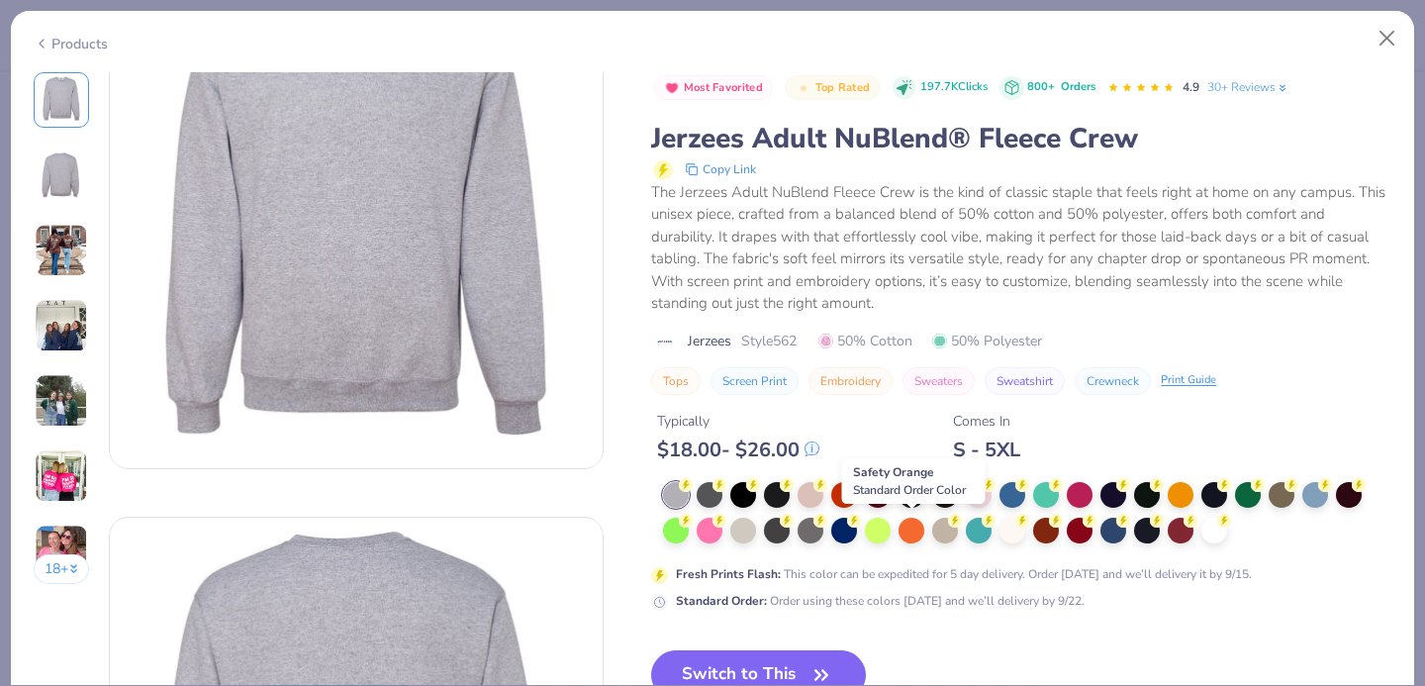
scroll to position [105, 0]
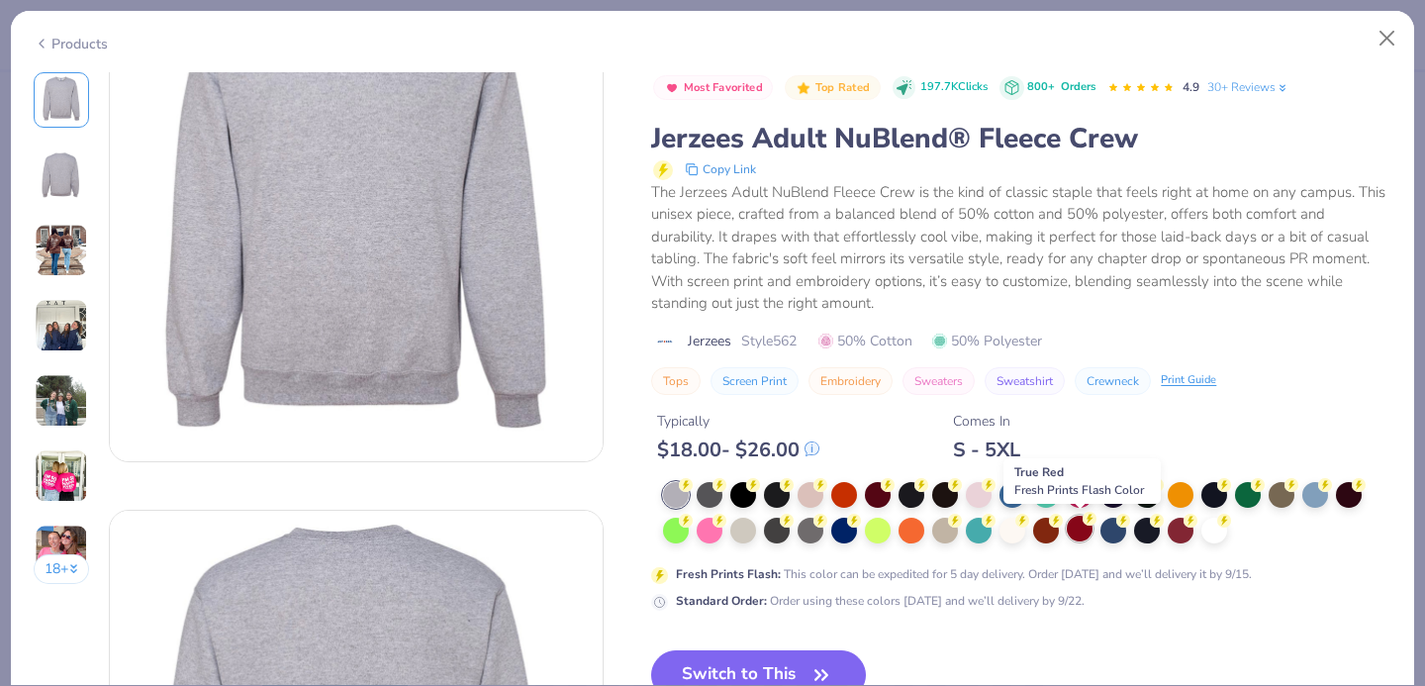
click at [1080, 532] on div at bounding box center [1080, 528] width 26 height 26
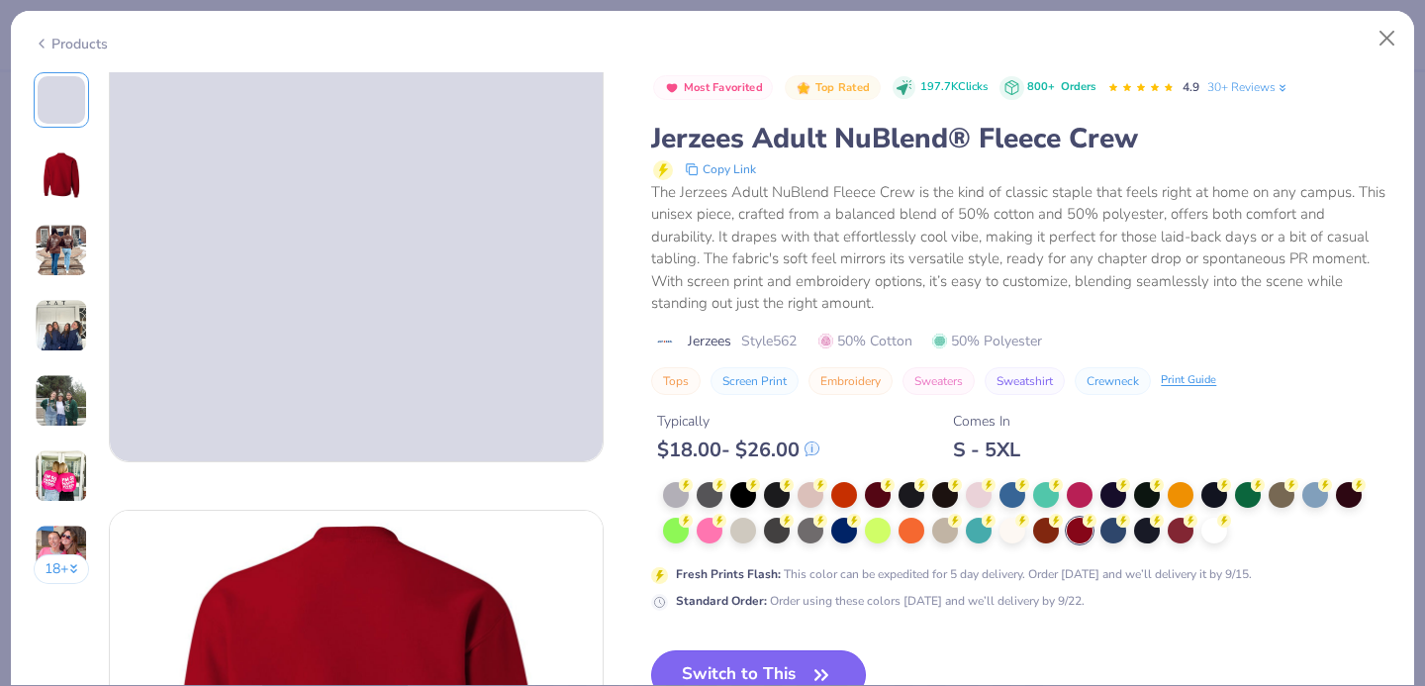
click at [693, 664] on button "Switch to This" at bounding box center [758, 674] width 215 height 49
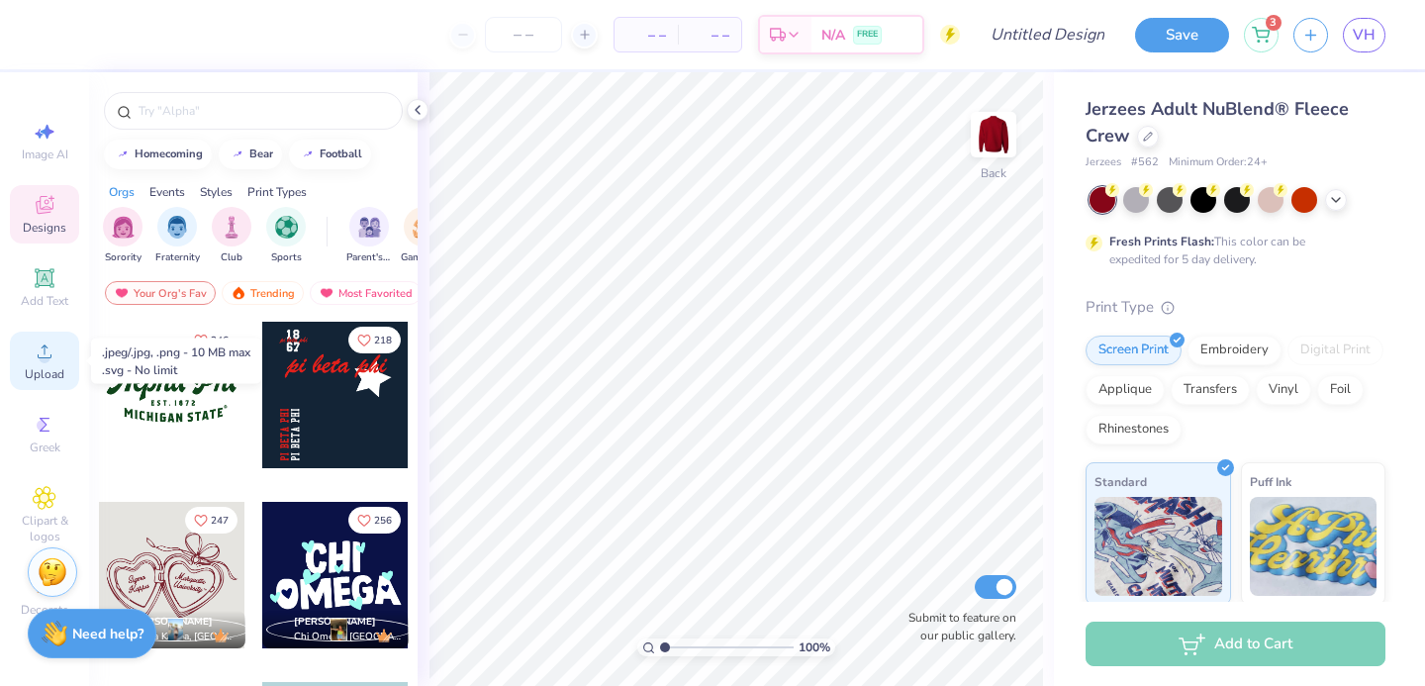
click at [39, 355] on icon at bounding box center [45, 351] width 24 height 24
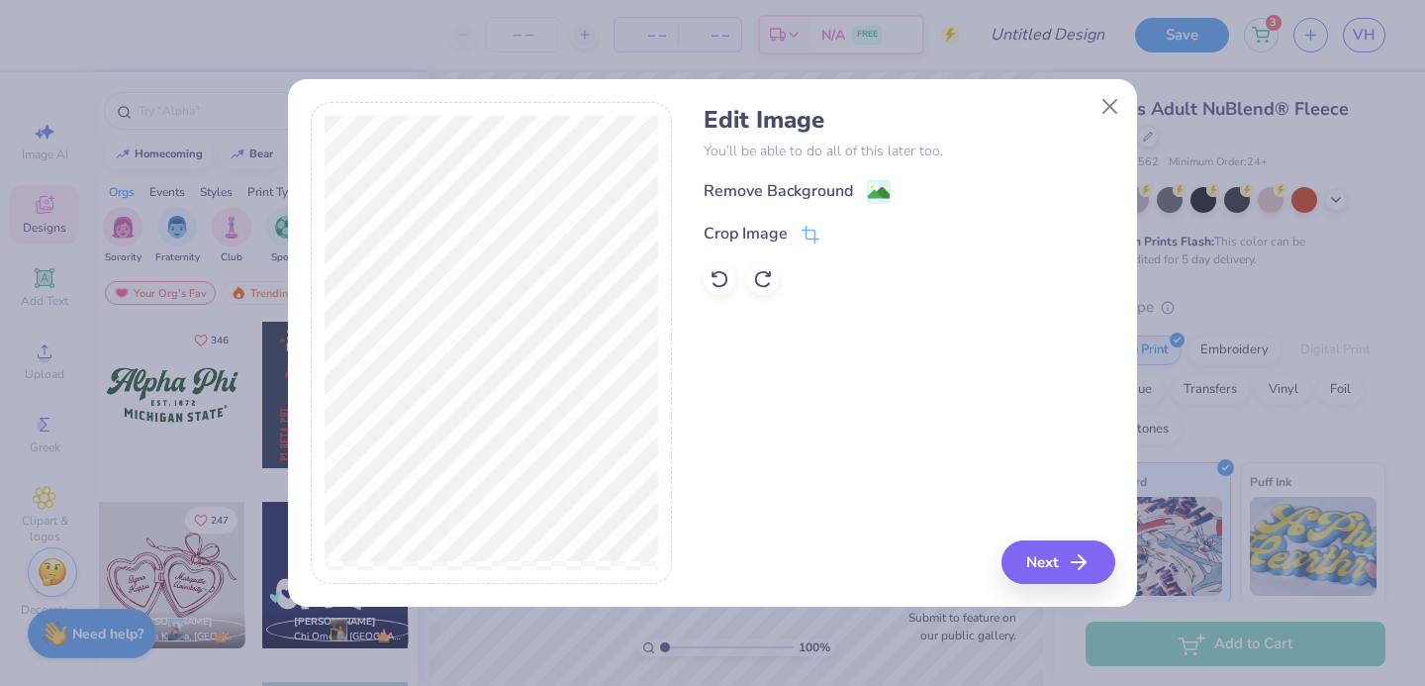
click at [724, 175] on div "Edit Image You’ll be able to do all of this later too. Remove Background Crop I…" at bounding box center [908, 200] width 411 height 189
click at [723, 191] on div "Remove Background" at bounding box center [777, 193] width 149 height 24
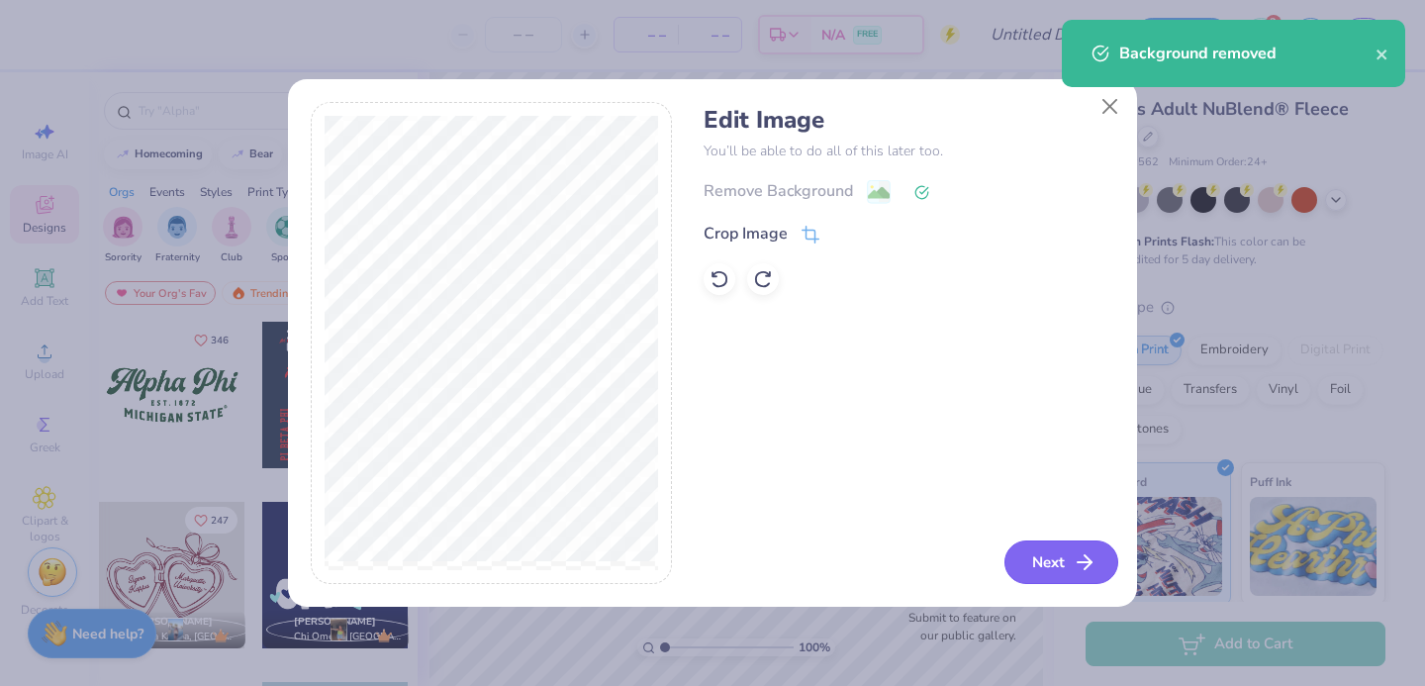
click at [1056, 554] on button "Next" at bounding box center [1061, 562] width 114 height 44
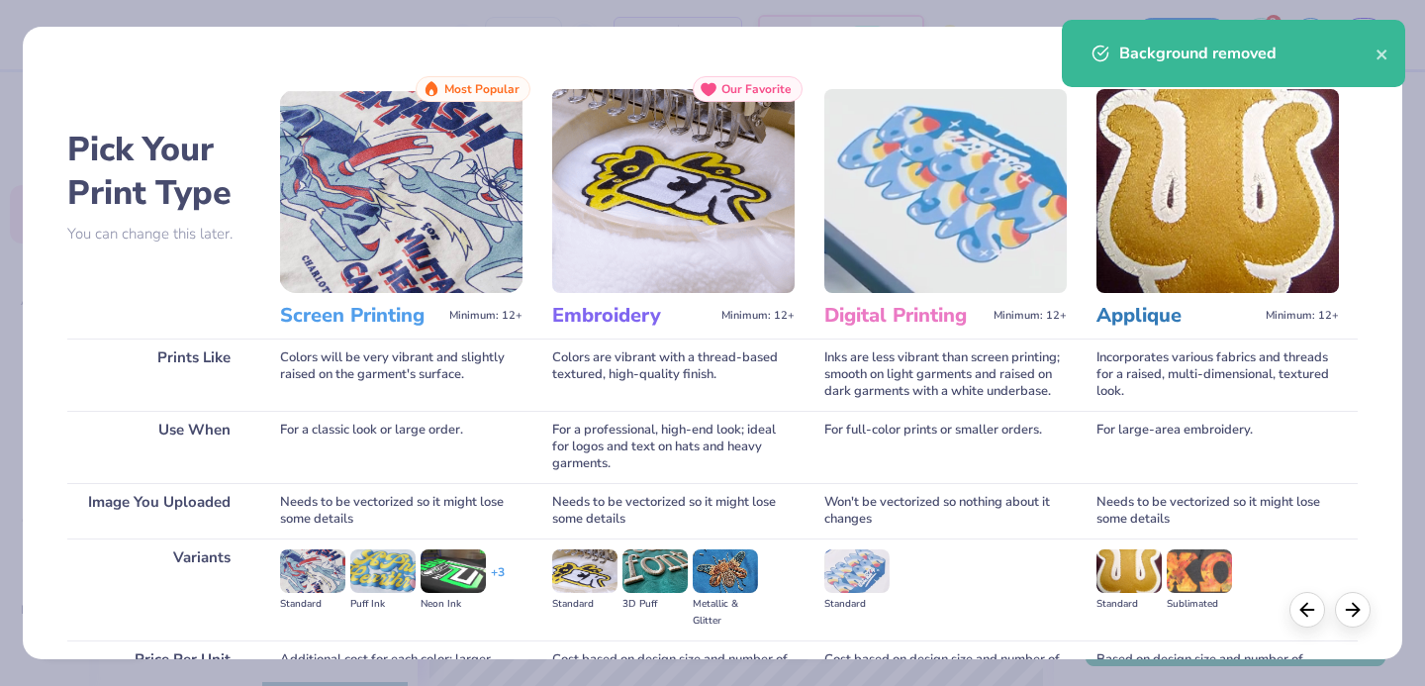
scroll to position [202, 0]
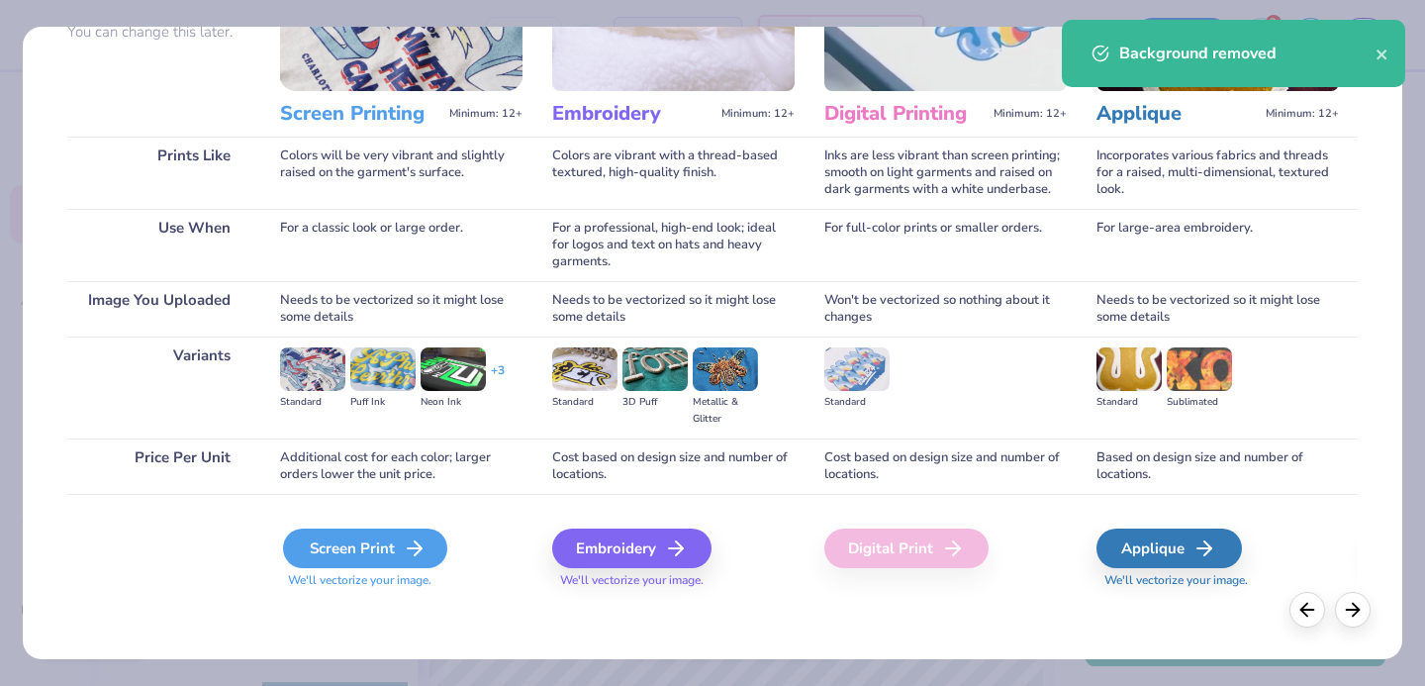
click at [321, 553] on div "Screen Print" at bounding box center [365, 548] width 164 height 40
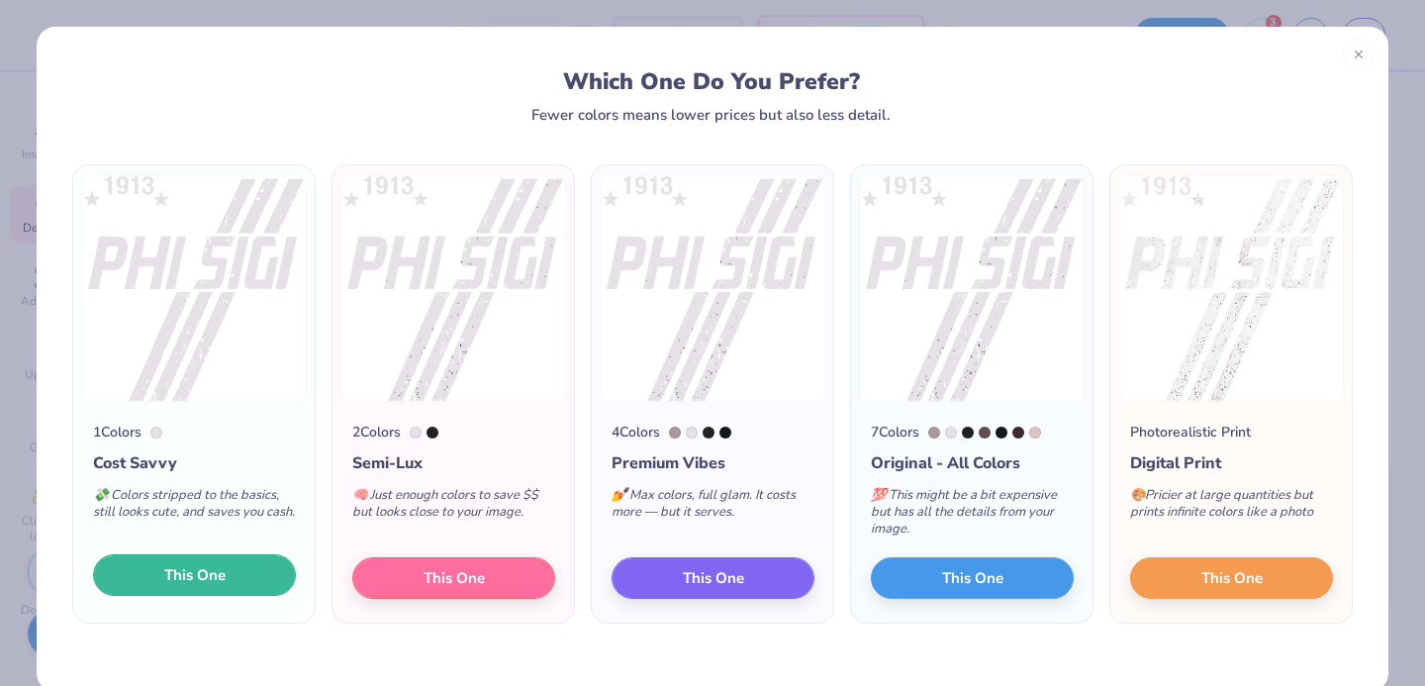
click at [219, 575] on span "This One" at bounding box center [194, 575] width 61 height 23
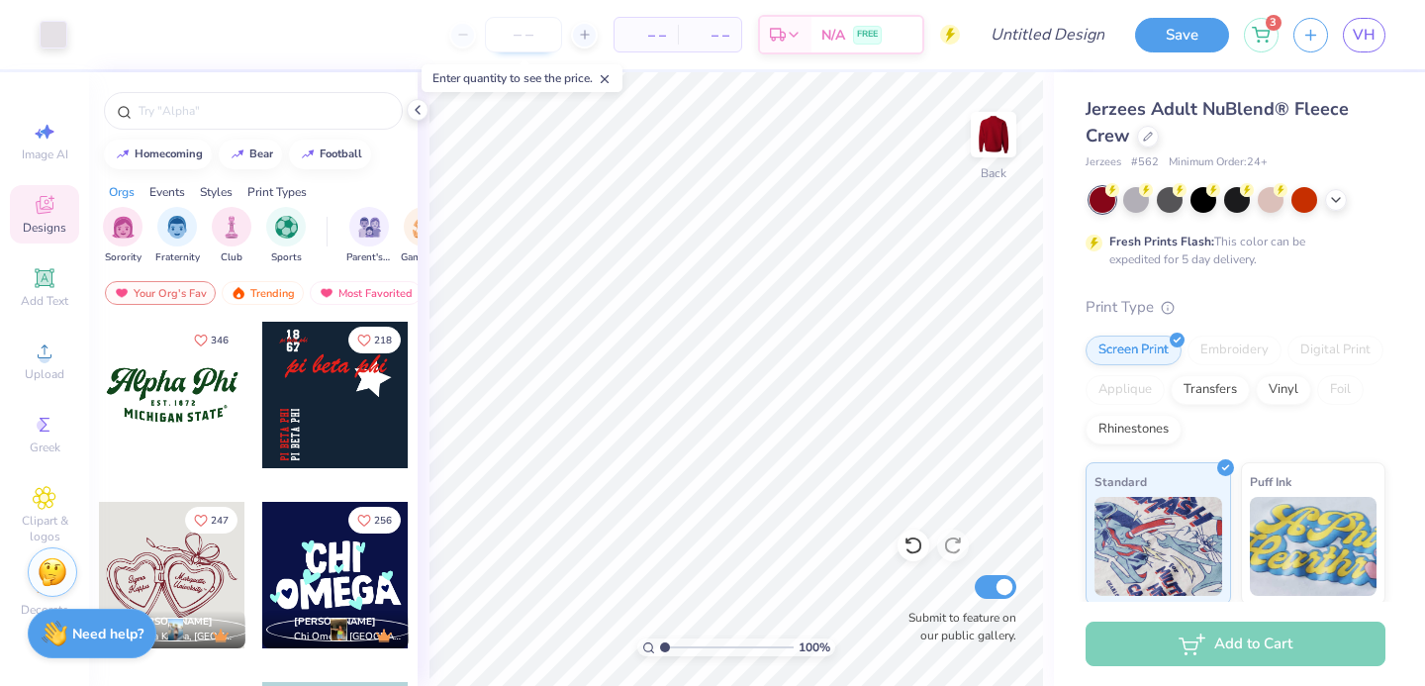
click at [533, 31] on input "number" at bounding box center [523, 35] width 77 height 36
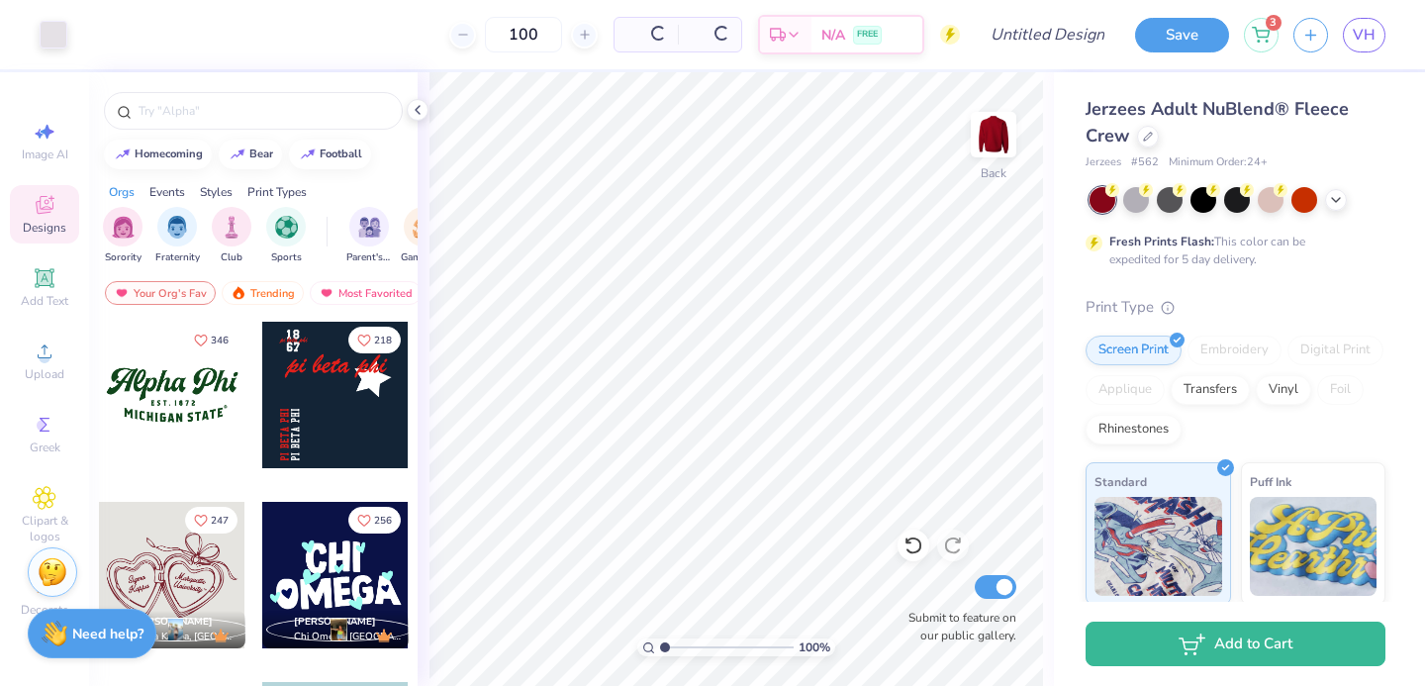
type input "100"
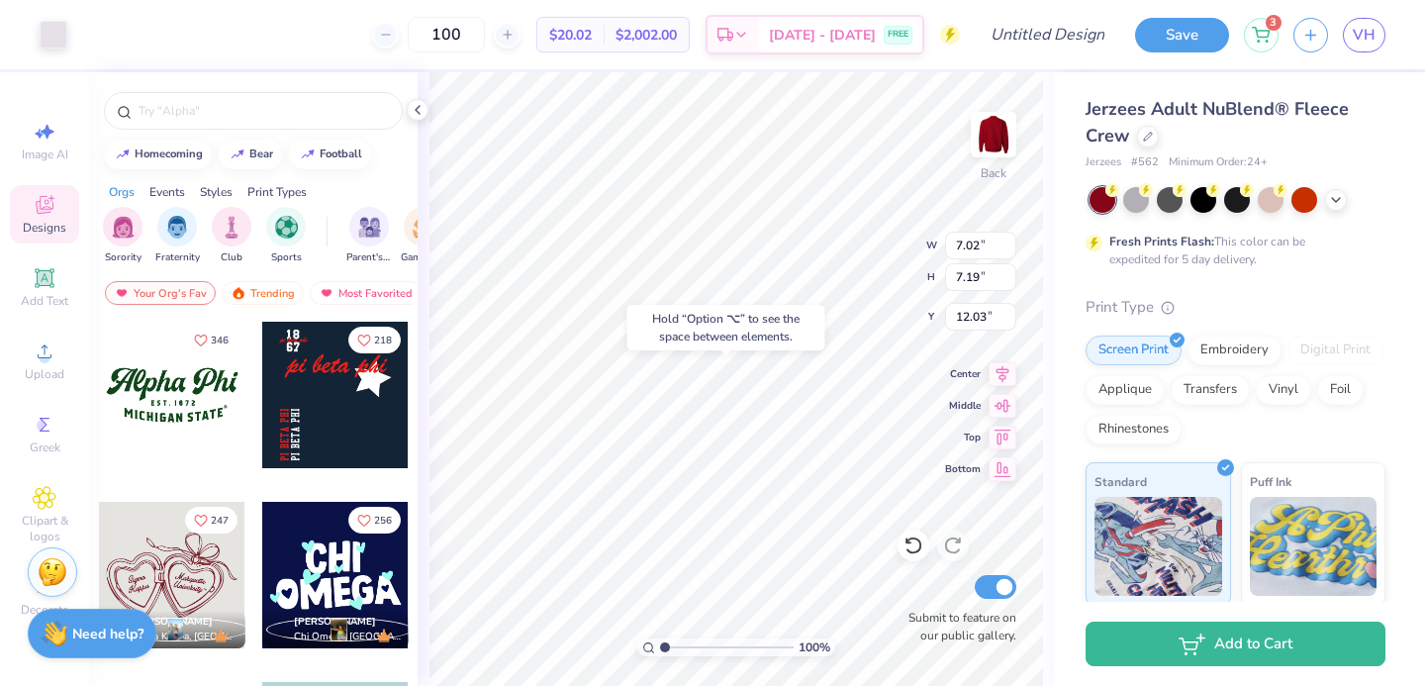
type input "12.03"
click at [918, 559] on div at bounding box center [913, 545] width 32 height 32
type input "4.46"
type input "11.50"
click at [906, 539] on icon at bounding box center [908, 541] width 4 height 4
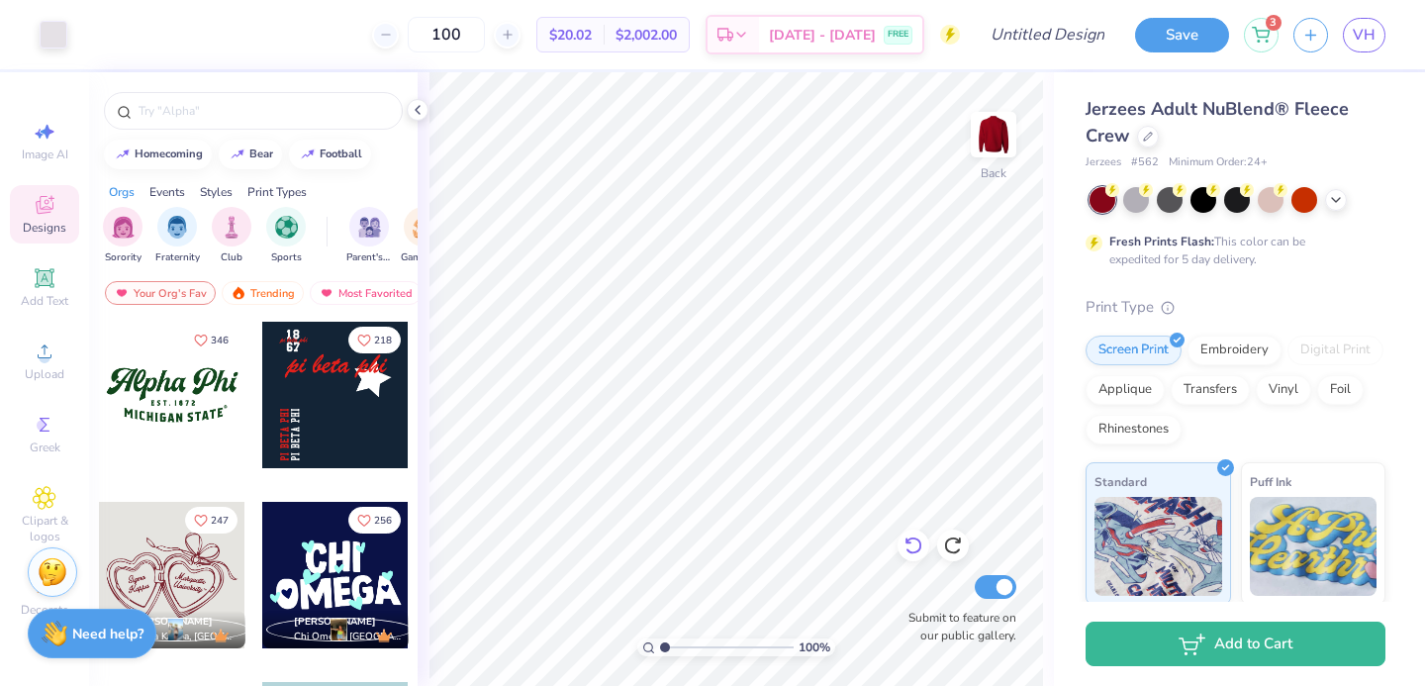
click at [906, 539] on icon at bounding box center [908, 541] width 4 height 4
